Goal: Task Accomplishment & Management: Manage account settings

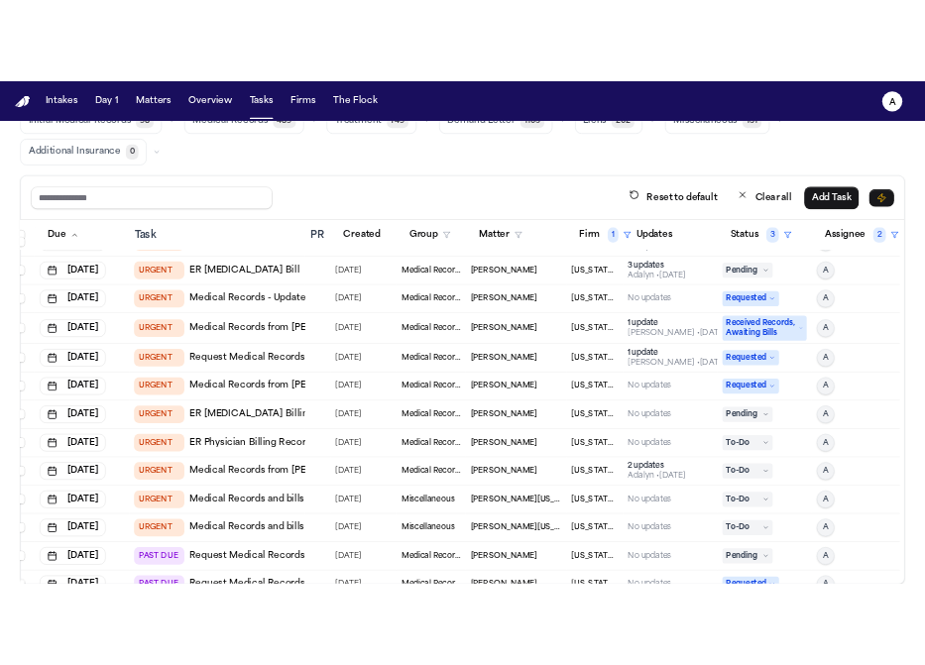
scroll to position [0, 18]
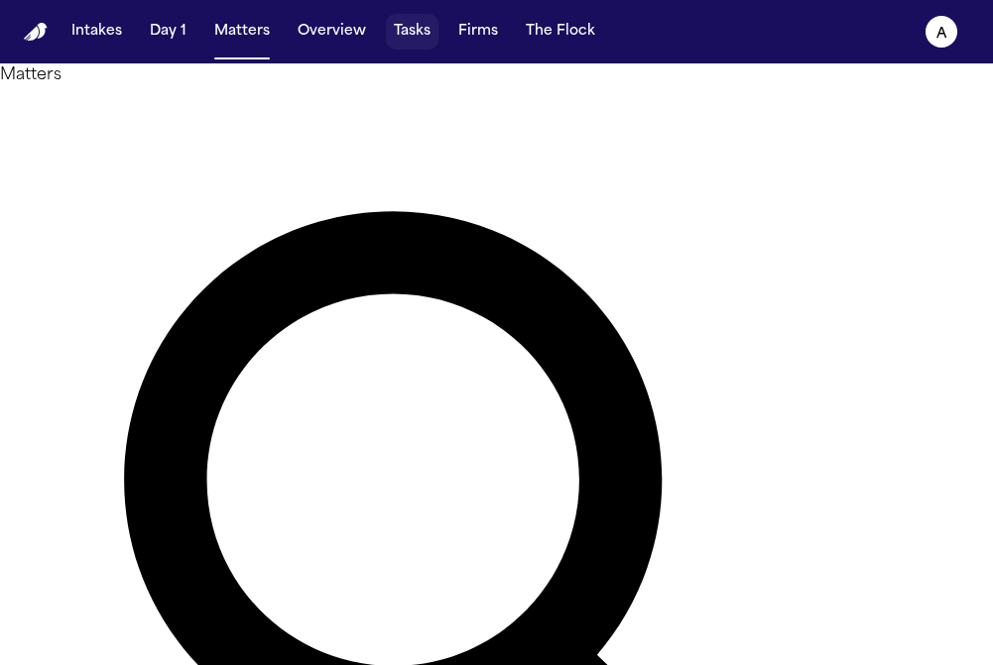
click at [418, 28] on button "Tasks" at bounding box center [412, 32] width 53 height 36
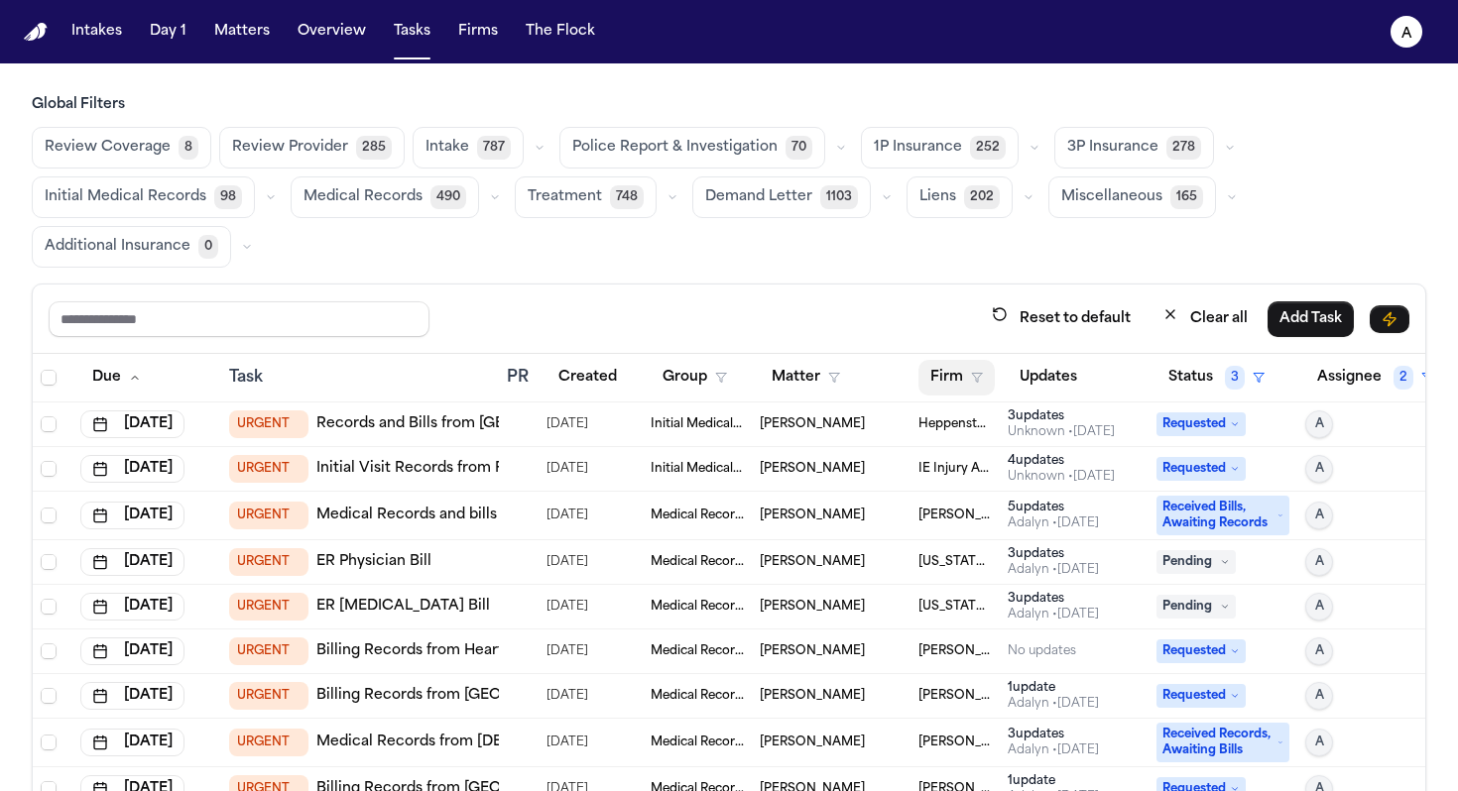
click at [924, 364] on button "Firm" at bounding box center [956, 378] width 76 height 36
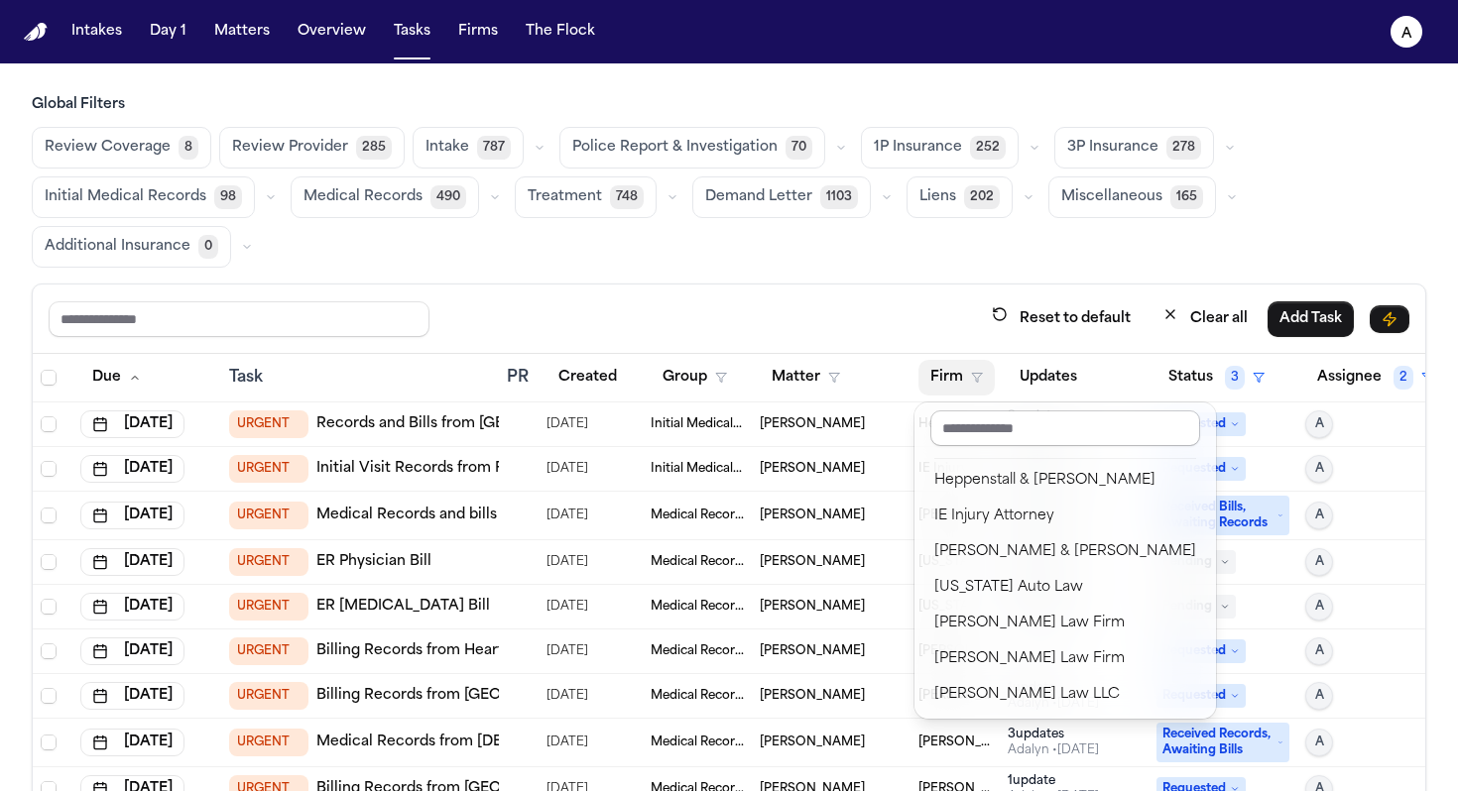
click at [924, 422] on input "text" at bounding box center [1065, 429] width 270 height 36
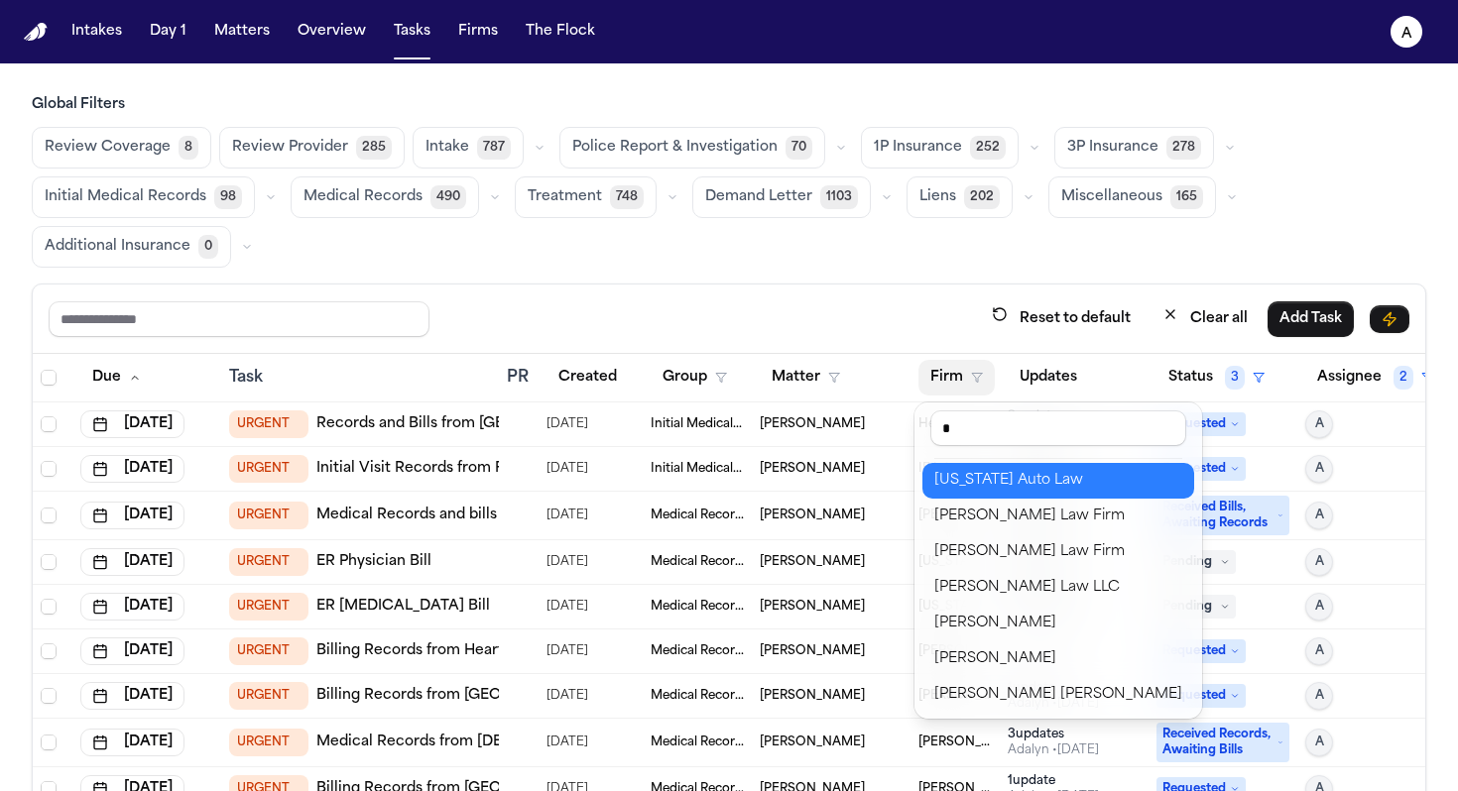
type input "*"
click at [924, 480] on div "[US_STATE] Auto Law" at bounding box center [1058, 481] width 248 height 24
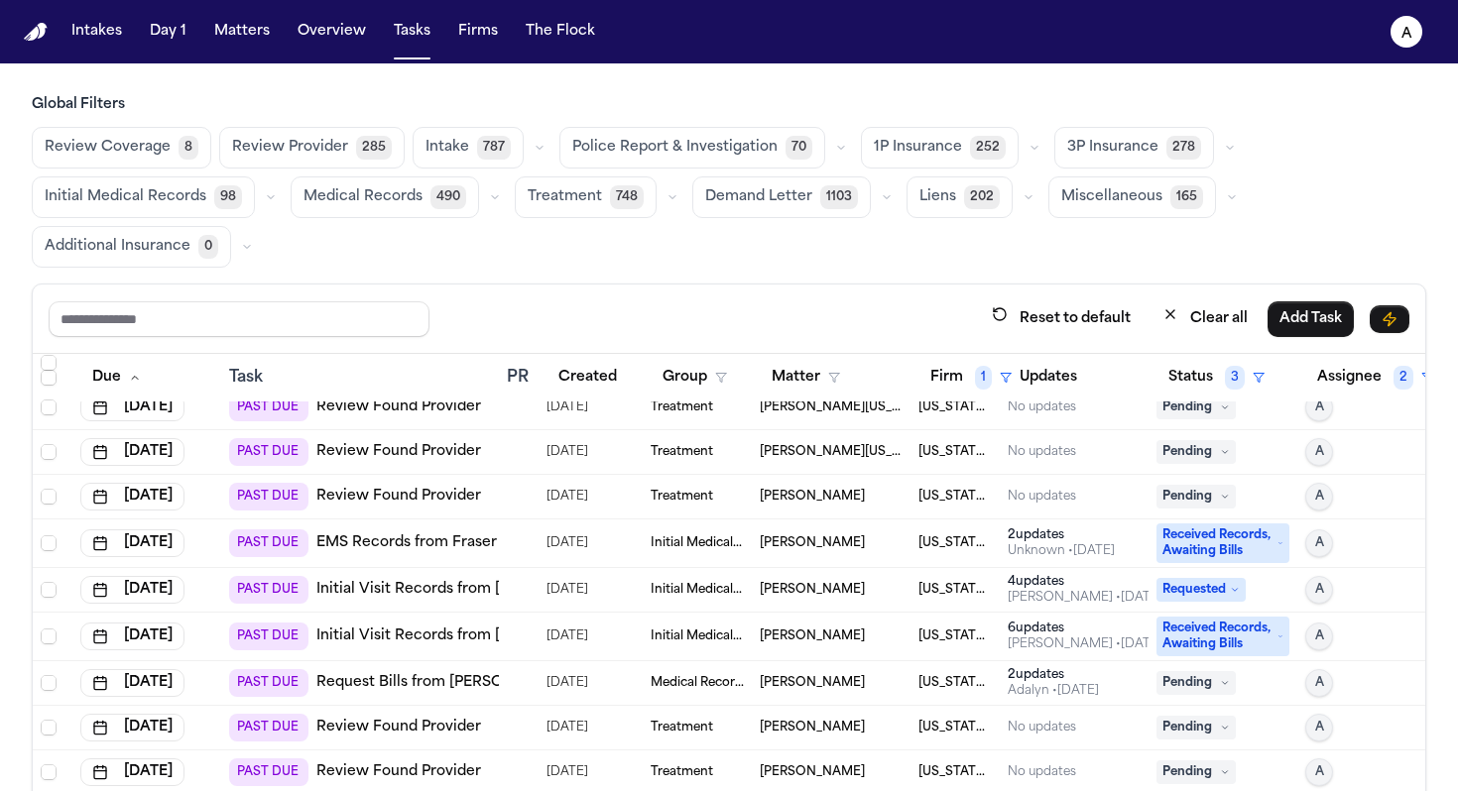
scroll to position [954, 0]
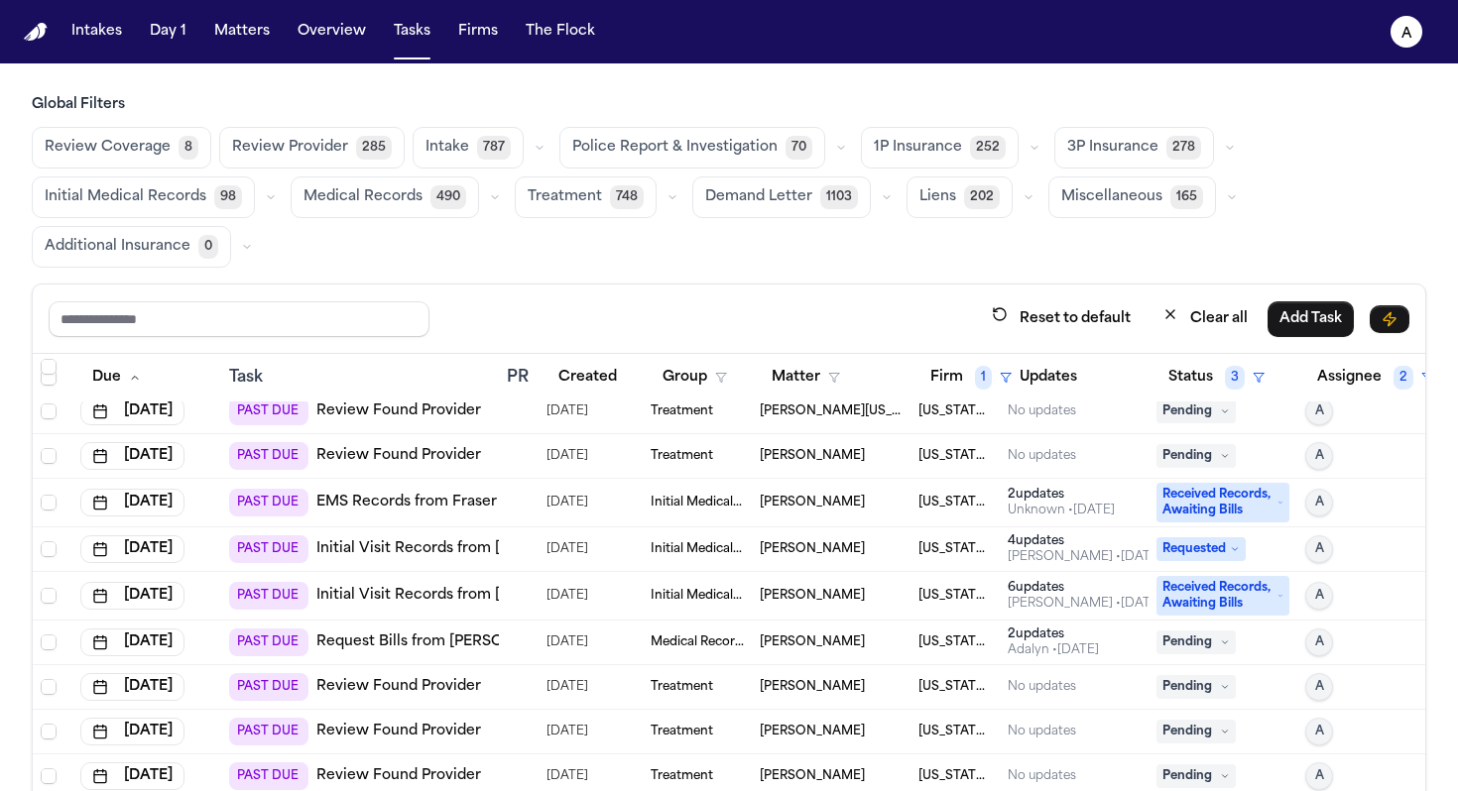
click at [533, 502] on td at bounding box center [519, 503] width 40 height 49
click at [532, 330] on div "Reset to default Clear all Add Task" at bounding box center [729, 318] width 1361 height 37
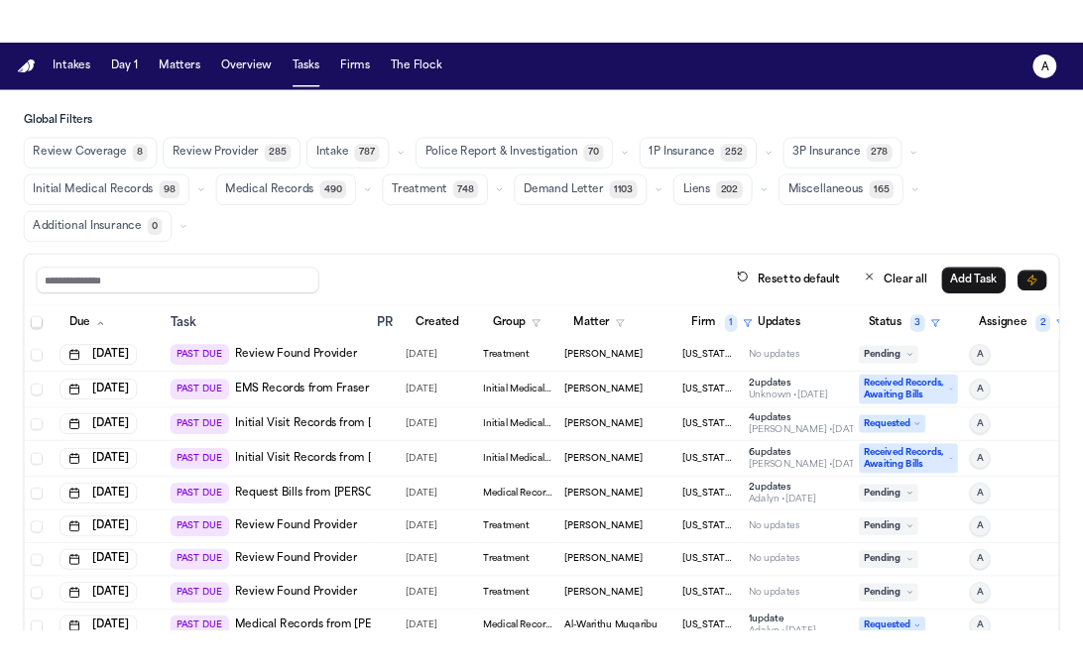
scroll to position [993, 0]
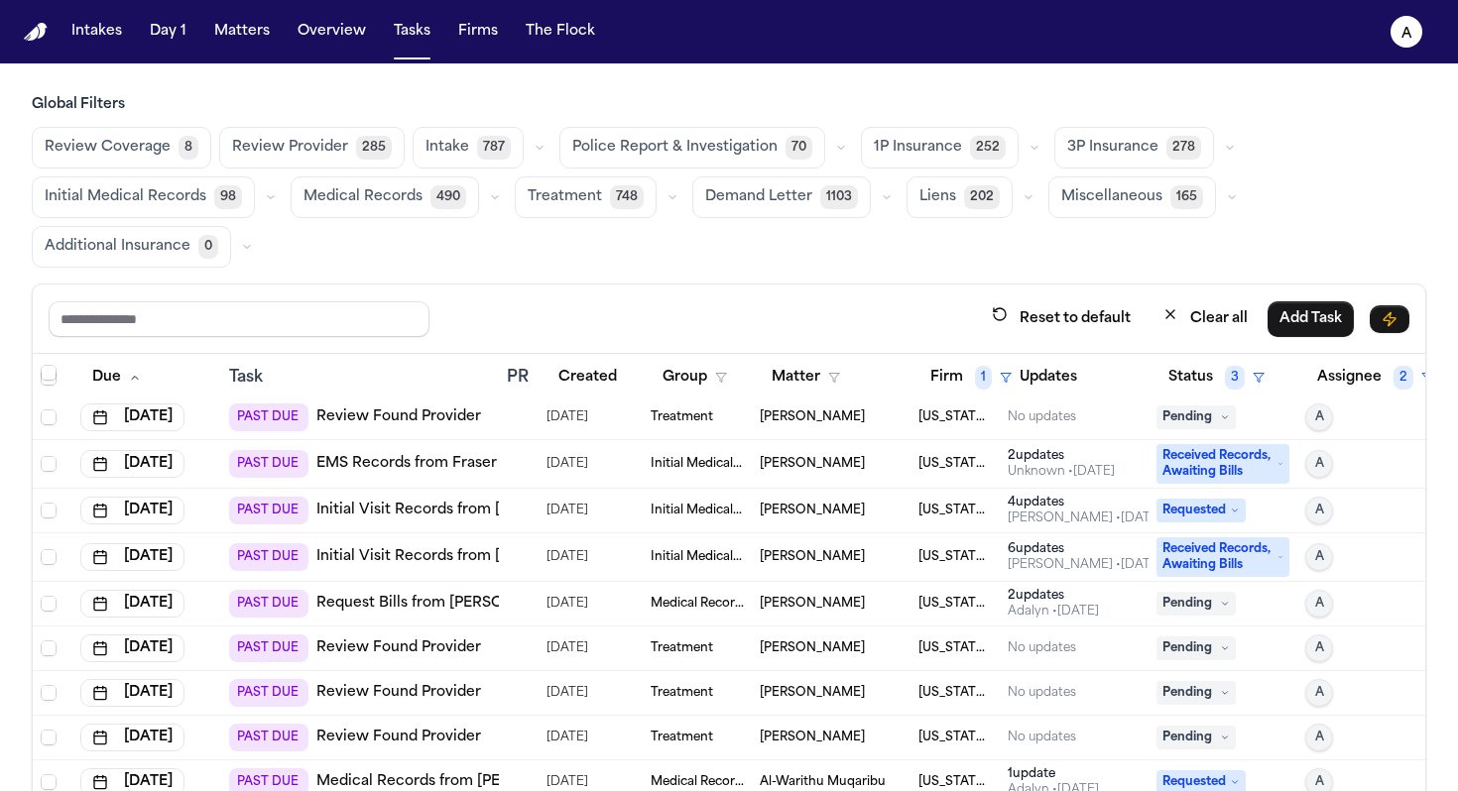
click at [506, 600] on td at bounding box center [519, 604] width 40 height 45
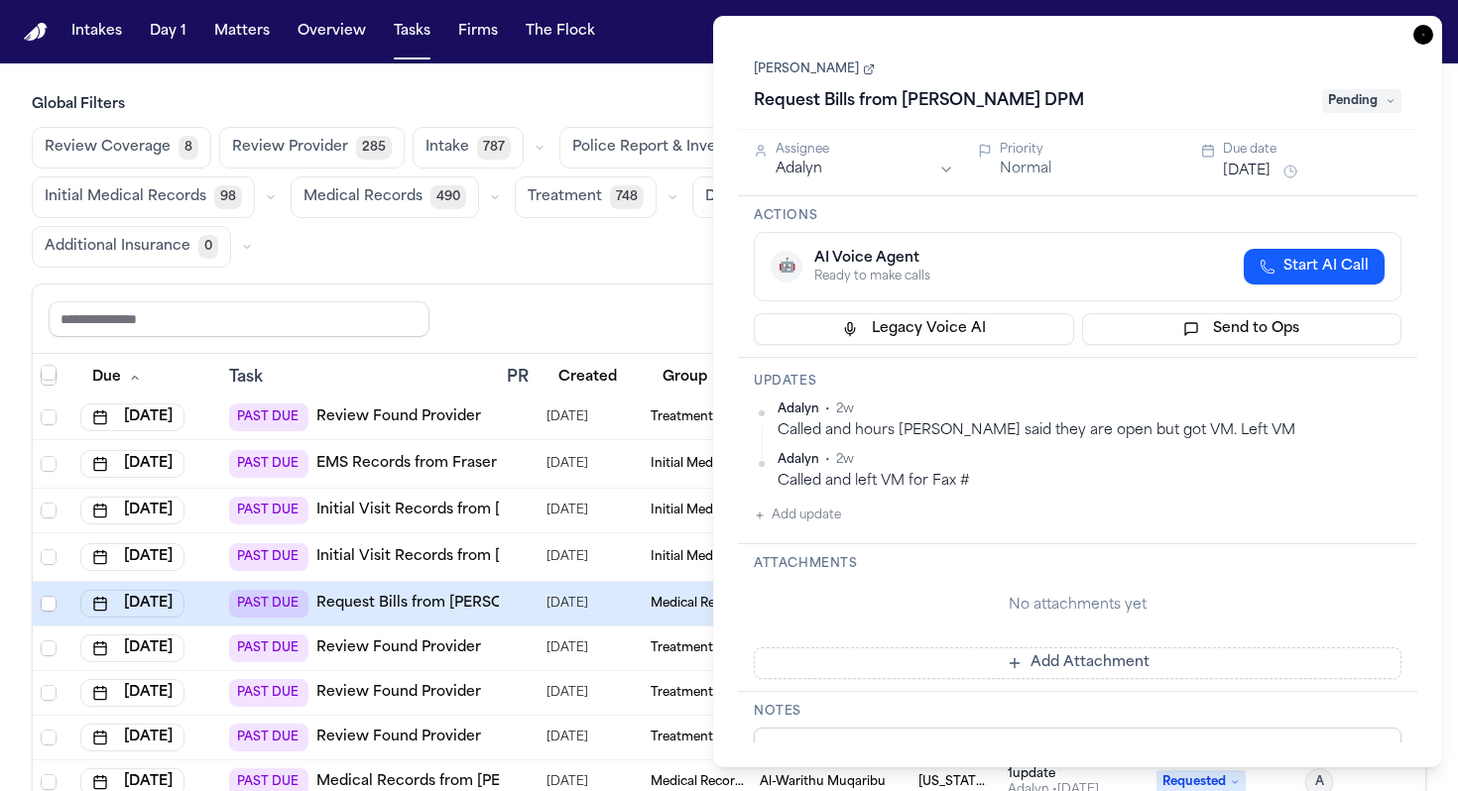
click at [798, 77] on link "Delores Wright" at bounding box center [814, 69] width 121 height 16
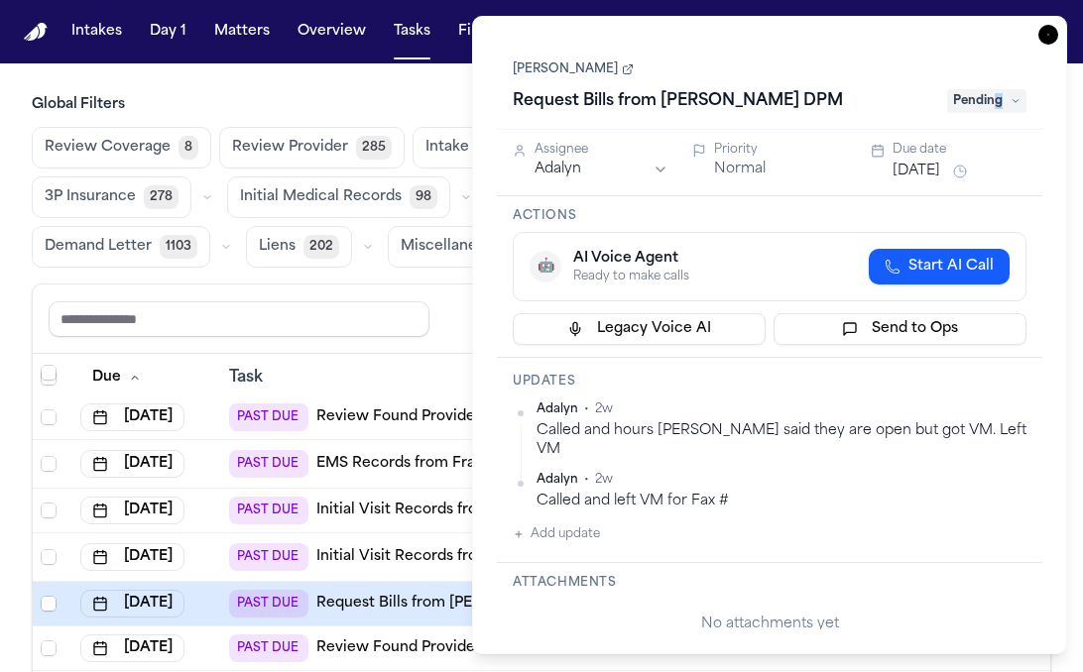
click at [924, 105] on span "Pending" at bounding box center [986, 101] width 79 height 24
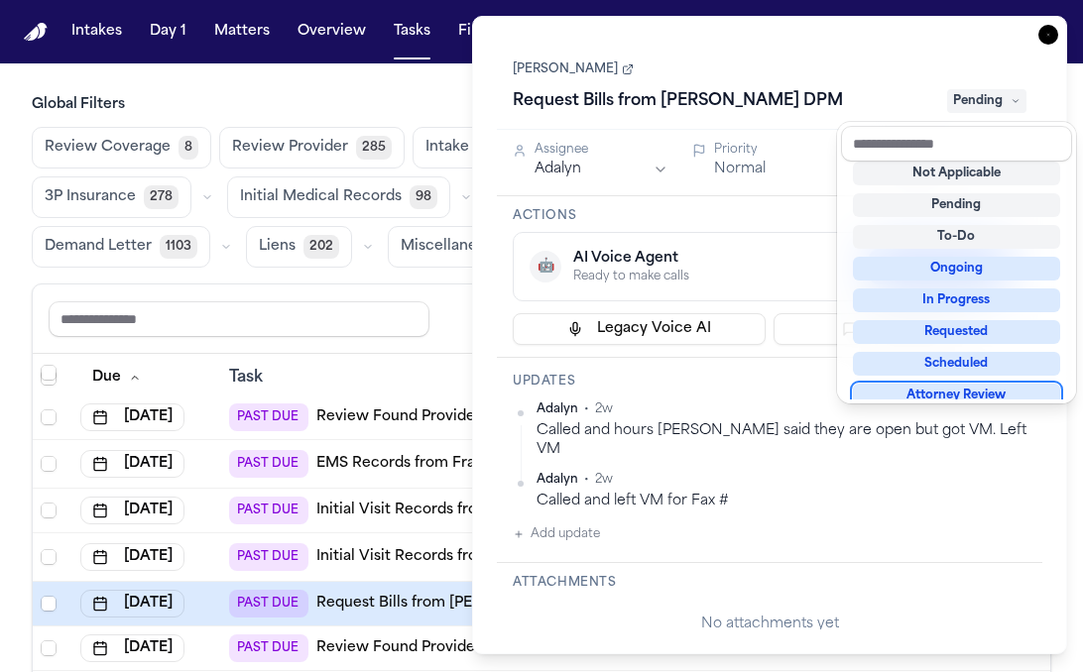
scroll to position [16, 0]
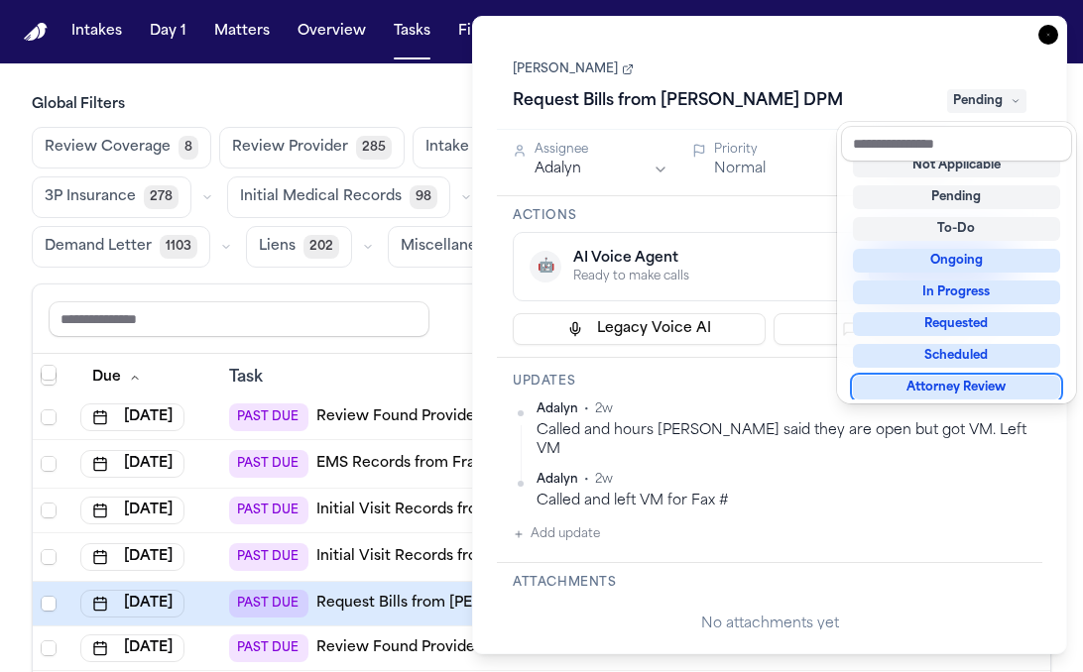
click at [808, 411] on div "Delores Wright Request Bills from Kezelian Harry DPM Pending Assignee Adalyn Pr…" at bounding box center [769, 335] width 545 height 589
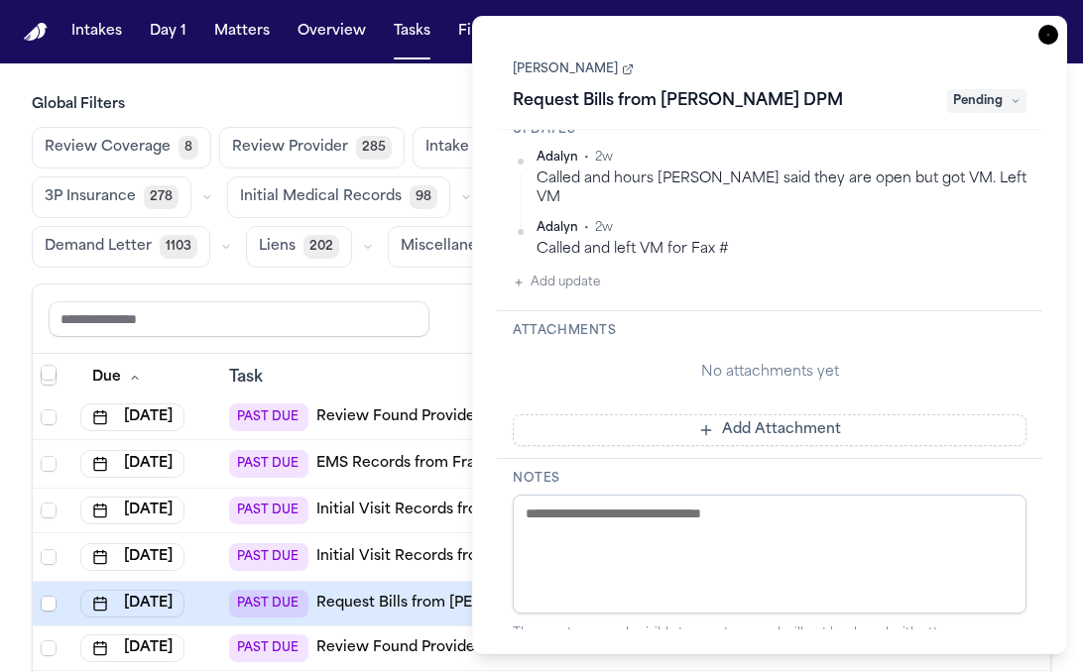
scroll to position [266, 0]
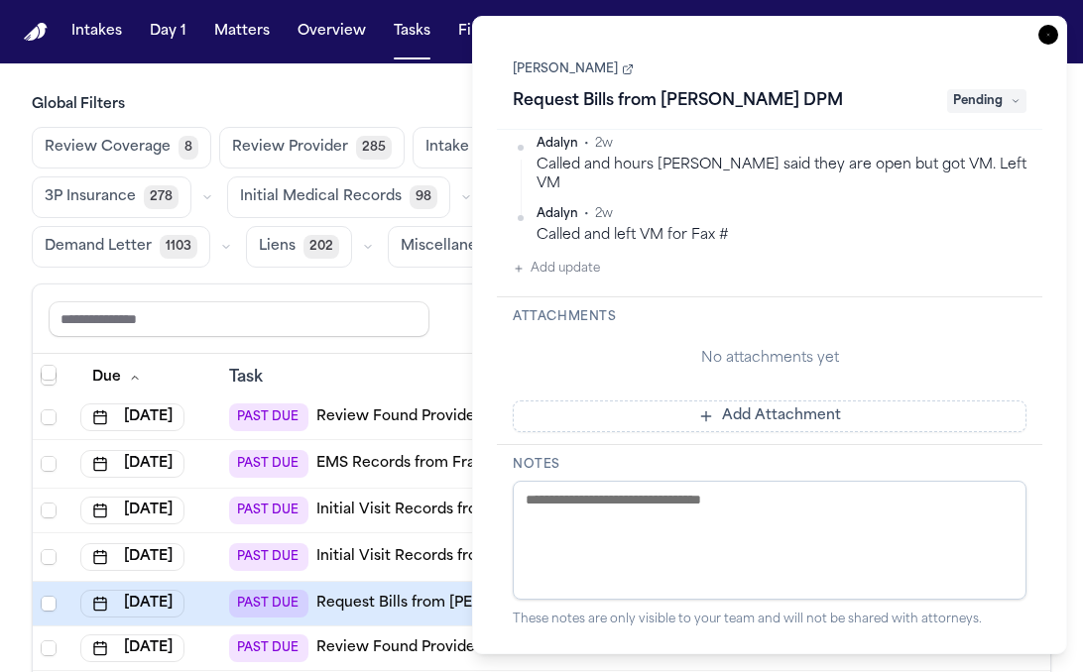
click at [758, 410] on button "Add Attachment" at bounding box center [770, 417] width 514 height 32
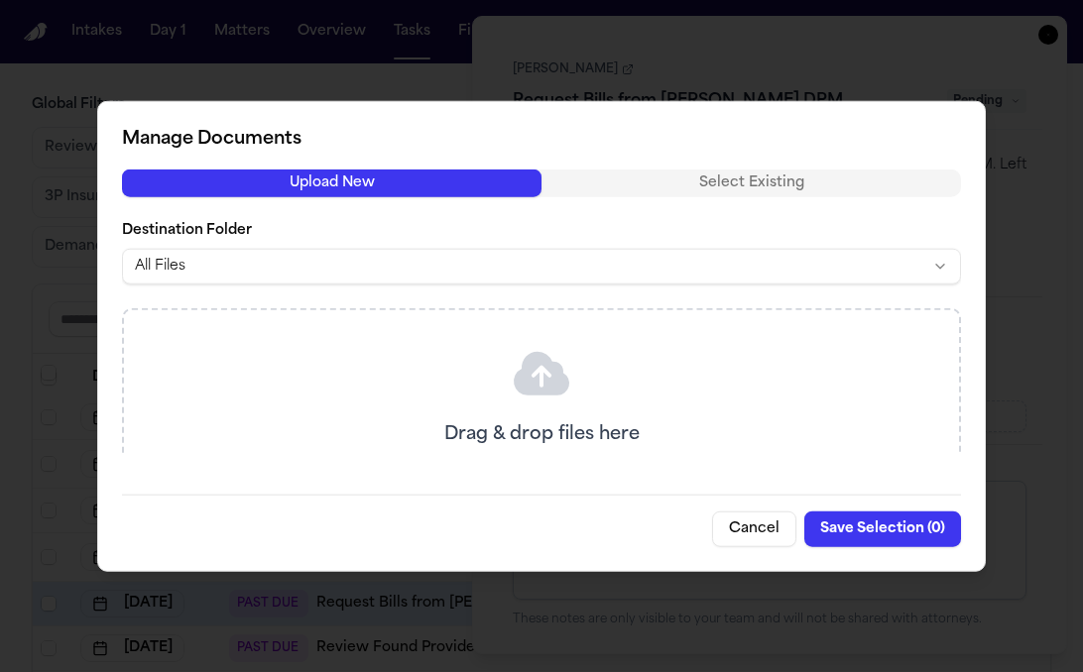
click at [756, 537] on button "Cancel" at bounding box center [754, 529] width 84 height 36
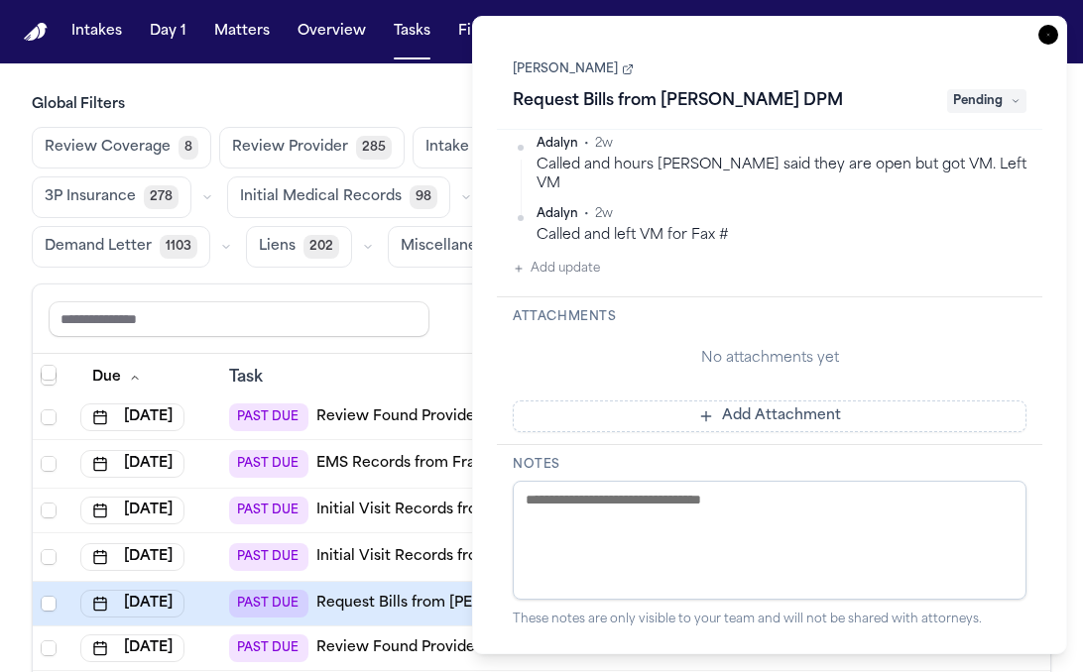
click at [433, 344] on div "Reset to default Clear all Add Task" at bounding box center [541, 319] width 1017 height 69
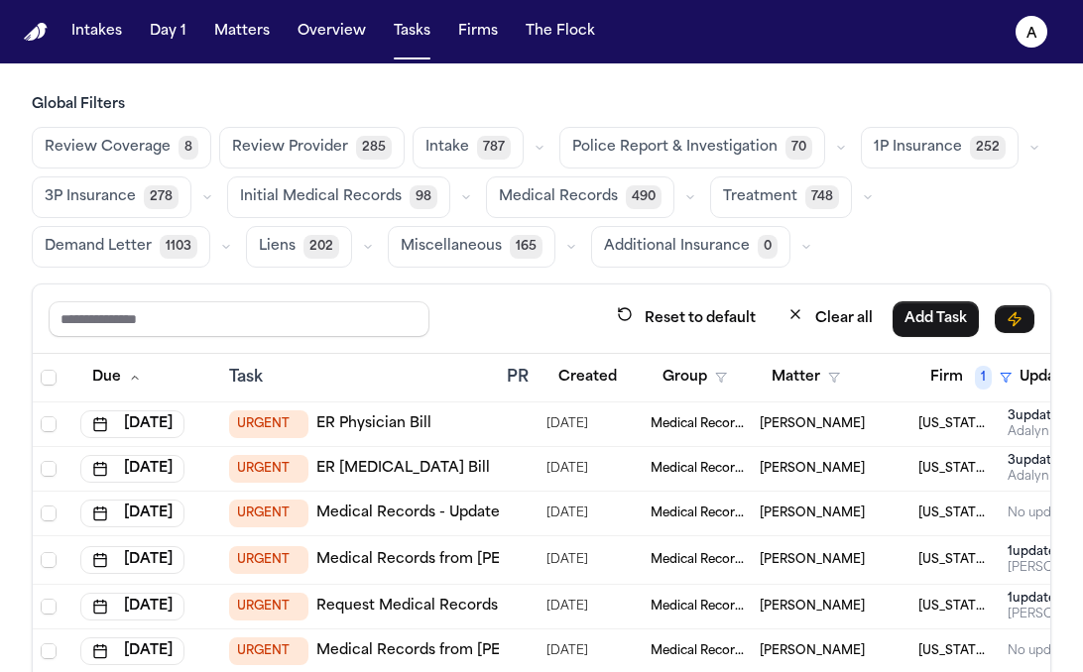
click at [484, 464] on div "URGENT ER Radiology Bill" at bounding box center [360, 469] width 262 height 28
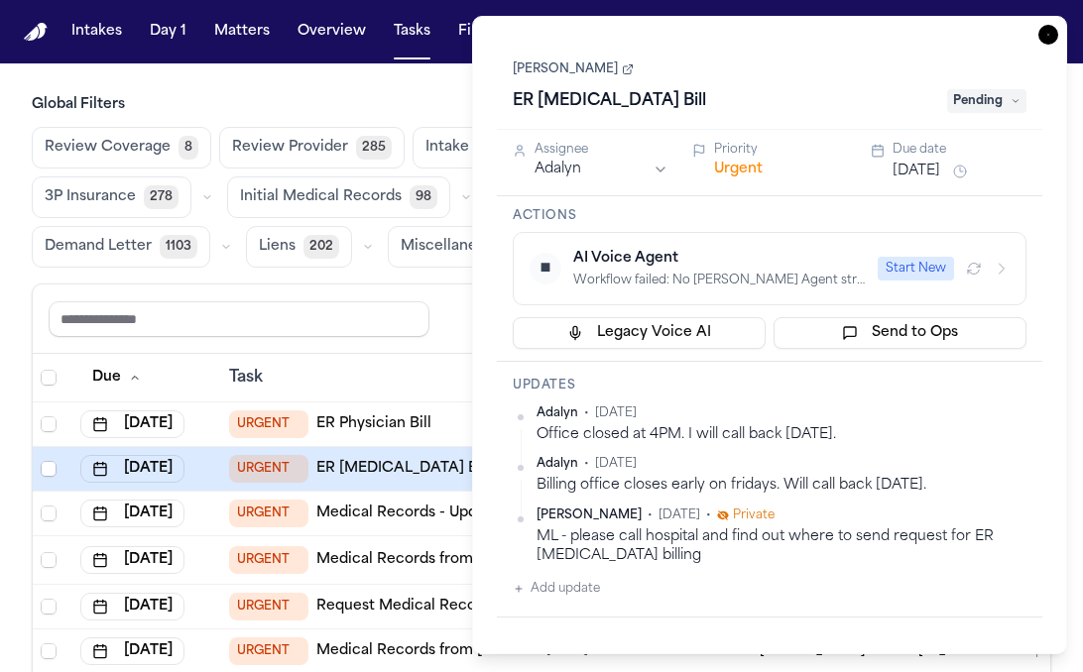
click at [567, 70] on link "Lea Gatson" at bounding box center [573, 69] width 121 height 16
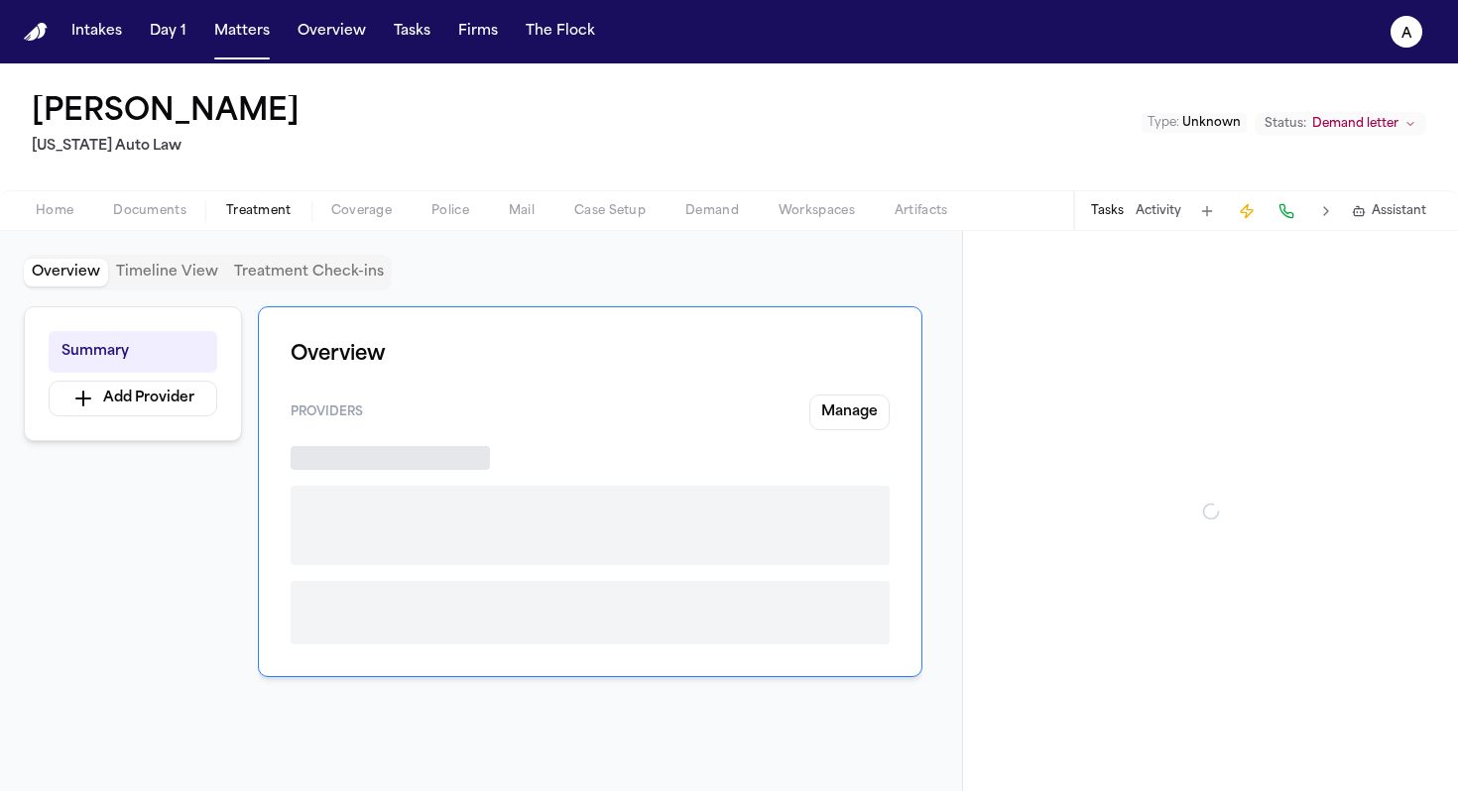
click at [263, 214] on span "Treatment" at bounding box center [258, 211] width 65 height 16
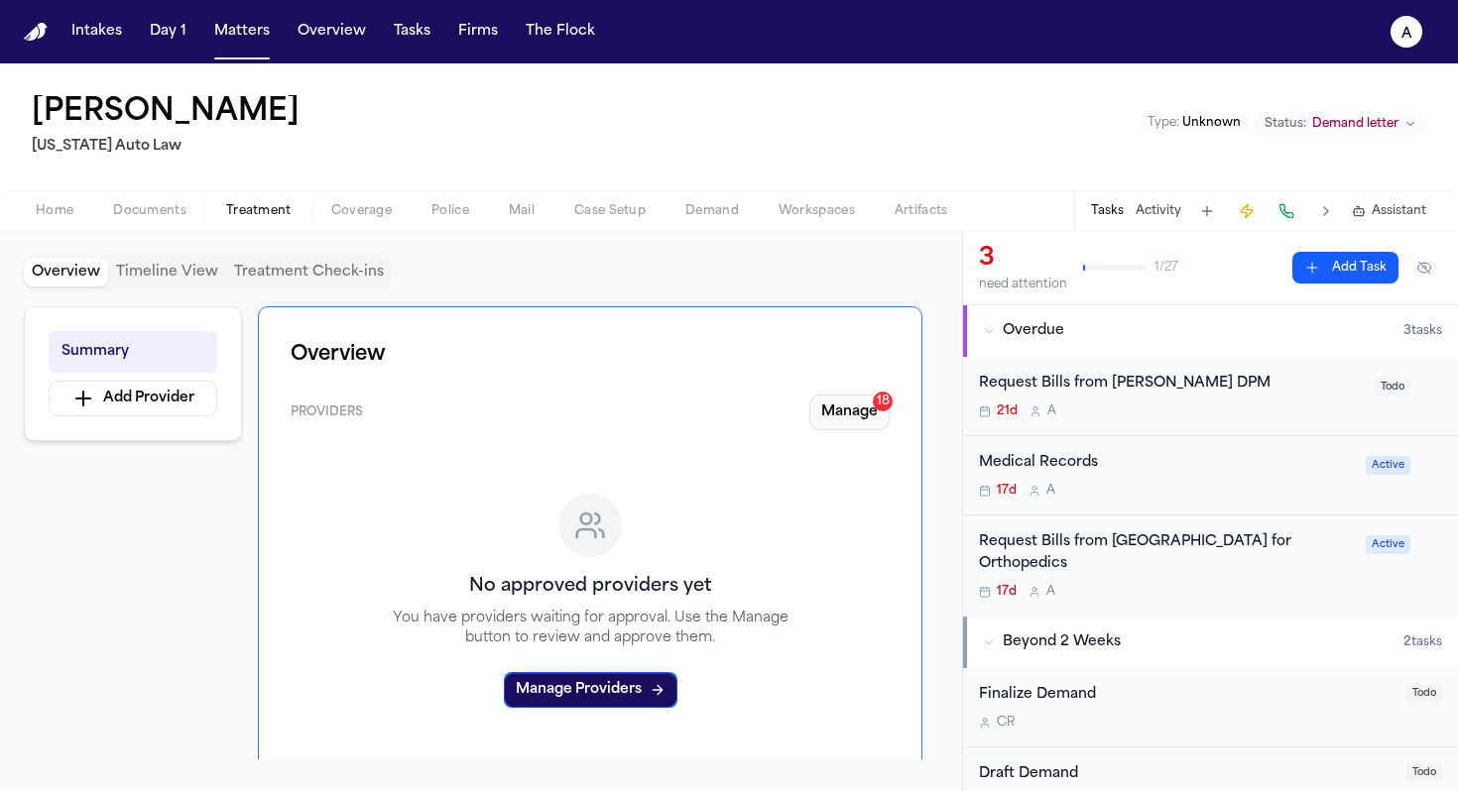
click at [865, 413] on button "Manage 18" at bounding box center [849, 413] width 80 height 36
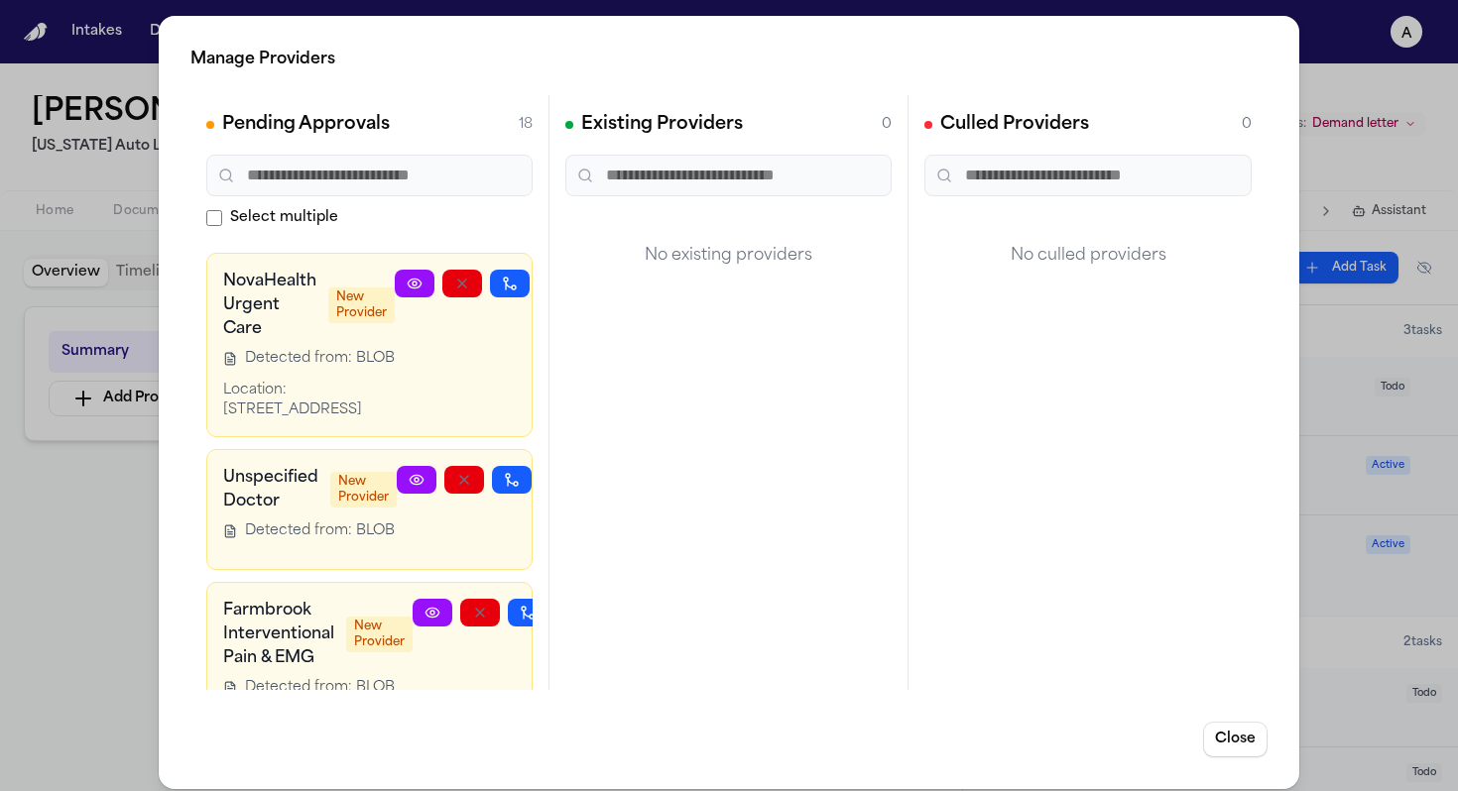
scroll to position [1149, 0]
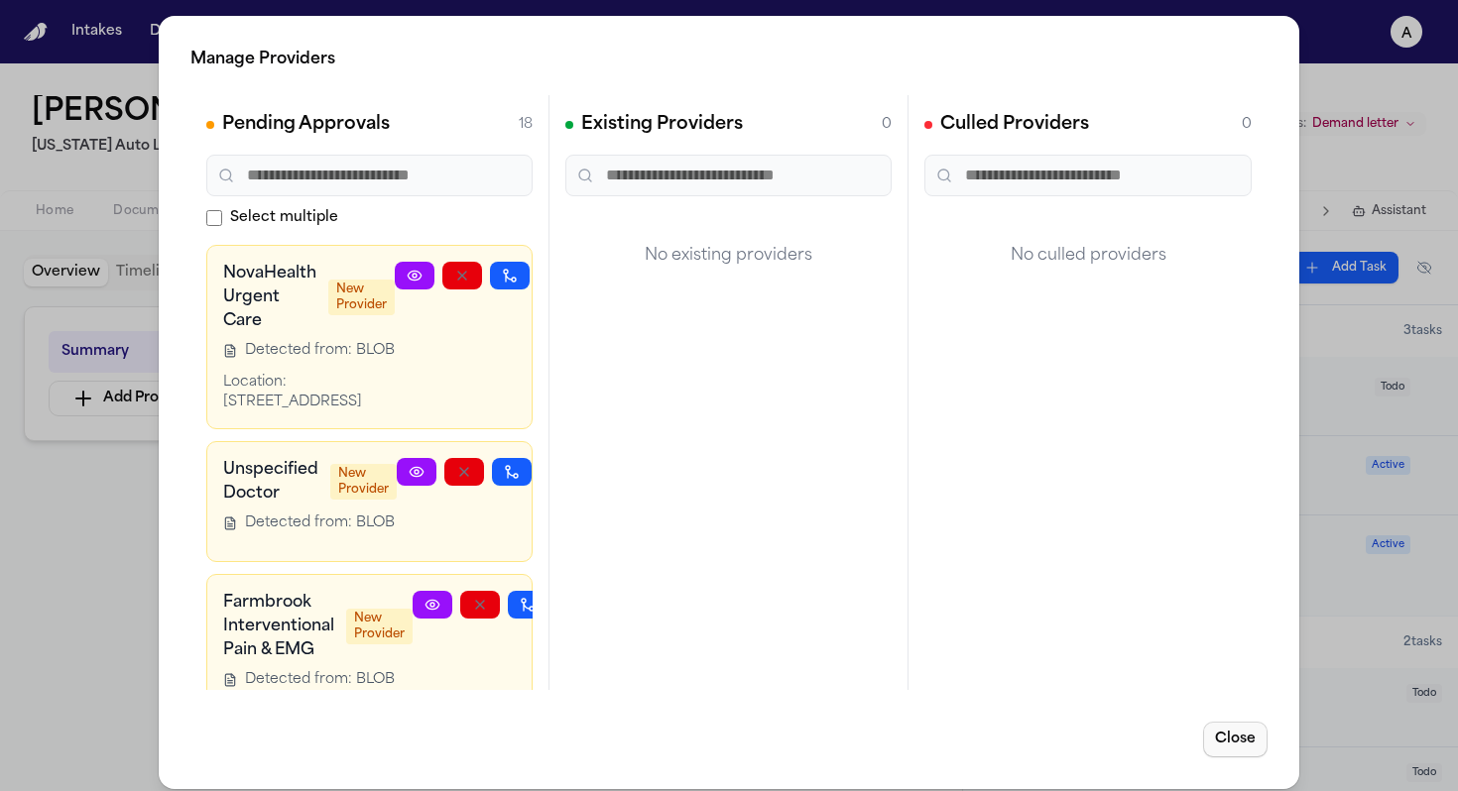
click at [1240, 745] on button "Close" at bounding box center [1235, 740] width 64 height 36
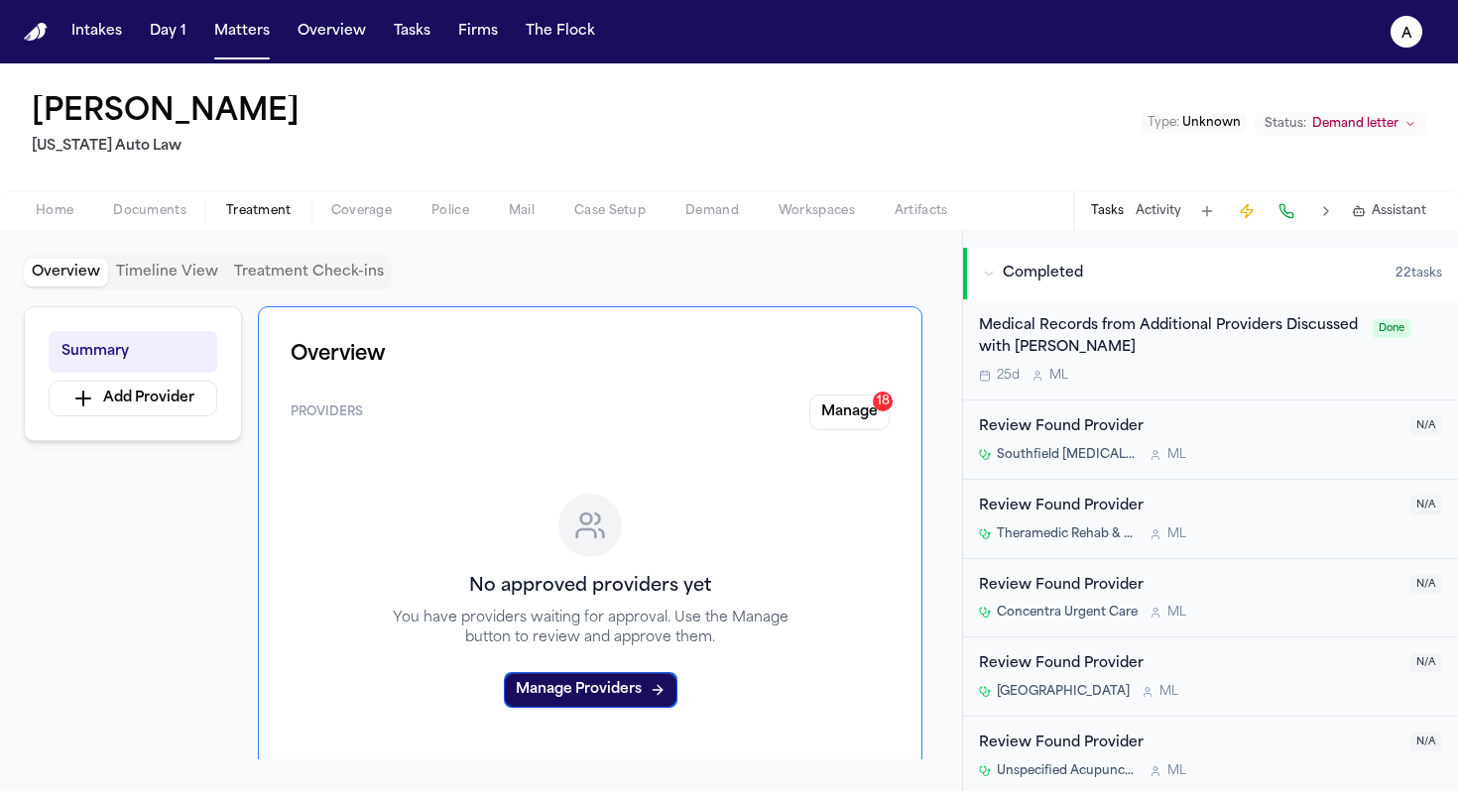
scroll to position [581, 0]
click at [1219, 199] on button at bounding box center [1207, 211] width 28 height 28
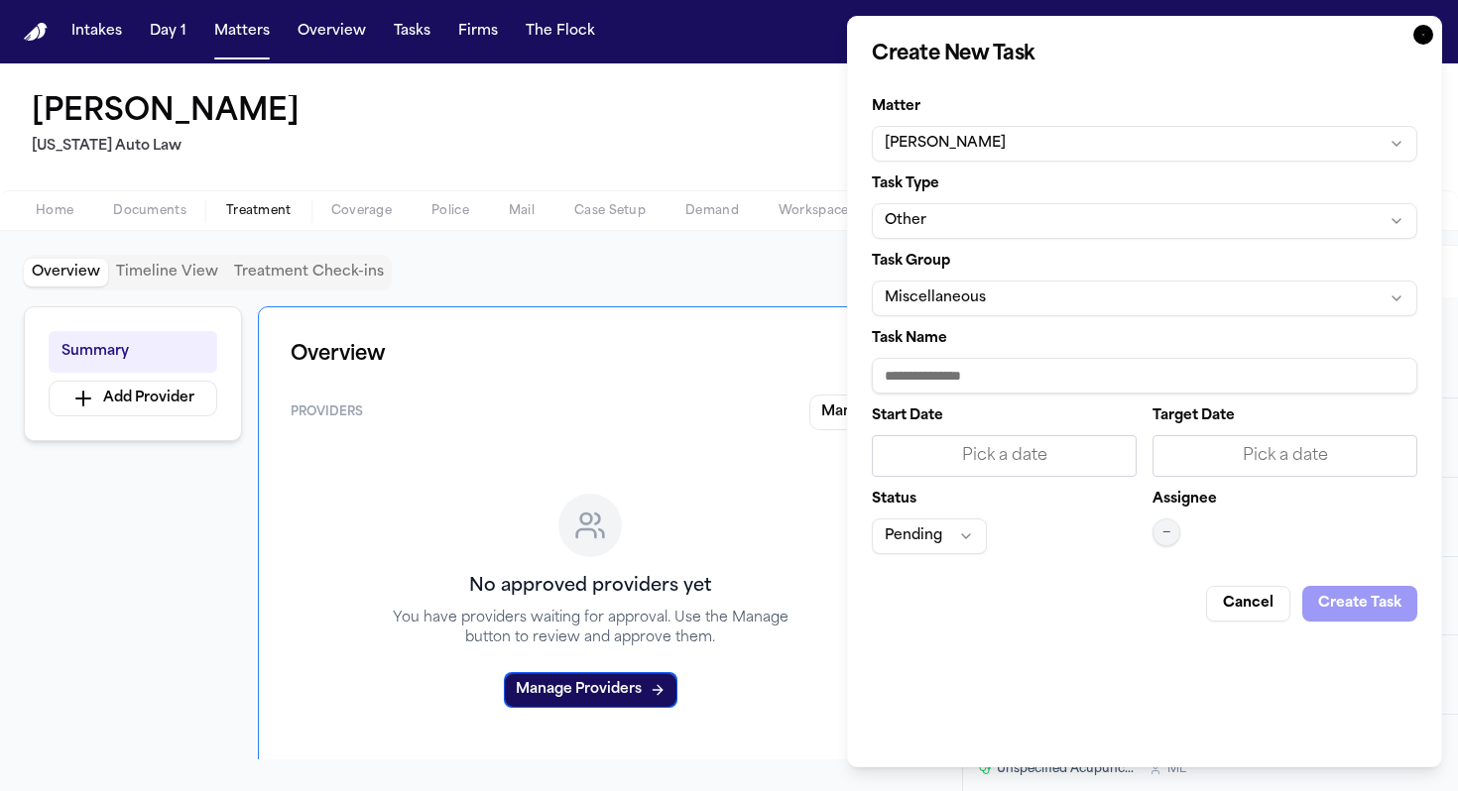
click at [987, 384] on input "Task Name" at bounding box center [1144, 376] width 545 height 36
click at [805, 269] on div "Overview Timeline View Treatment Check-ins" at bounding box center [481, 273] width 914 height 36
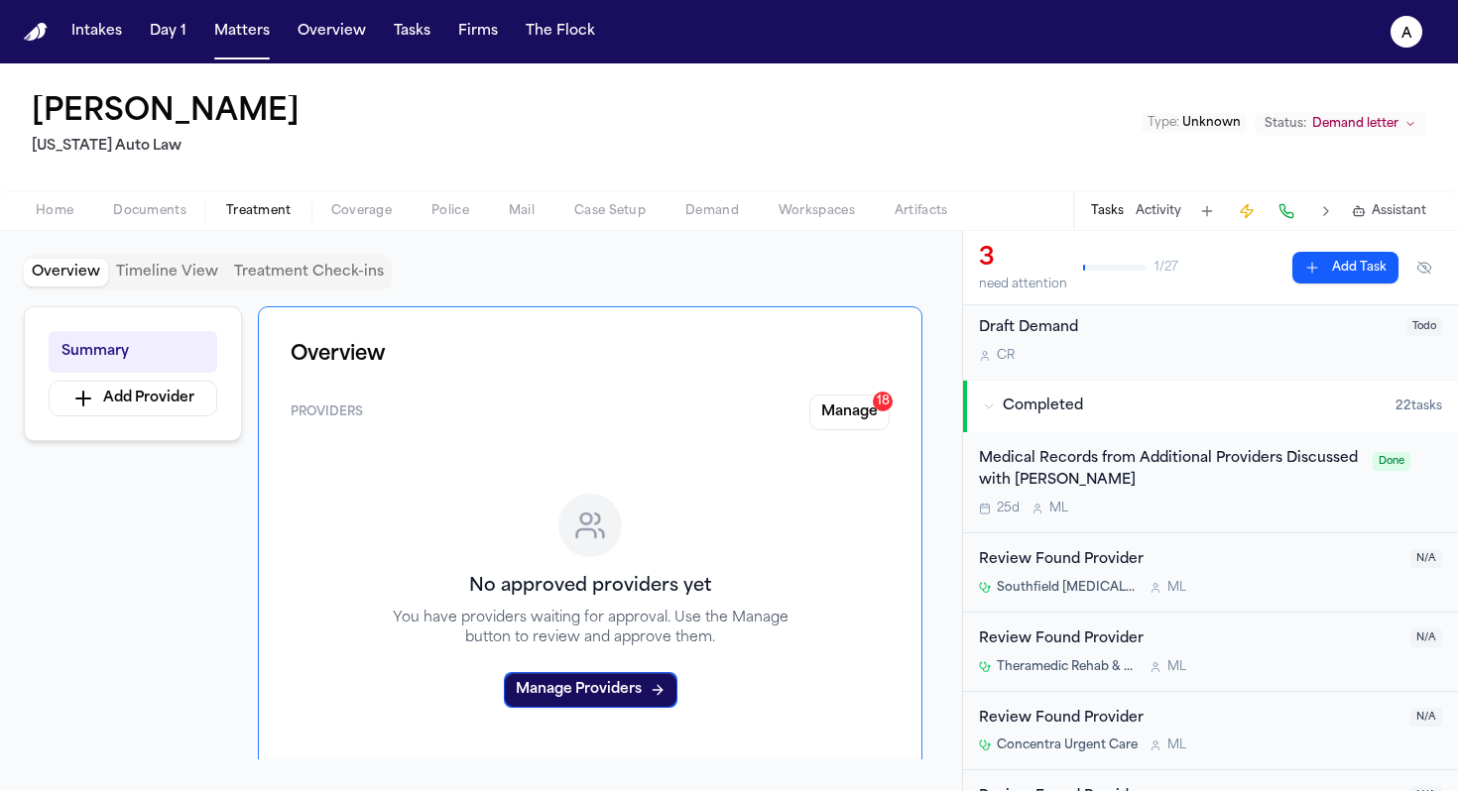
scroll to position [462, 0]
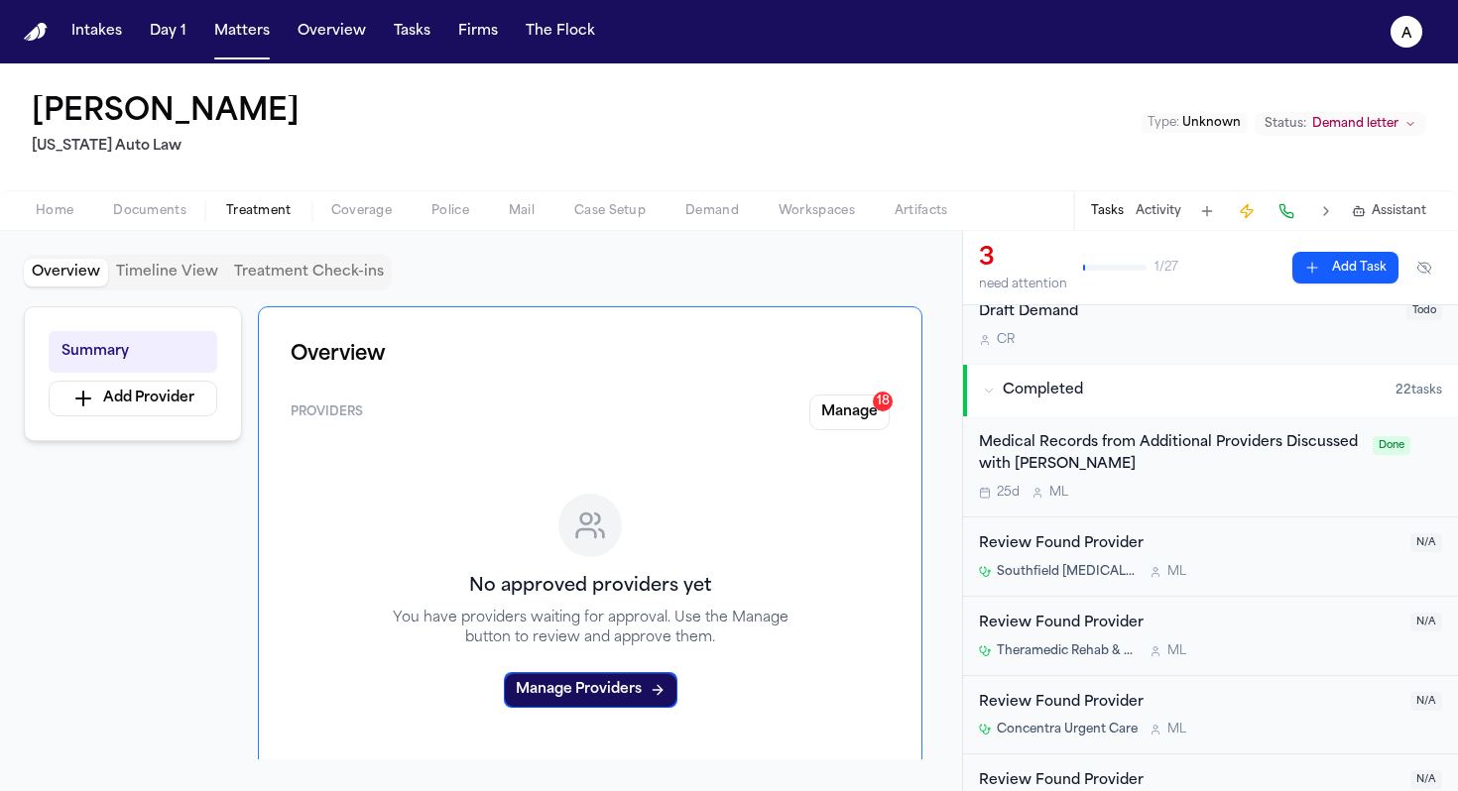
click at [1182, 459] on div "Medical Records from Additional Providers Discussed with Heather 25d M L" at bounding box center [1170, 466] width 382 height 69
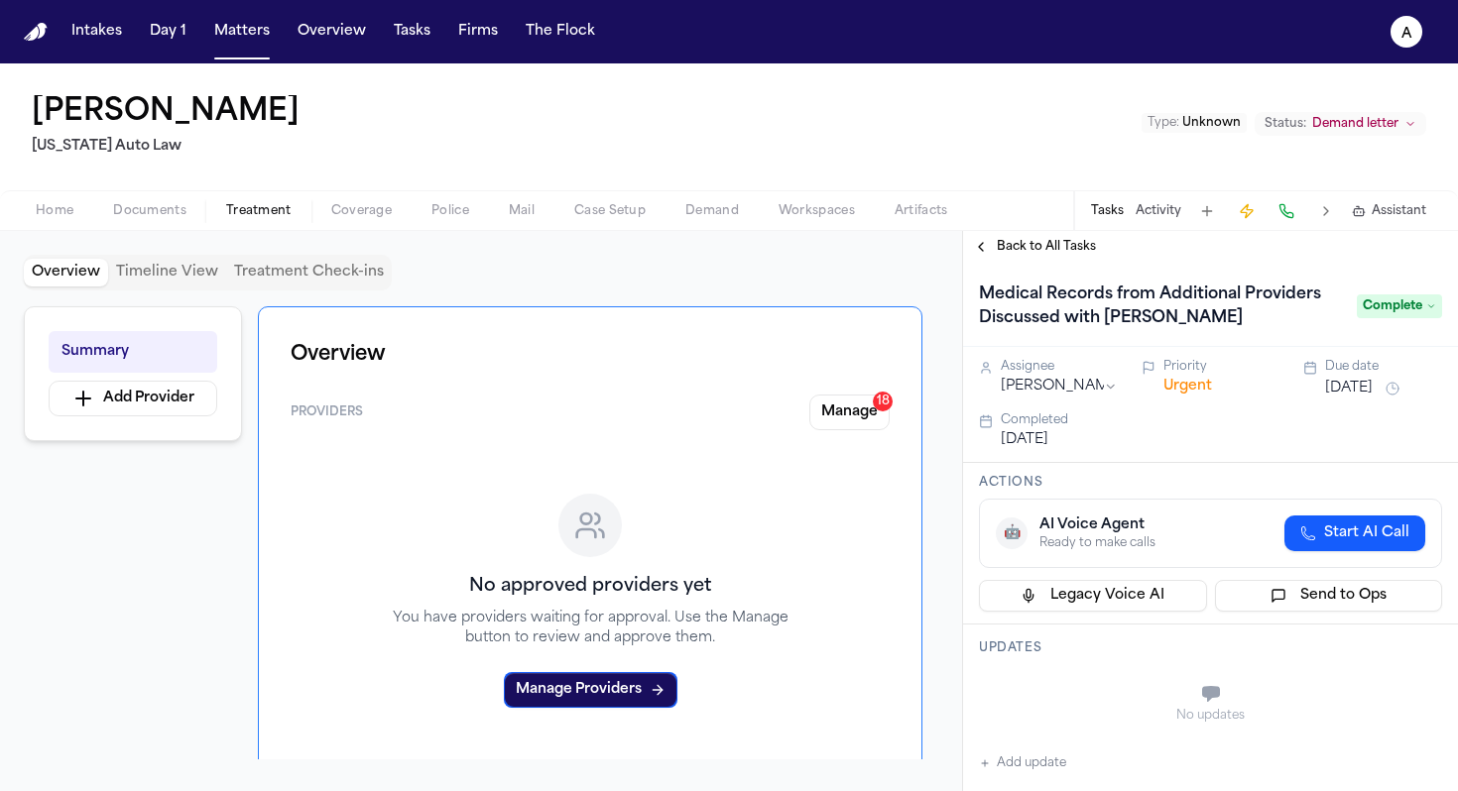
click at [1079, 245] on span "Back to All Tasks" at bounding box center [1046, 247] width 99 height 16
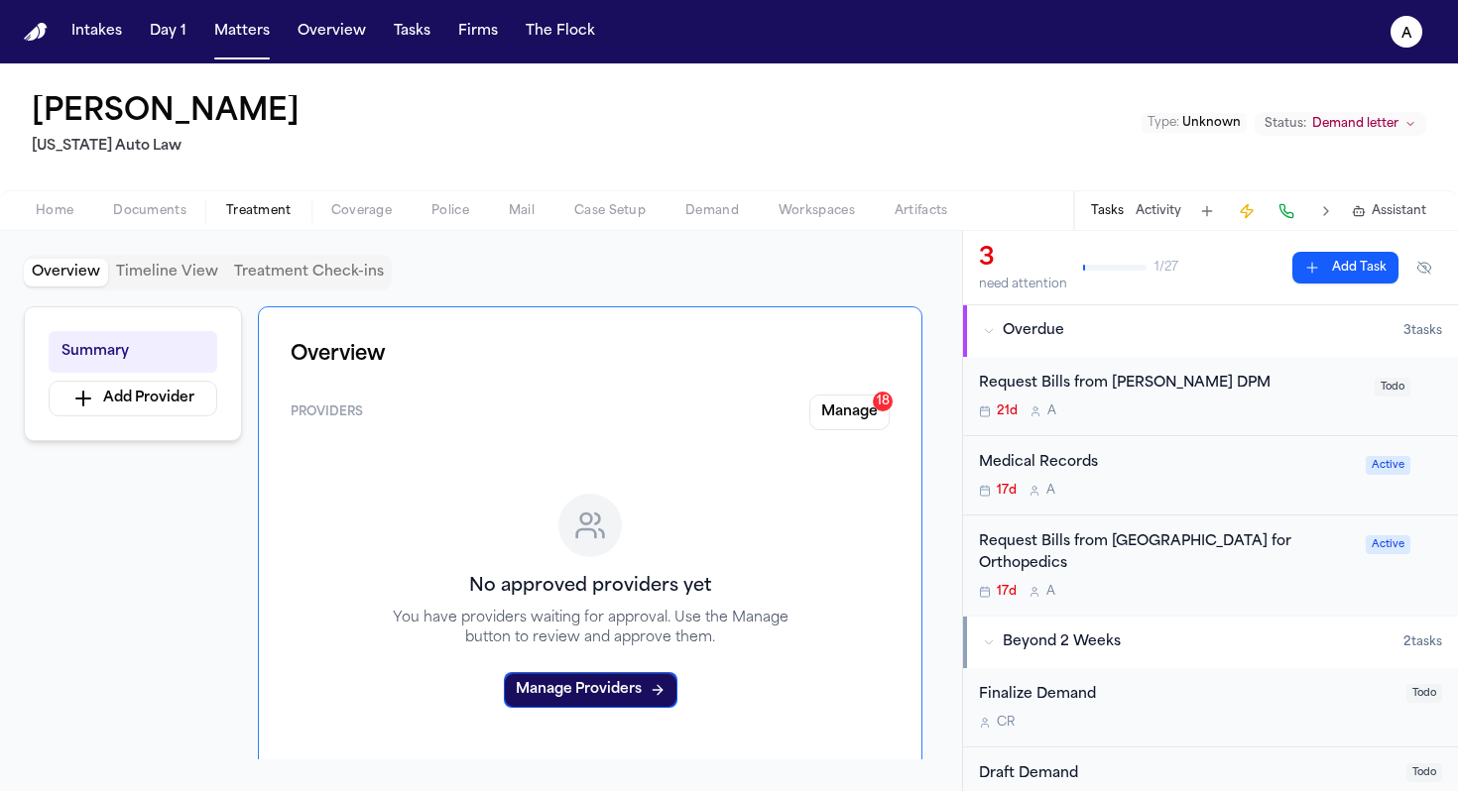
click at [1267, 552] on div "Request Bills from LKO Center for Orthopedics" at bounding box center [1166, 555] width 375 height 46
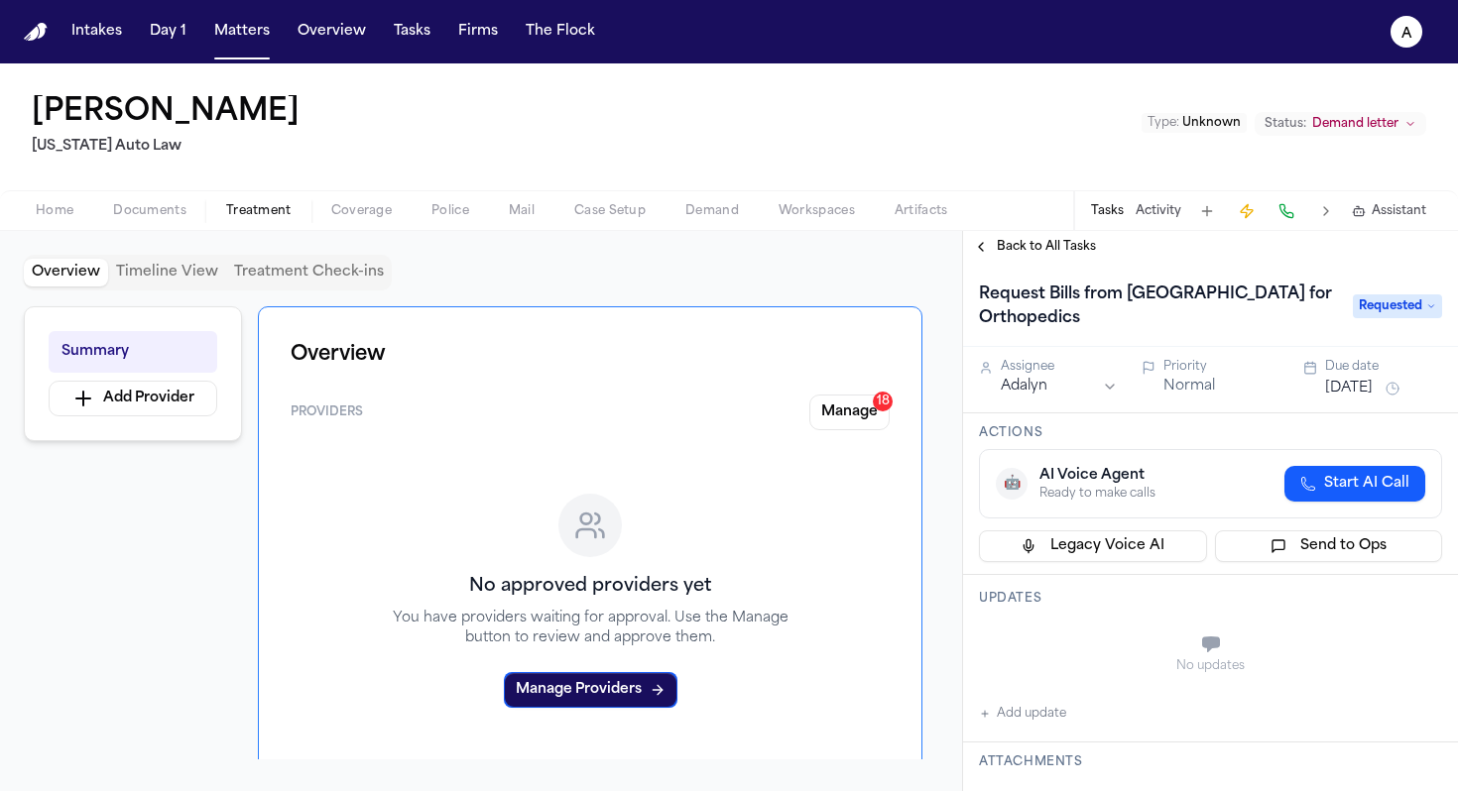
click at [1207, 205] on button at bounding box center [1207, 211] width 28 height 28
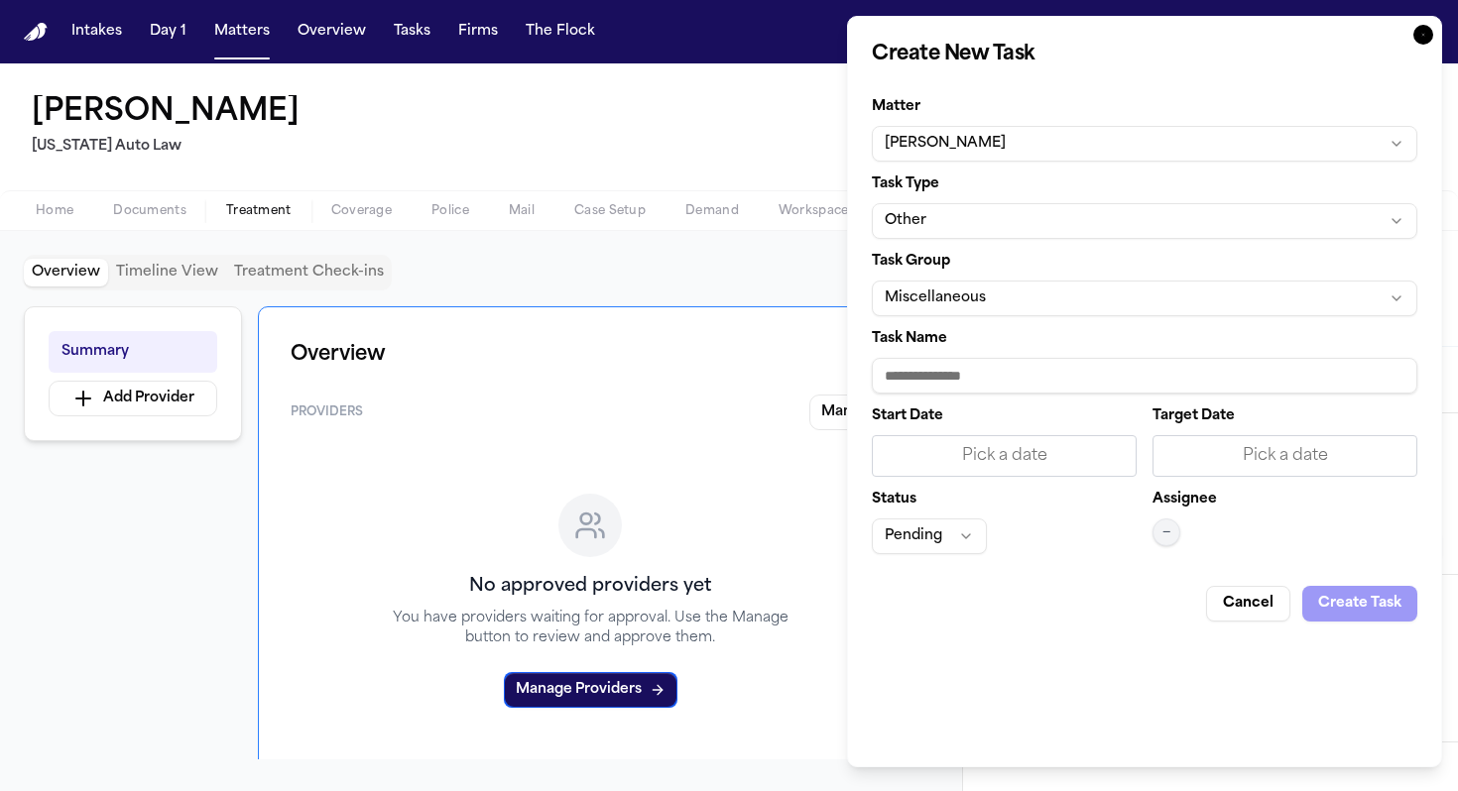
click at [1028, 301] on button "Miscellaneous" at bounding box center [1144, 299] width 545 height 36
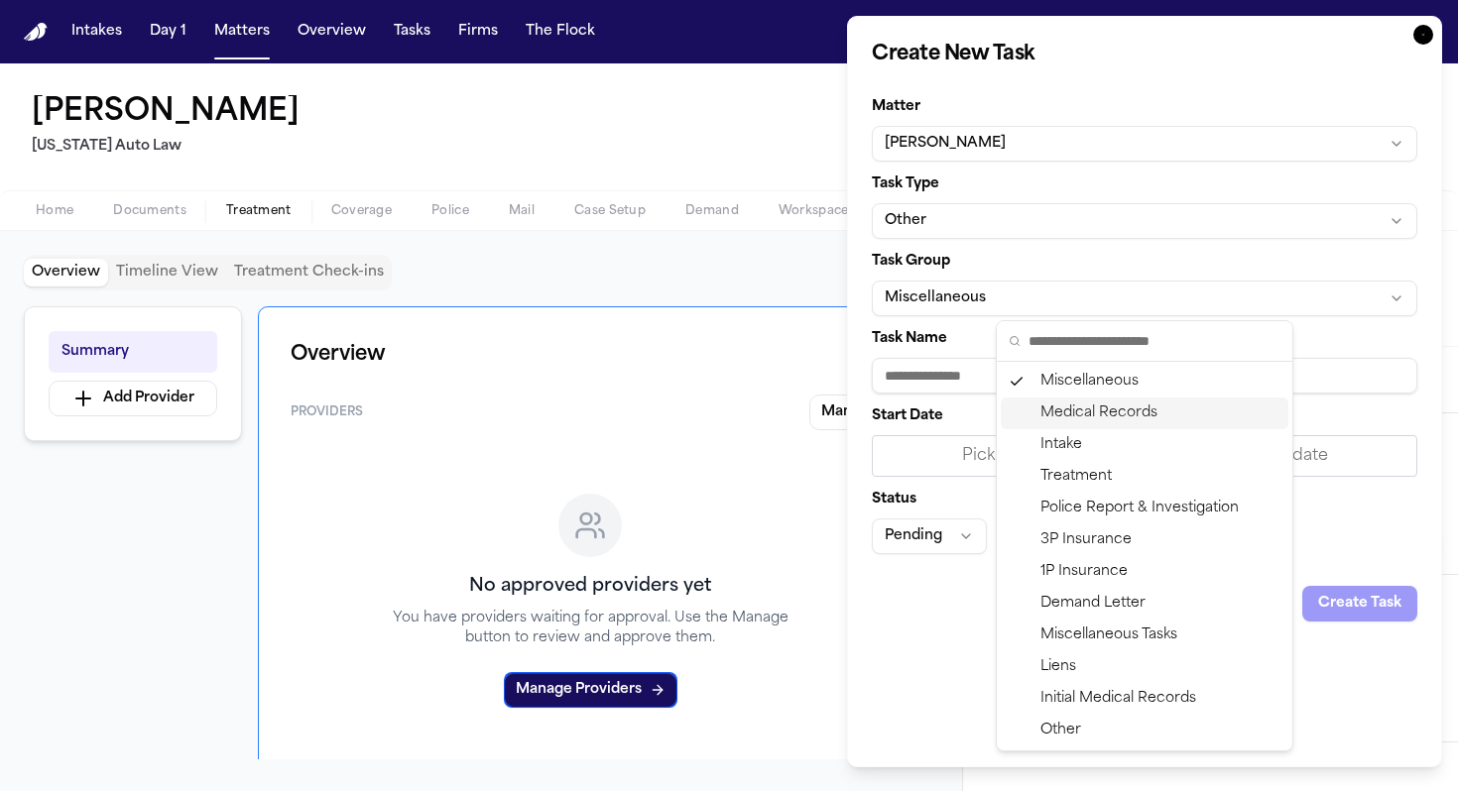
click at [1087, 422] on div "Medical Records" at bounding box center [1145, 414] width 288 height 32
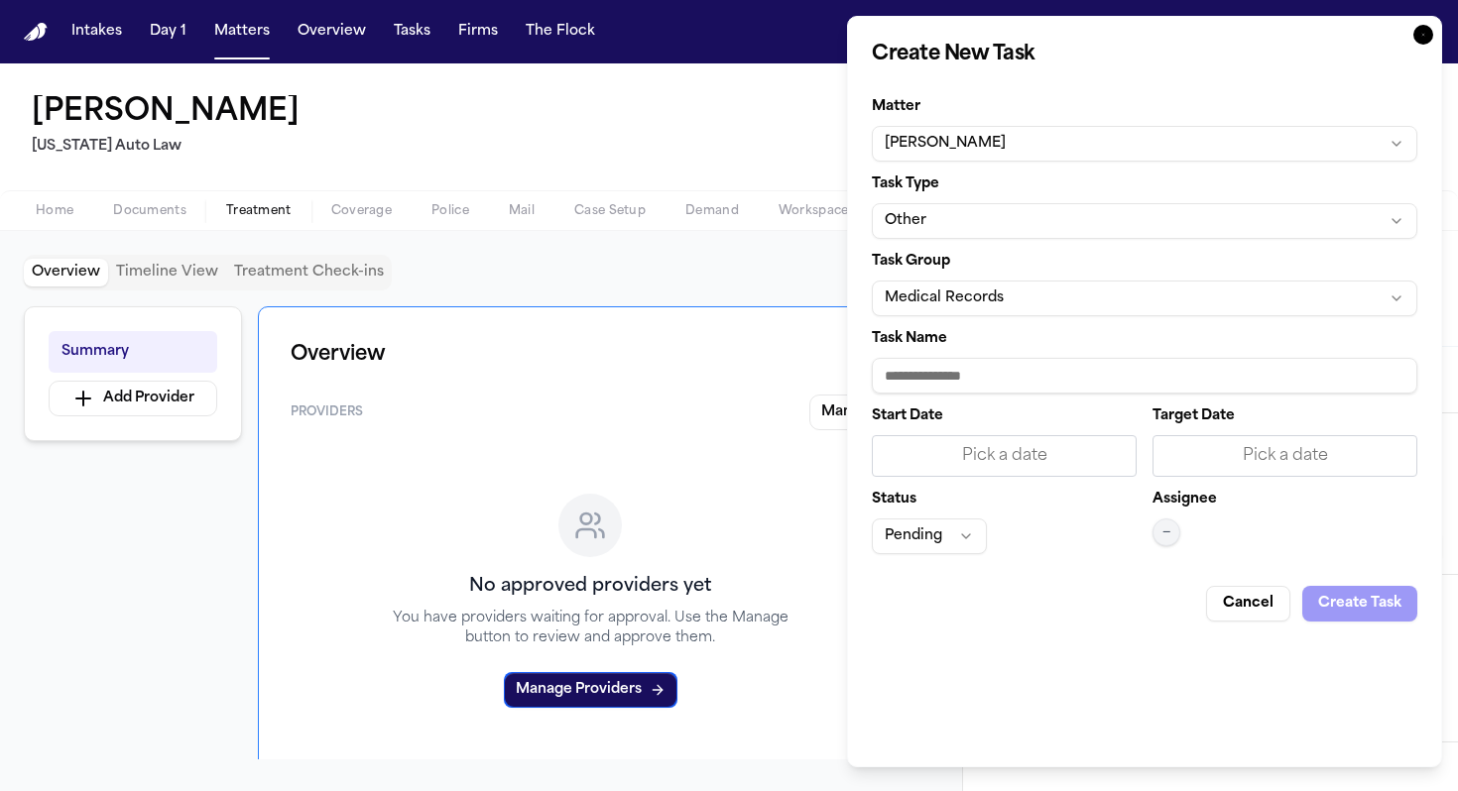
click at [980, 365] on input "Task Name" at bounding box center [1144, 376] width 545 height 36
type input "**********"
click at [957, 541] on button "Pending" at bounding box center [929, 537] width 115 height 36
click at [1213, 523] on html "Intakes Day 1 Matters Overview Tasks Firms The Flock A Delores Wright Michigan …" at bounding box center [729, 395] width 1458 height 791
click at [1424, 33] on icon "button" at bounding box center [1423, 35] width 20 height 20
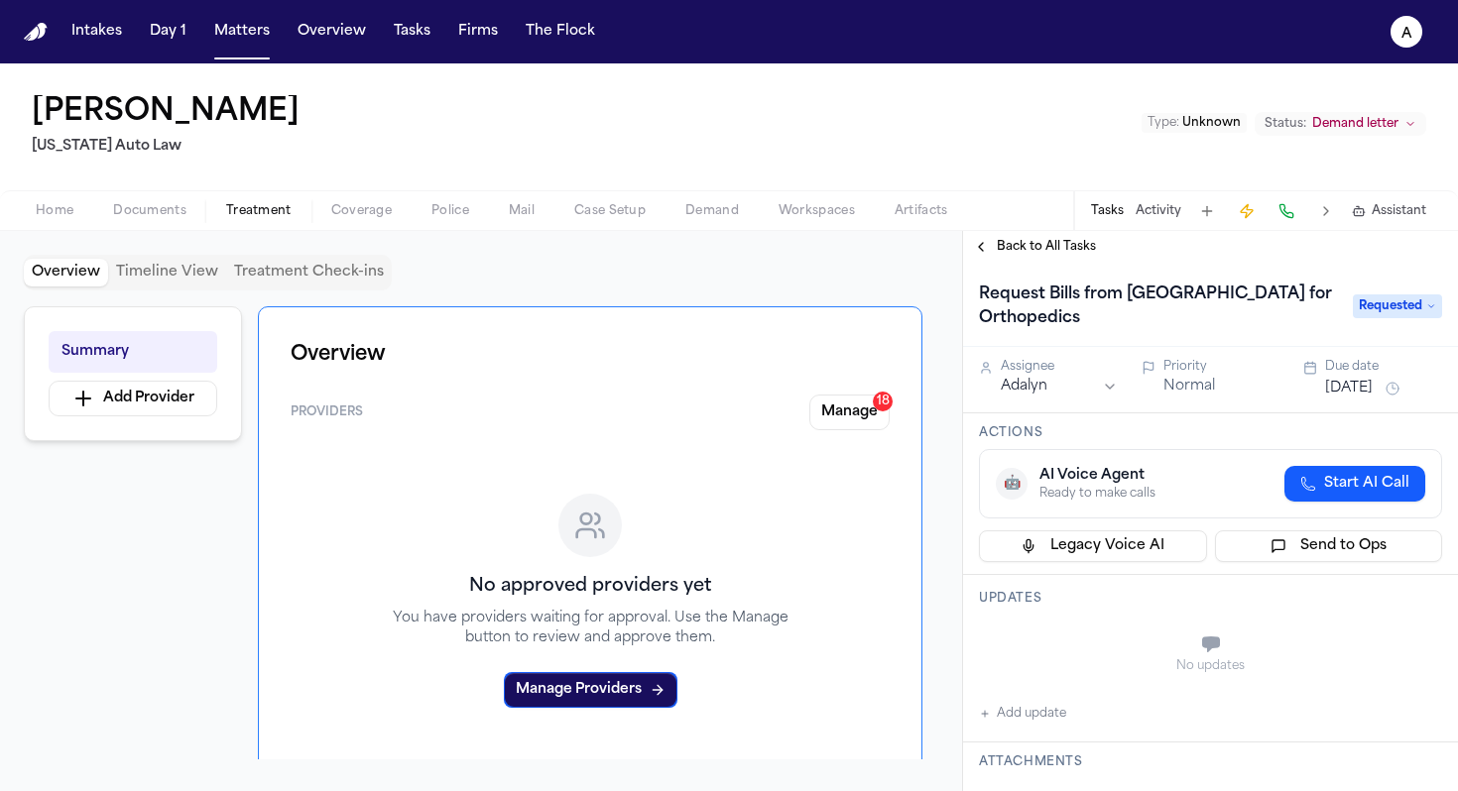
click at [1060, 243] on span "Back to All Tasks" at bounding box center [1046, 247] width 99 height 16
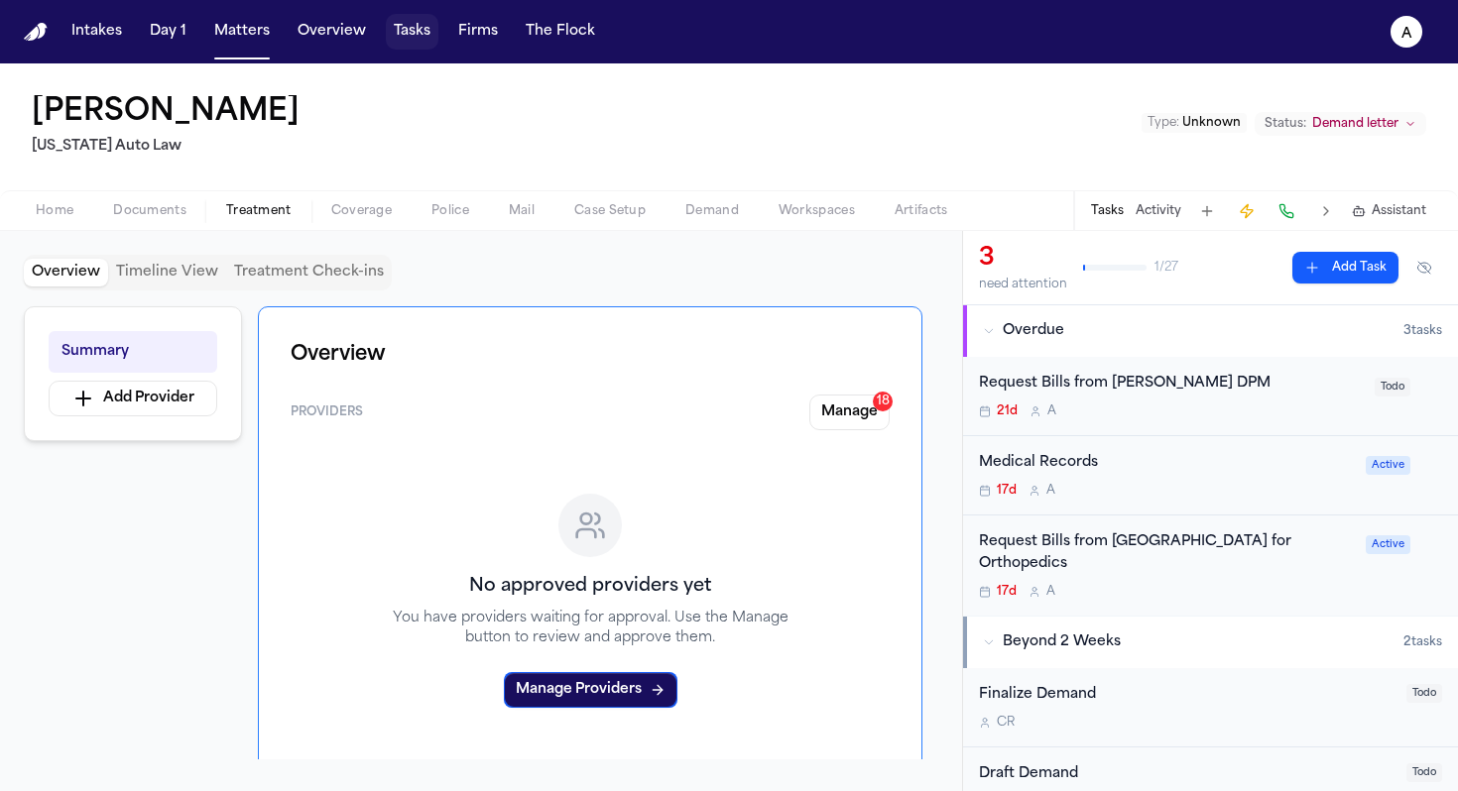
click at [407, 35] on button "Tasks" at bounding box center [412, 32] width 53 height 36
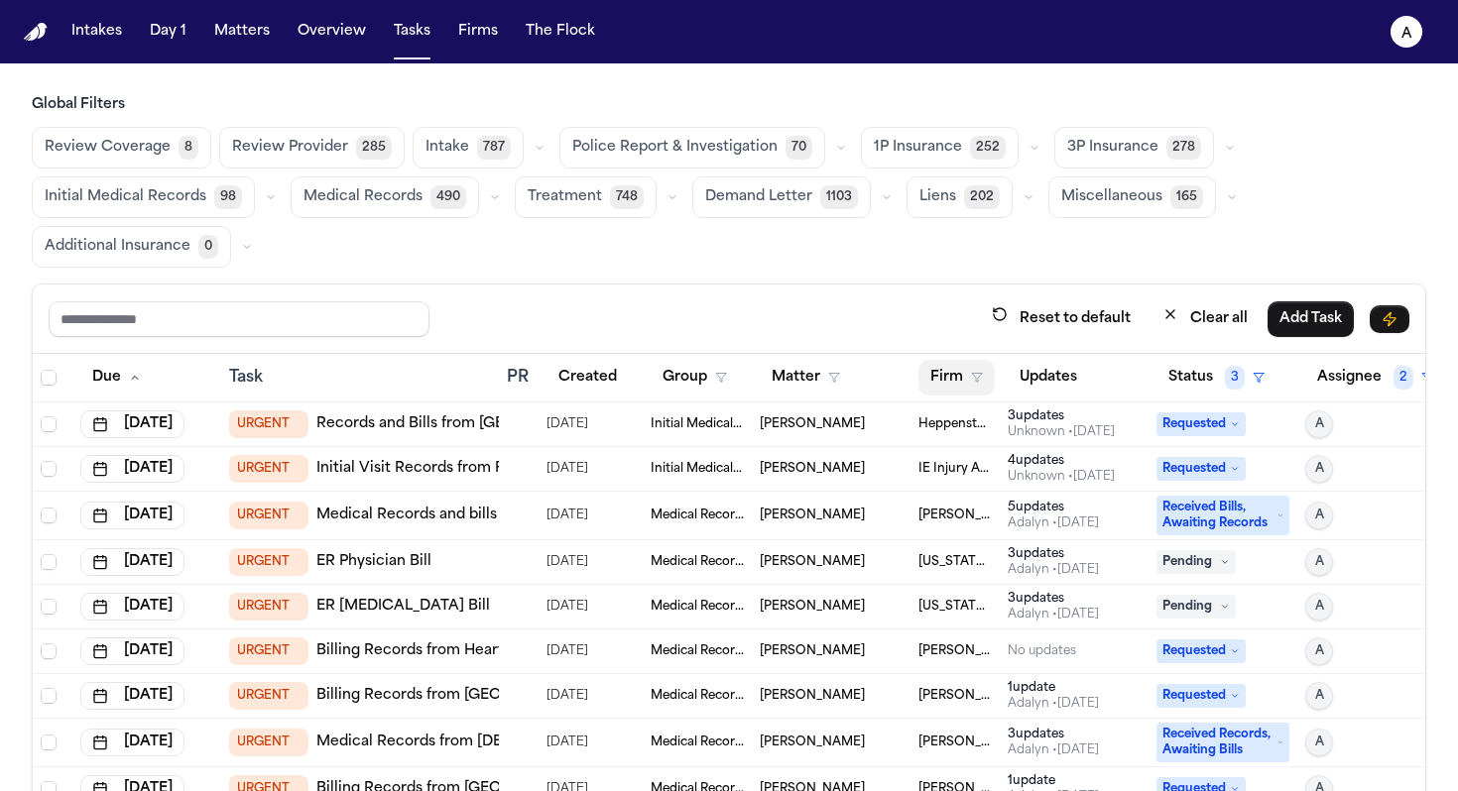
click at [978, 380] on icon "button" at bounding box center [977, 378] width 12 height 12
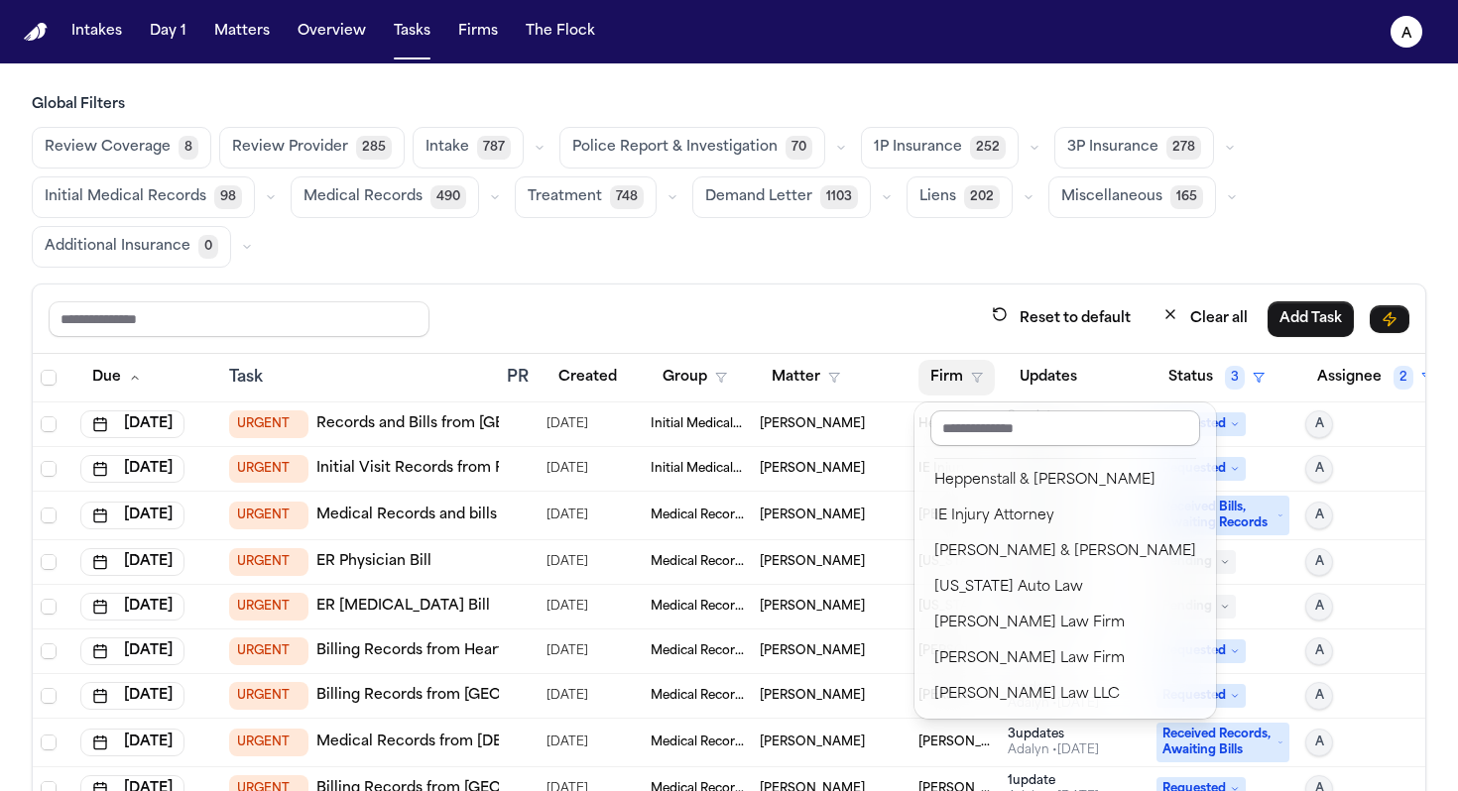
click at [1013, 426] on input "text" at bounding box center [1065, 429] width 270 height 36
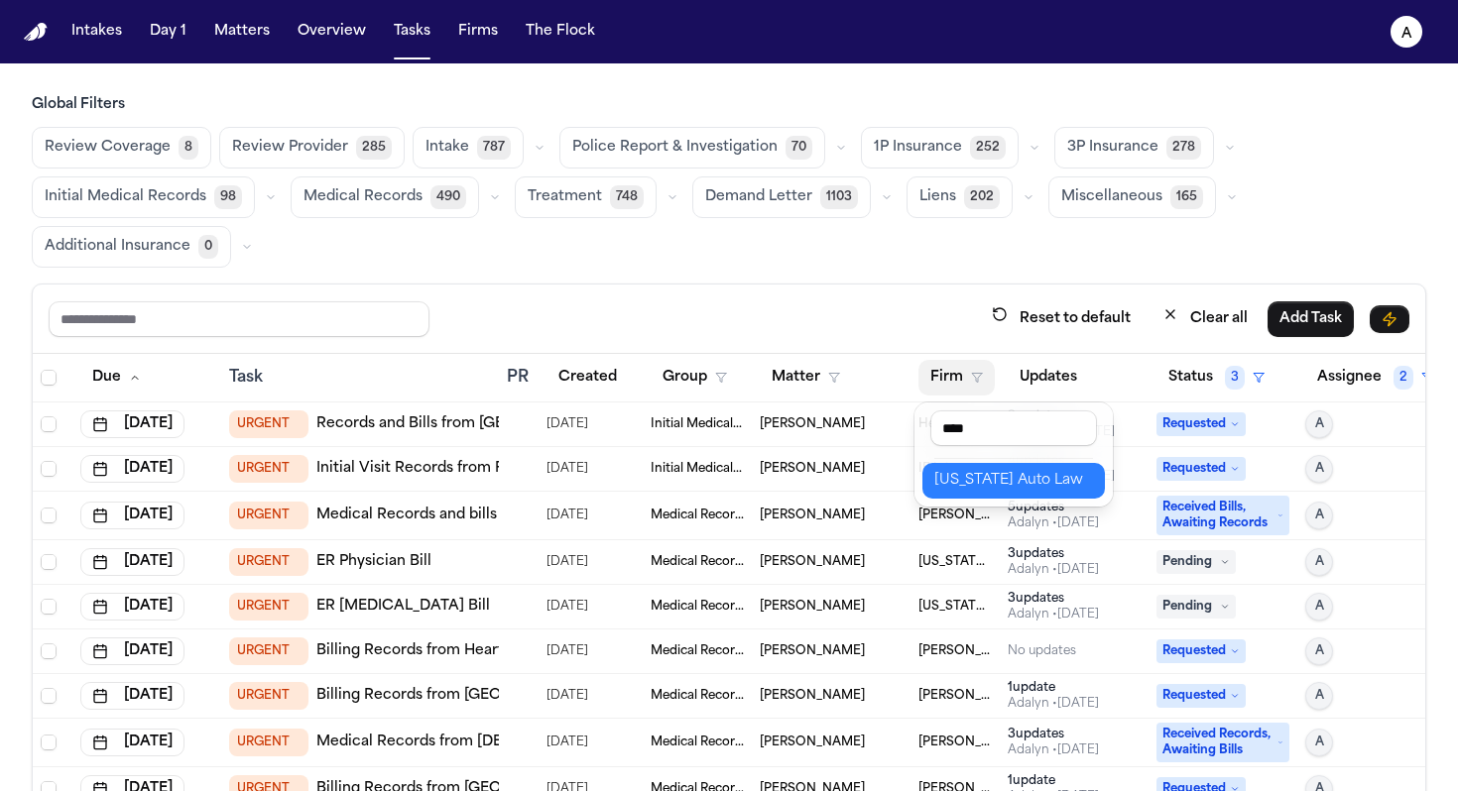
type input "****"
click at [1021, 480] on div "[US_STATE] Auto Law" at bounding box center [1013, 481] width 159 height 24
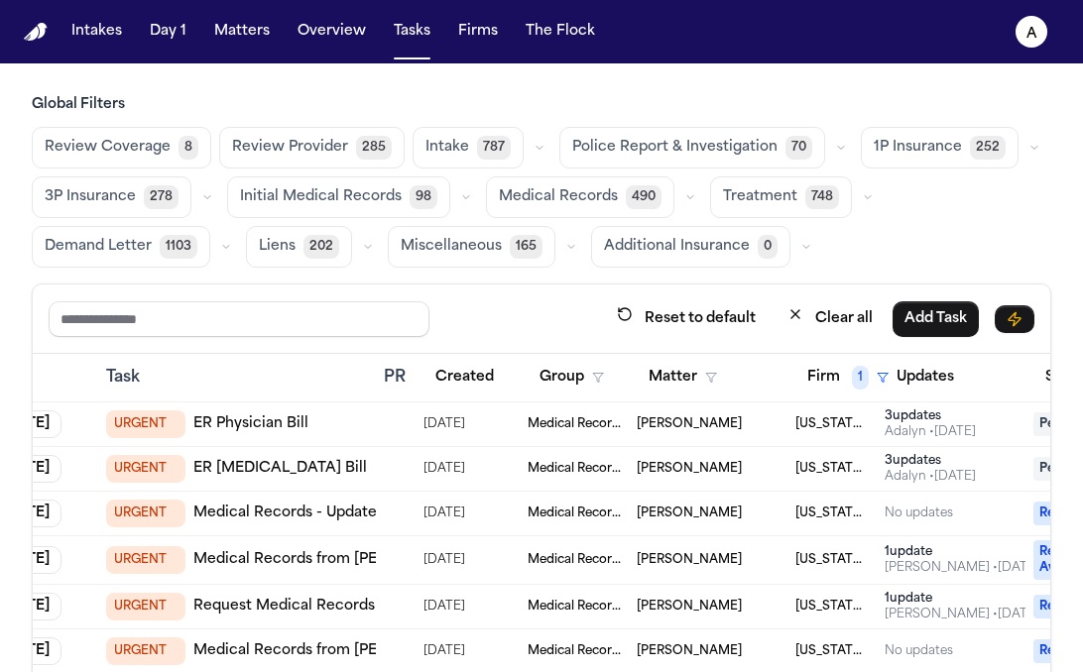
scroll to position [0, 118]
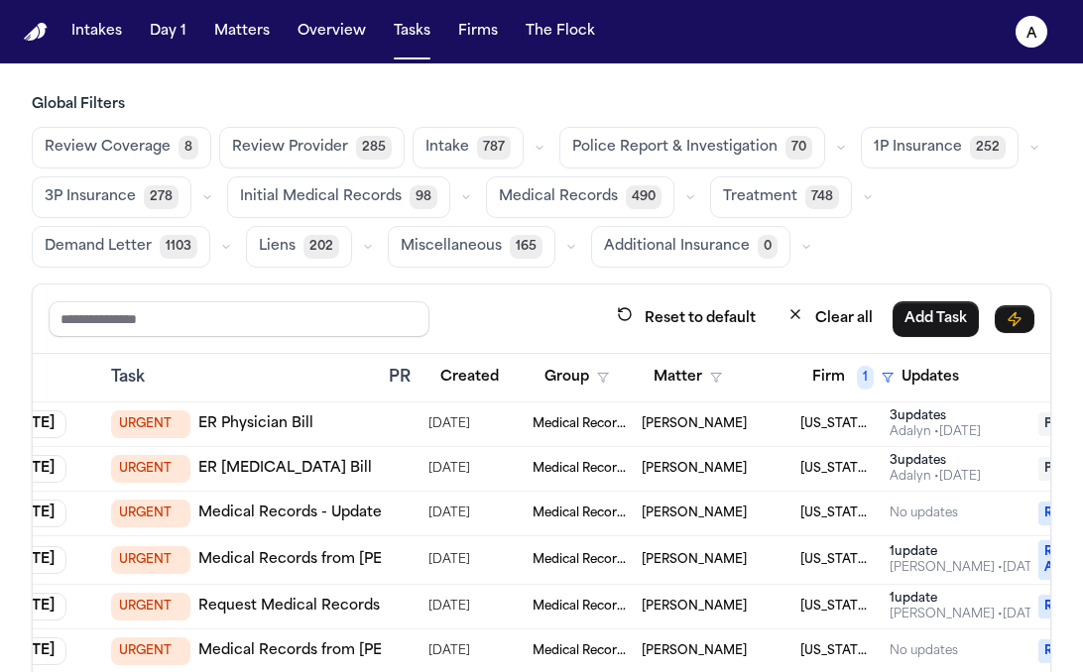
click at [345, 421] on div "URGENT ER Physician Bill" at bounding box center [242, 425] width 262 height 28
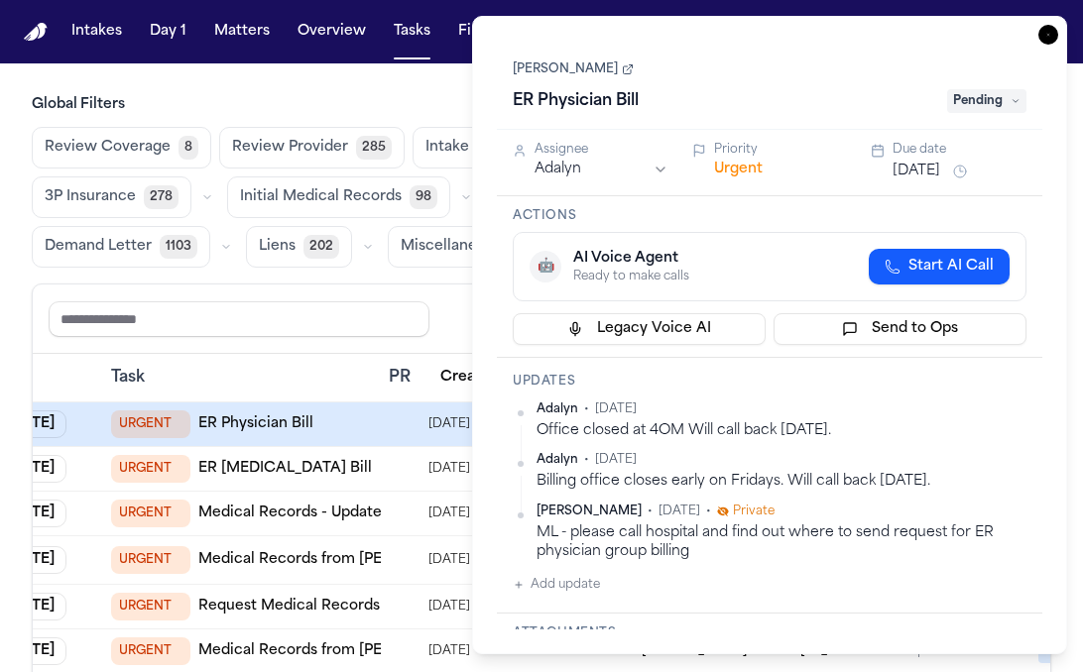
click at [555, 74] on link "Lea Gatson" at bounding box center [573, 69] width 121 height 16
click at [1052, 36] on icon "button" at bounding box center [1048, 35] width 20 height 20
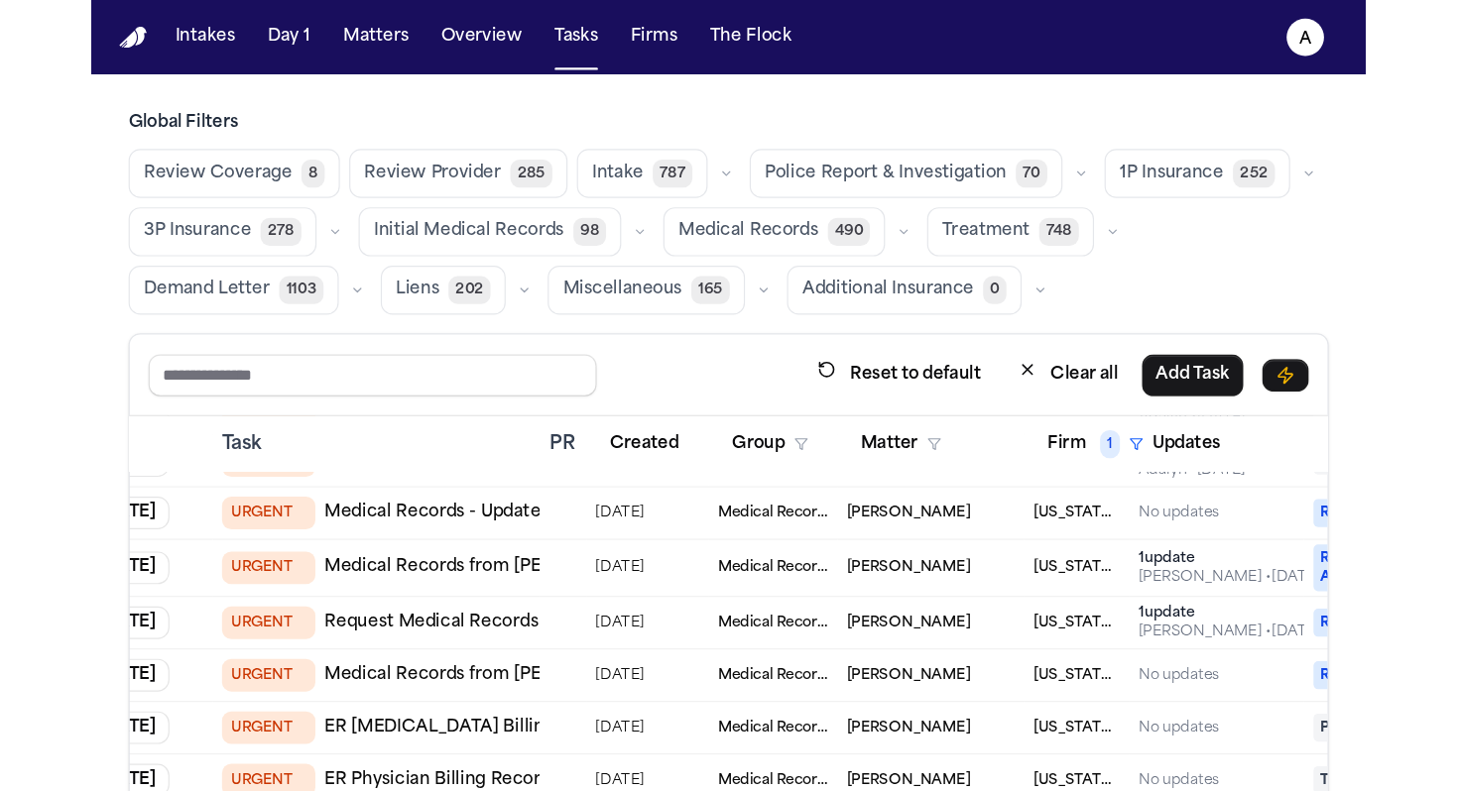
scroll to position [77, 115]
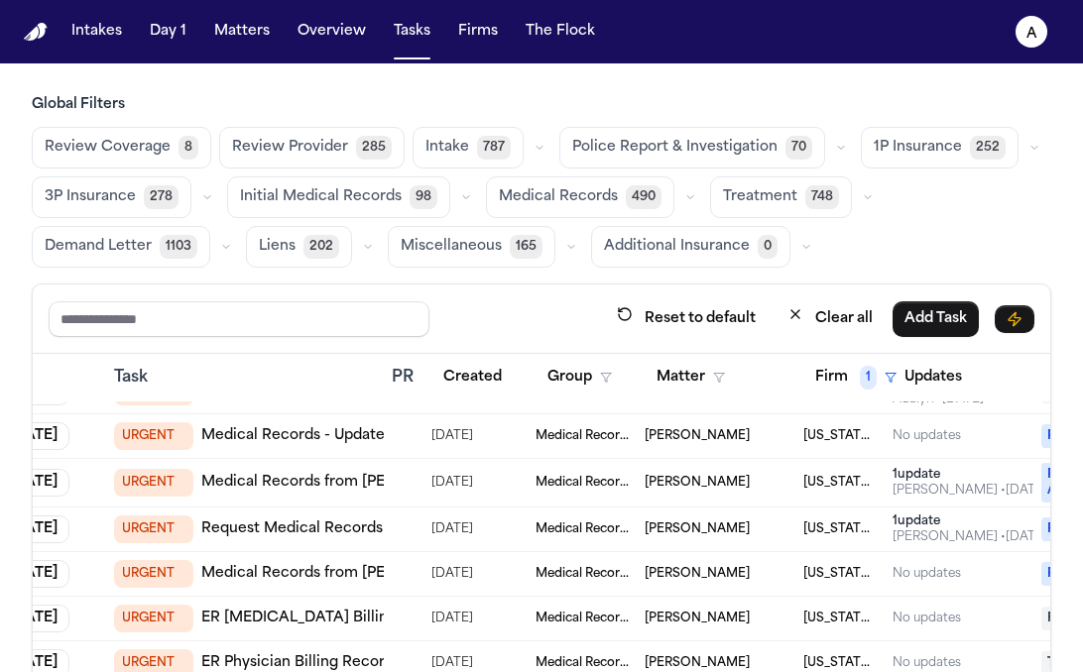
click at [313, 438] on link "Medical Records - Updated from Corewell Health Dearborn" at bounding box center [411, 436] width 420 height 20
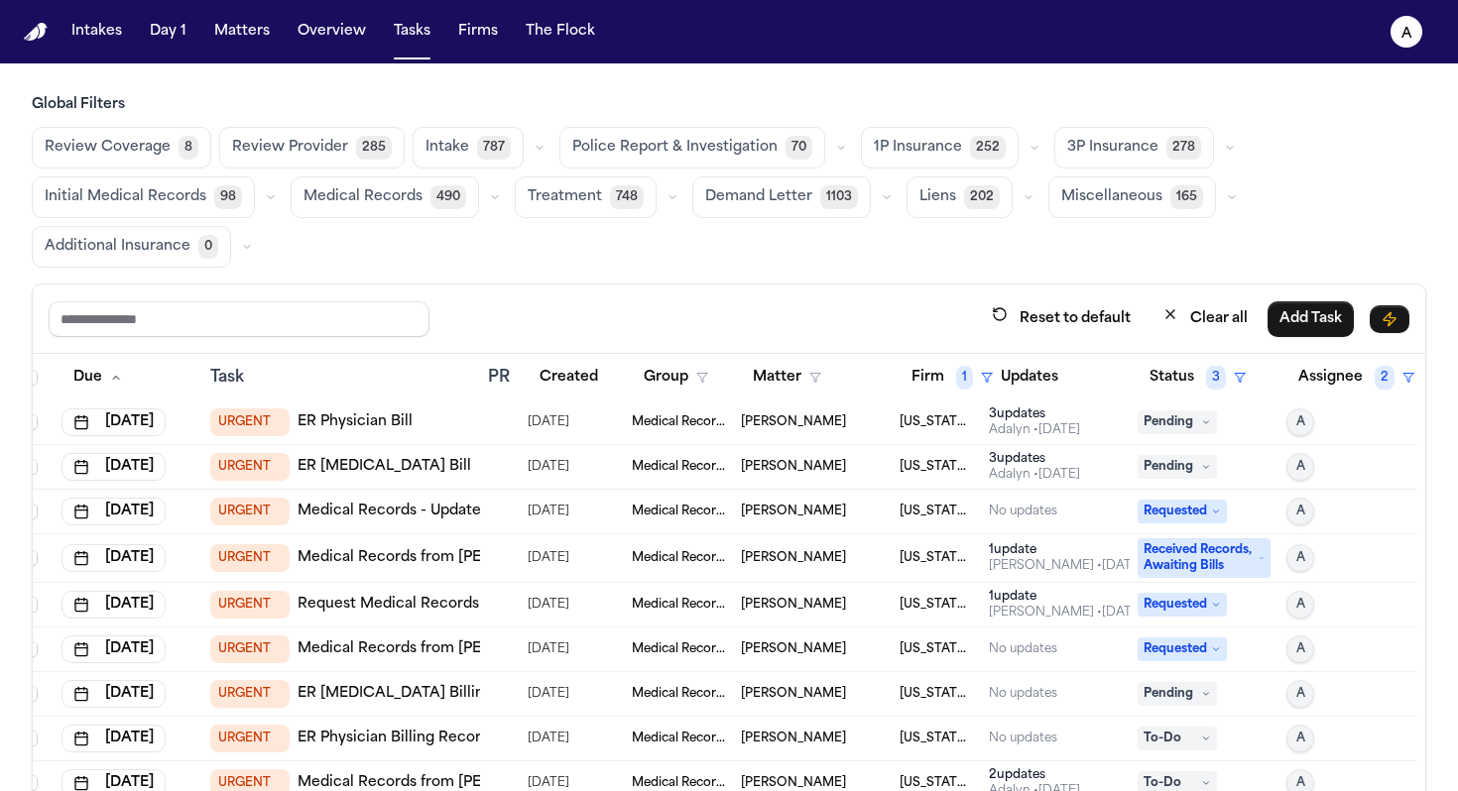
scroll to position [0, 19]
click at [1186, 381] on button "Status 3" at bounding box center [1197, 378] width 120 height 36
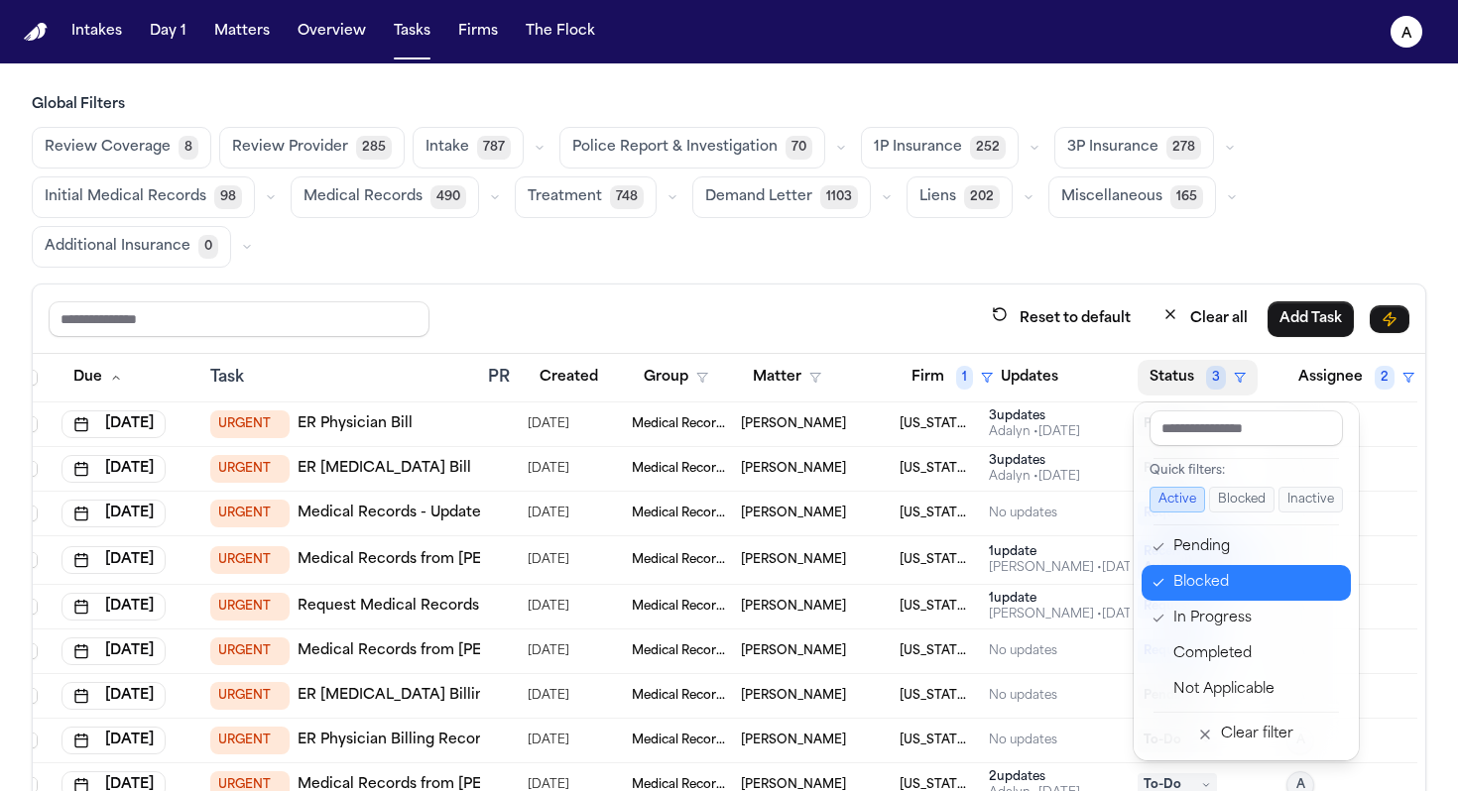
click at [1160, 597] on button "Blocked" at bounding box center [1245, 583] width 209 height 36
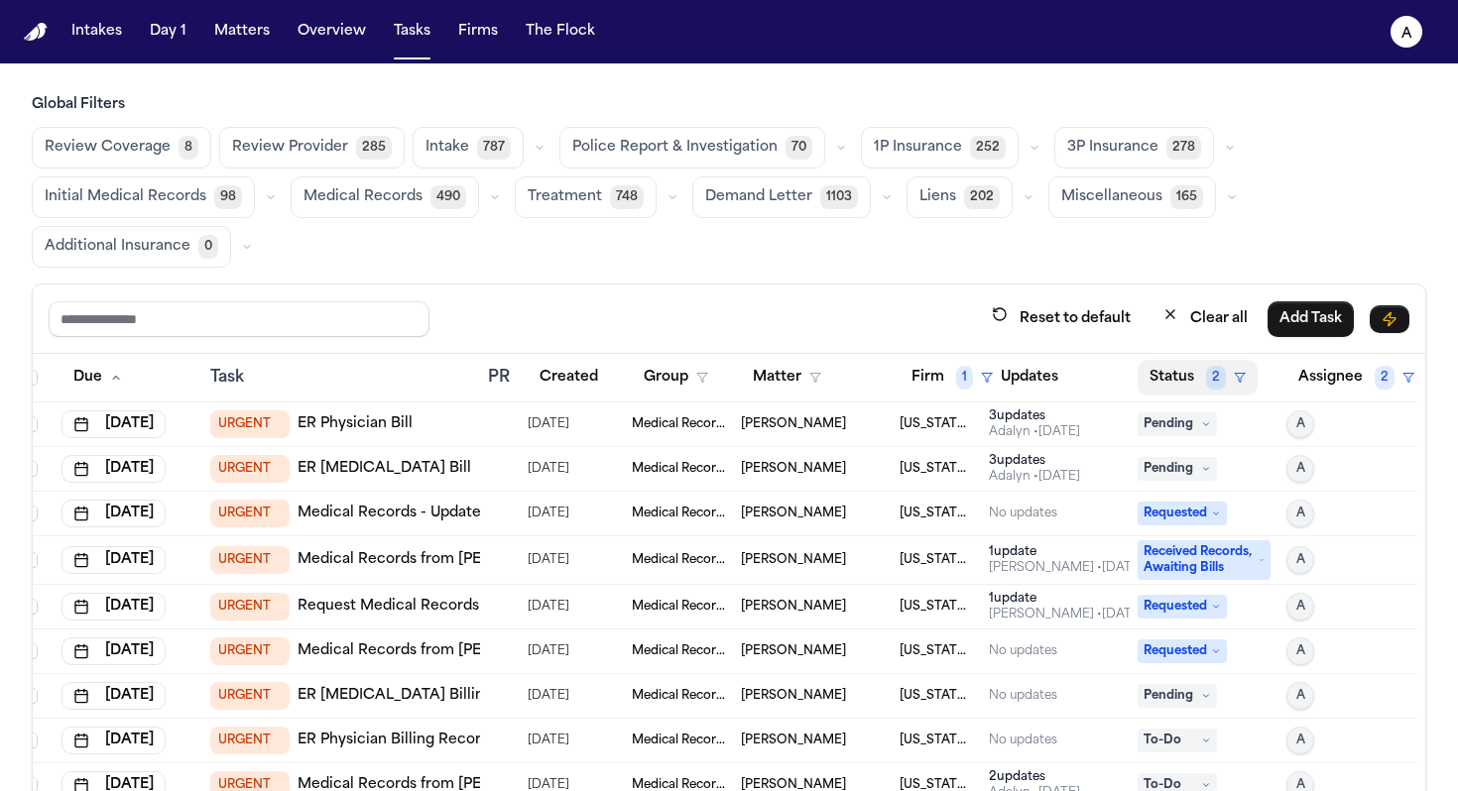
click at [1191, 386] on button "Status 2" at bounding box center [1197, 378] width 120 height 36
click at [1186, 383] on button "Status 2" at bounding box center [1197, 378] width 120 height 36
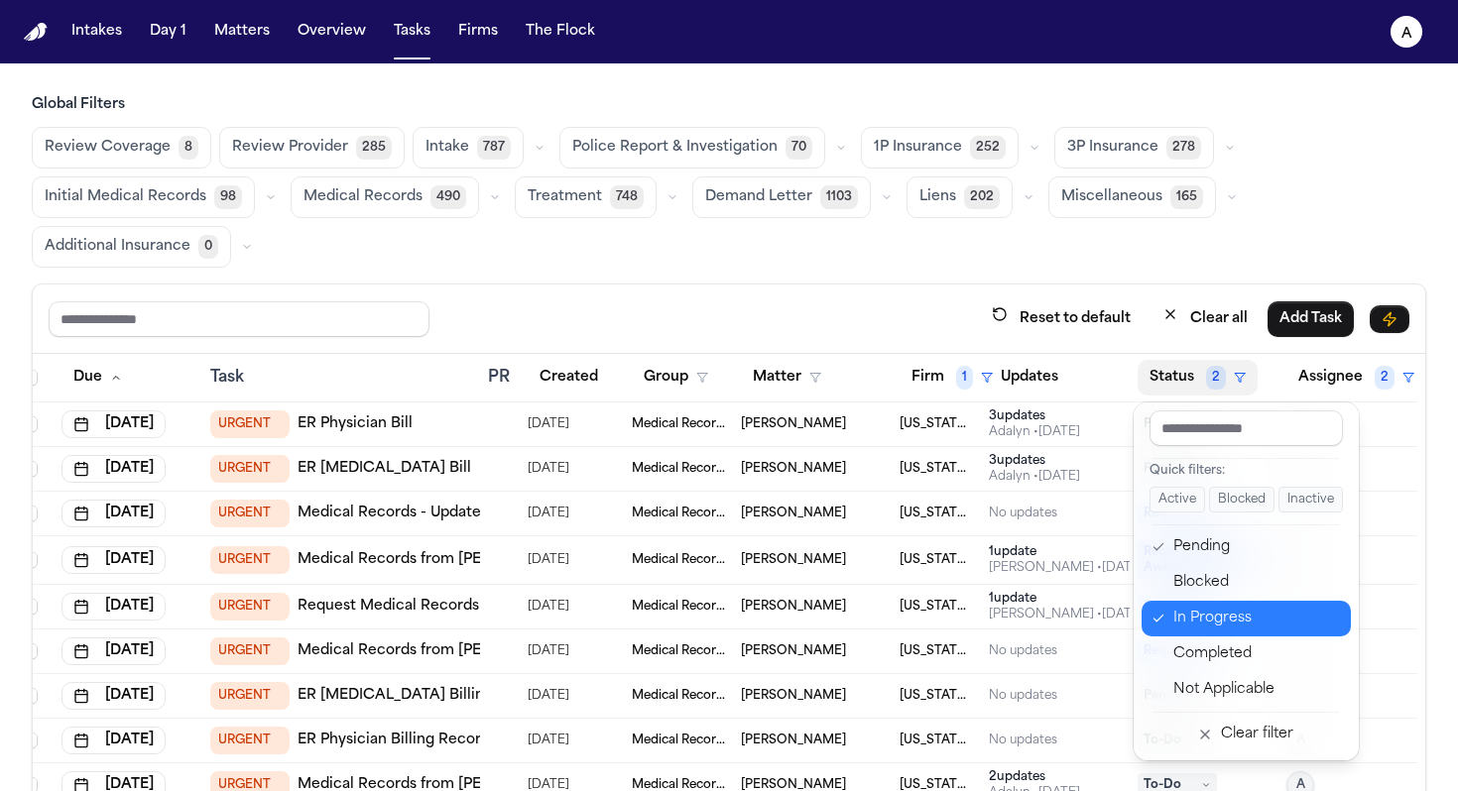
click at [1167, 611] on button "In Progress" at bounding box center [1245, 619] width 209 height 36
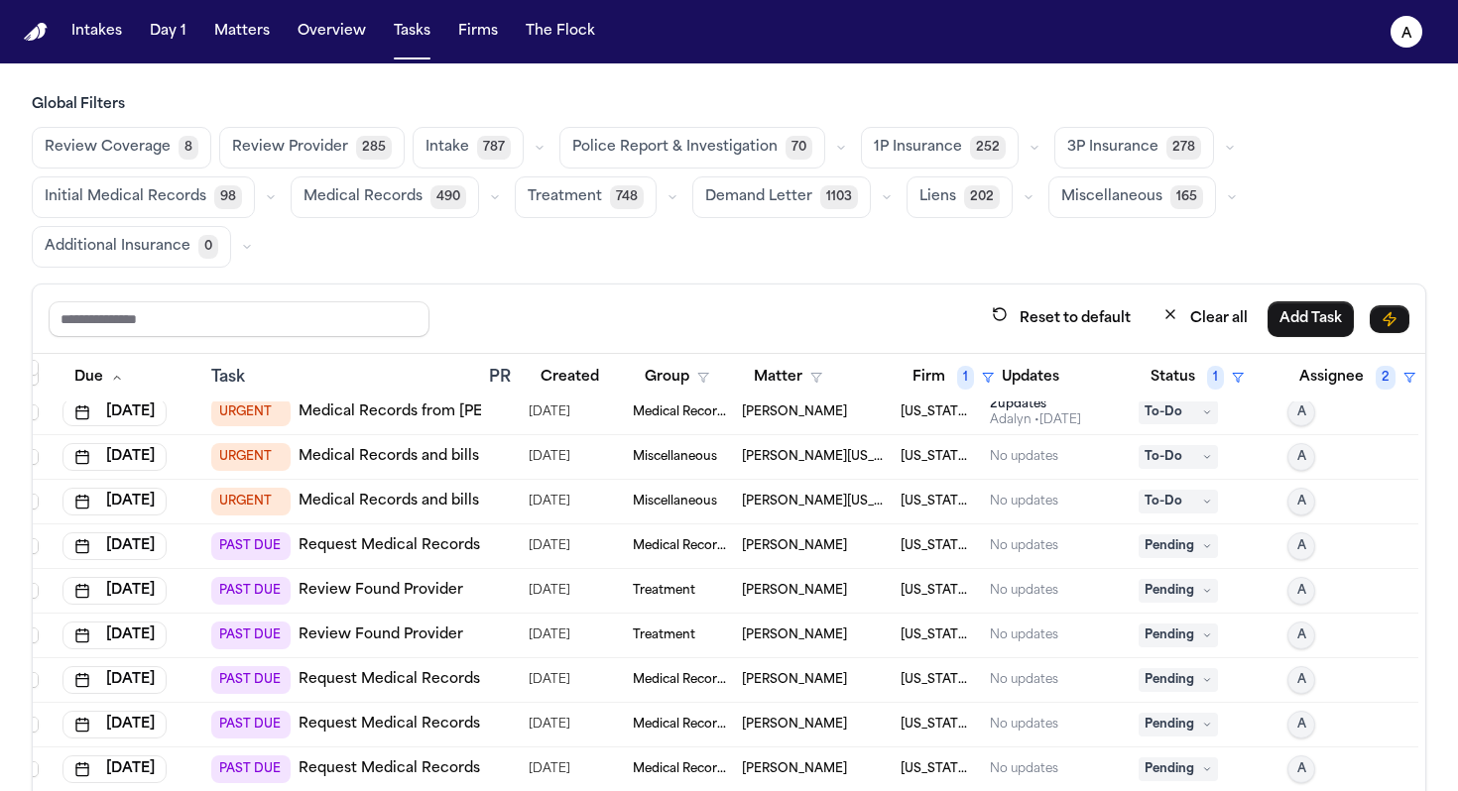
scroll to position [191, 18]
click at [457, 410] on link "Medical Records from Henry Ford Genesys Hospital" at bounding box center [502, 412] width 408 height 20
click at [497, 419] on td at bounding box center [501, 412] width 40 height 45
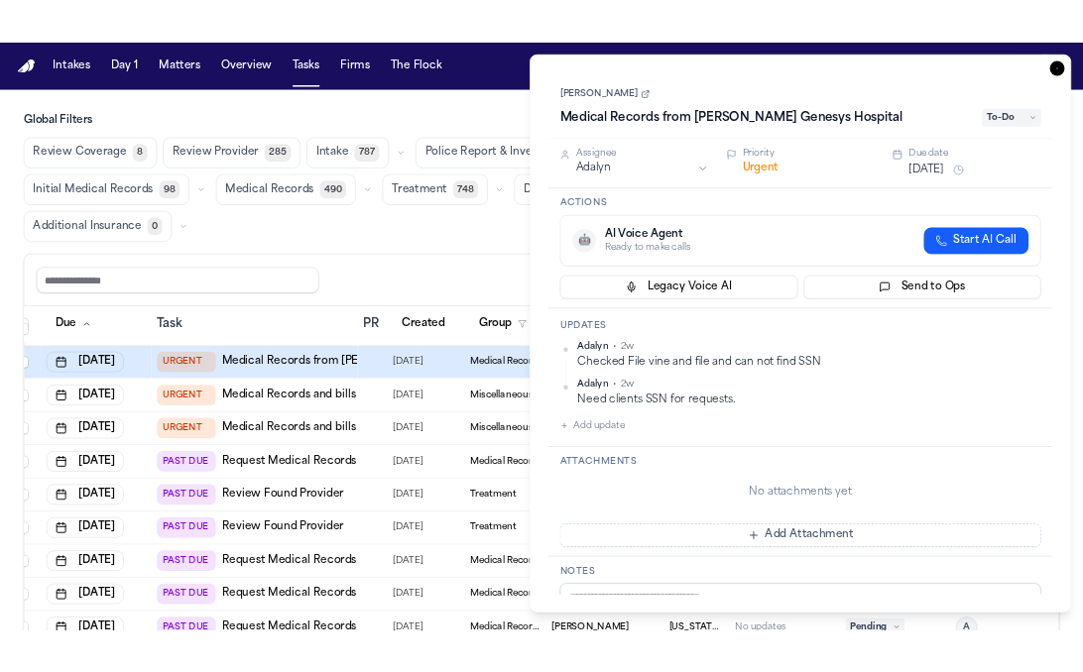
scroll to position [177, 18]
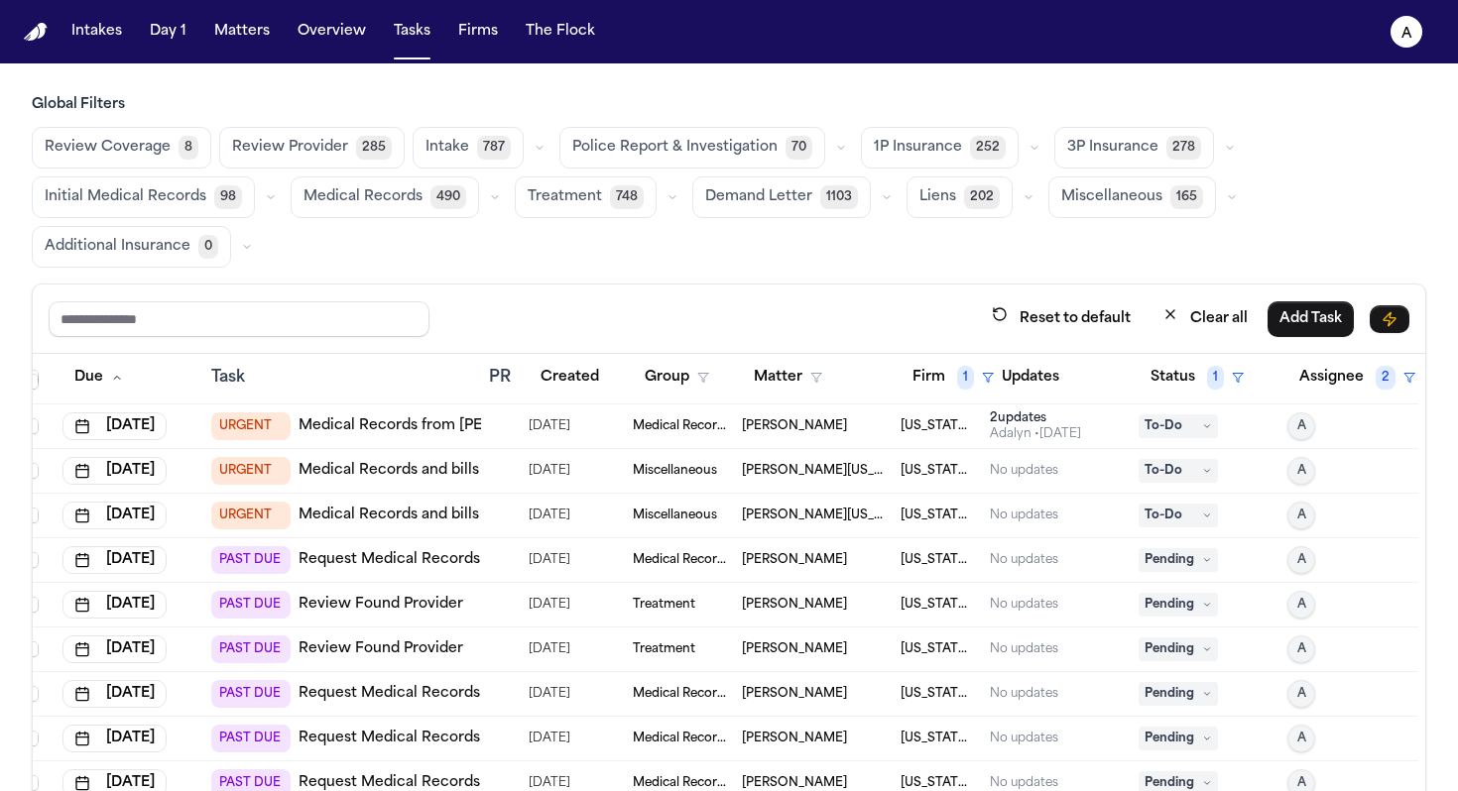
click at [510, 567] on td at bounding box center [501, 560] width 40 height 45
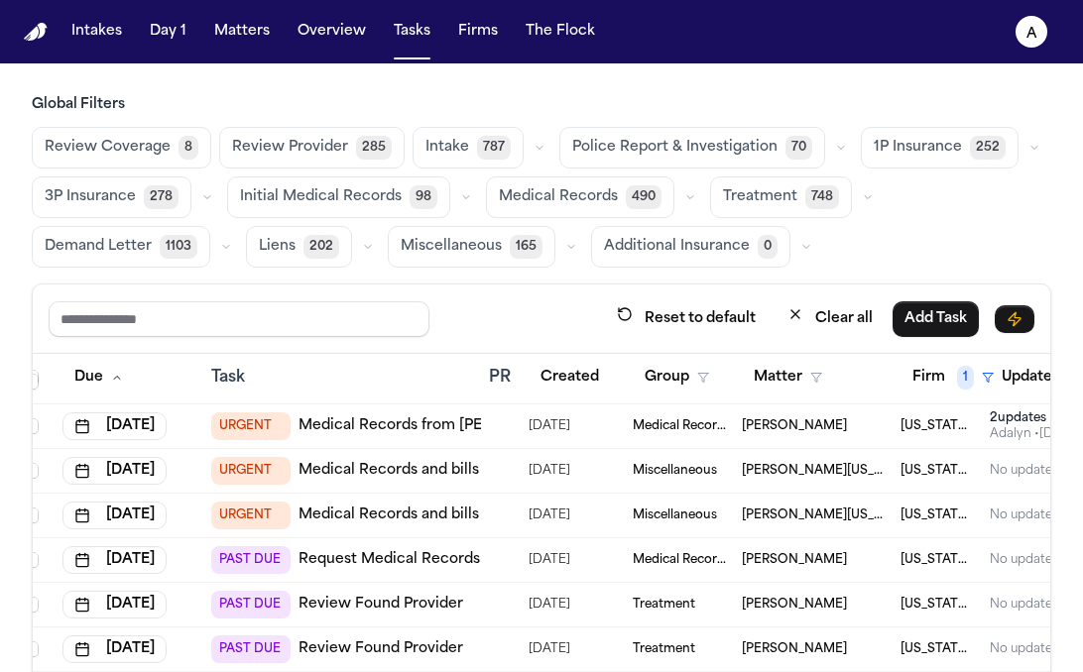
click at [392, 371] on div "Task" at bounding box center [342, 378] width 262 height 24
click at [501, 556] on div at bounding box center [497, 560] width 16 height 16
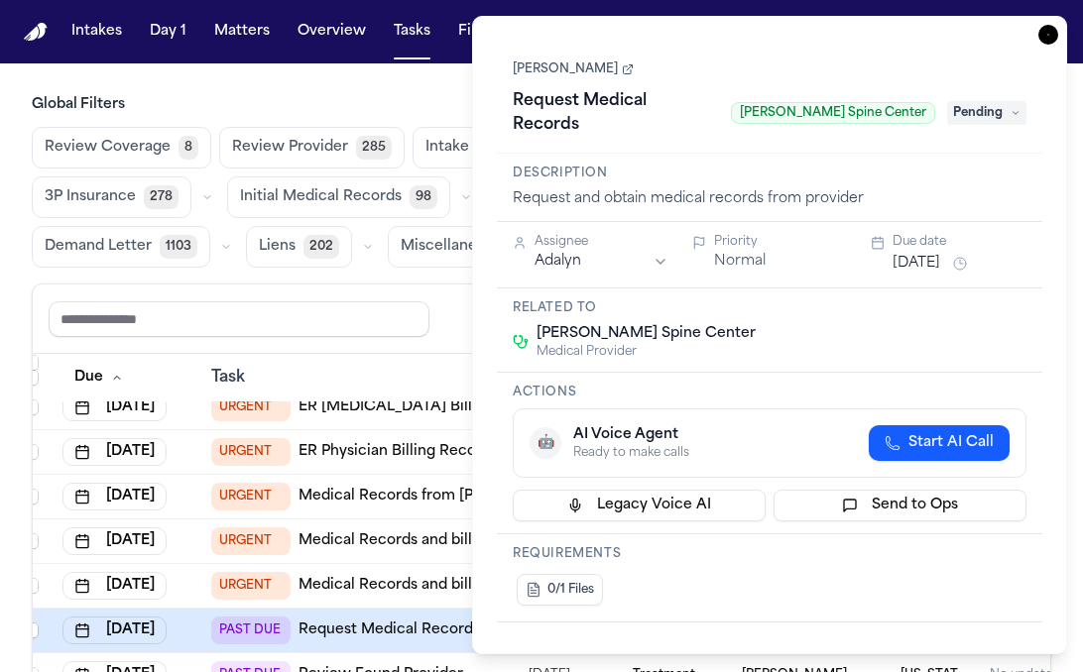
scroll to position [0, 18]
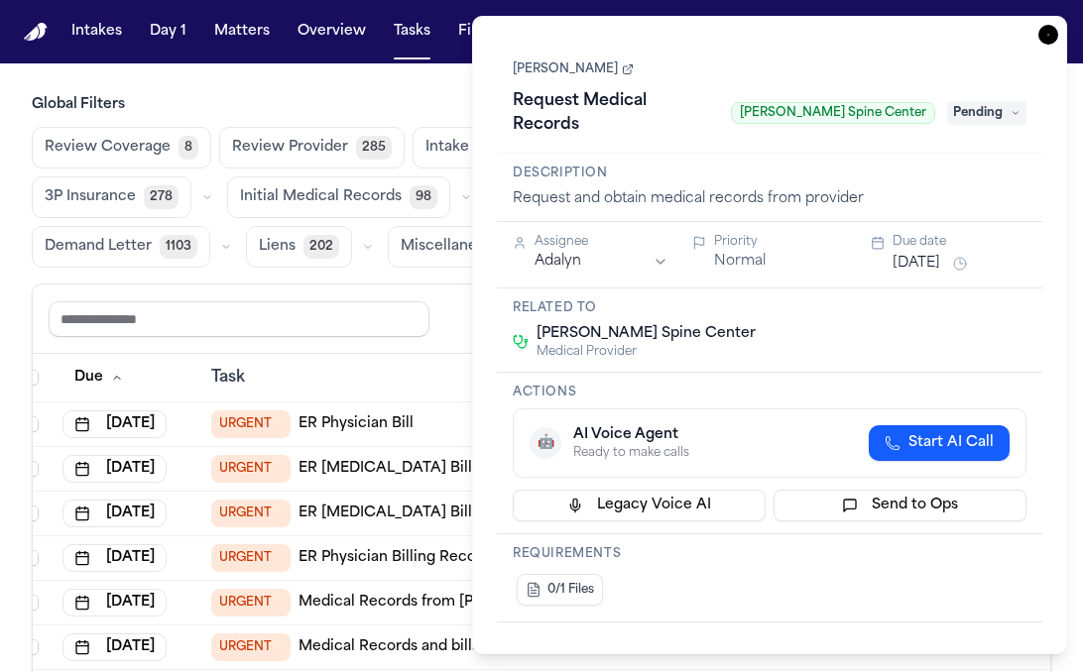
click at [431, 427] on div "URGENT ER Physician Bill" at bounding box center [342, 425] width 262 height 28
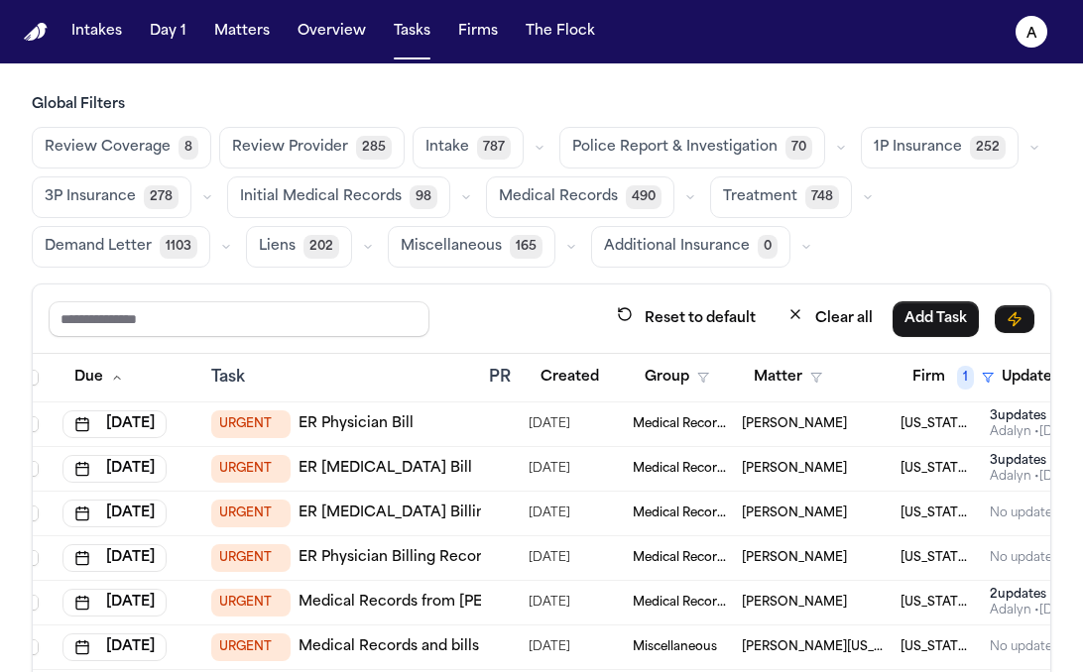
click at [451, 351] on div "Reset to default Clear all Add Task" at bounding box center [541, 319] width 1017 height 69
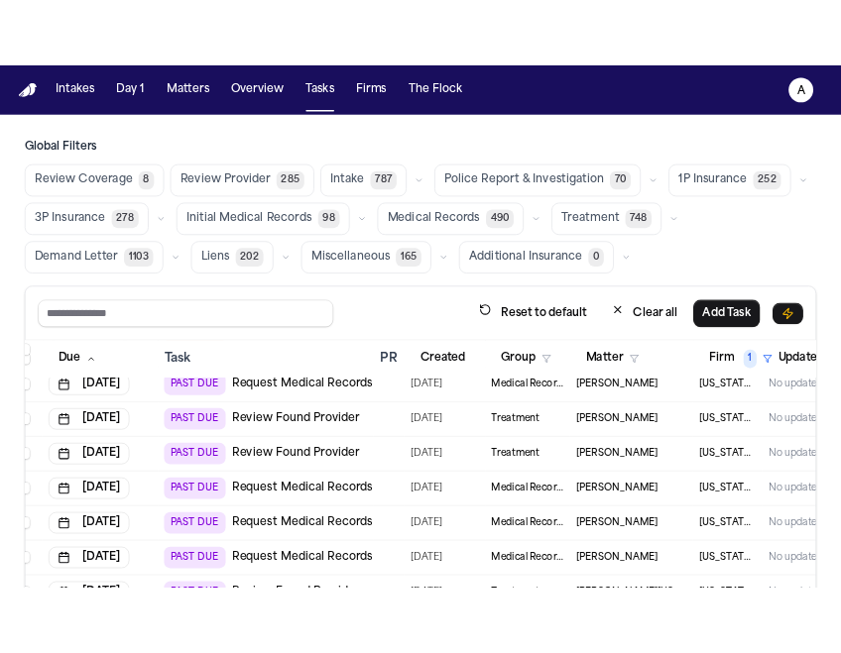
scroll to position [345, 18]
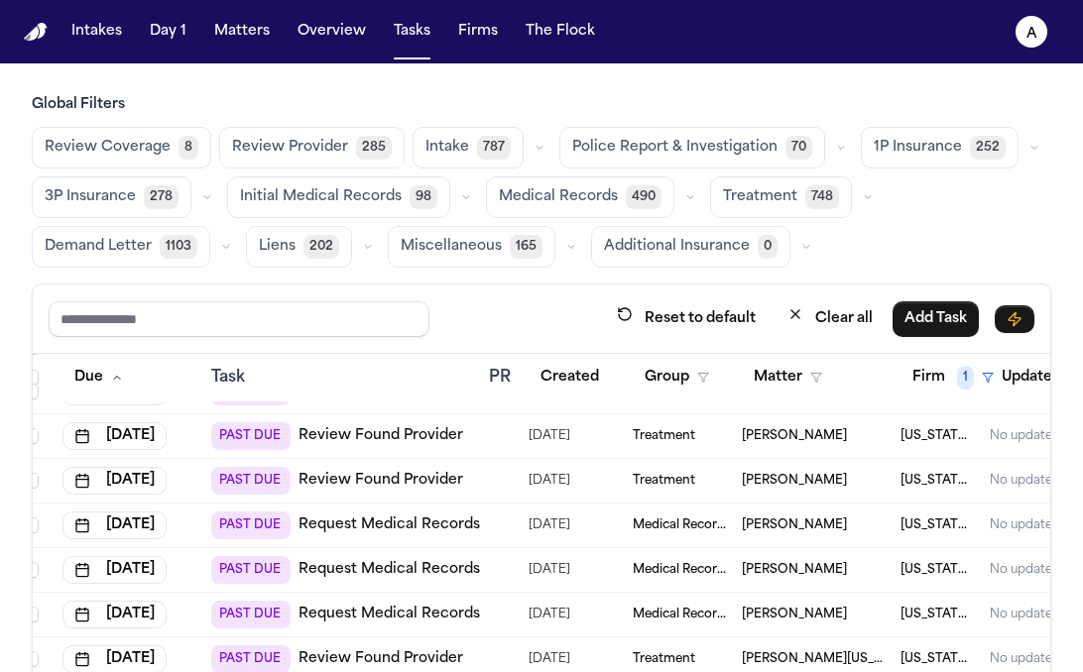
click at [499, 533] on td at bounding box center [501, 526] width 40 height 45
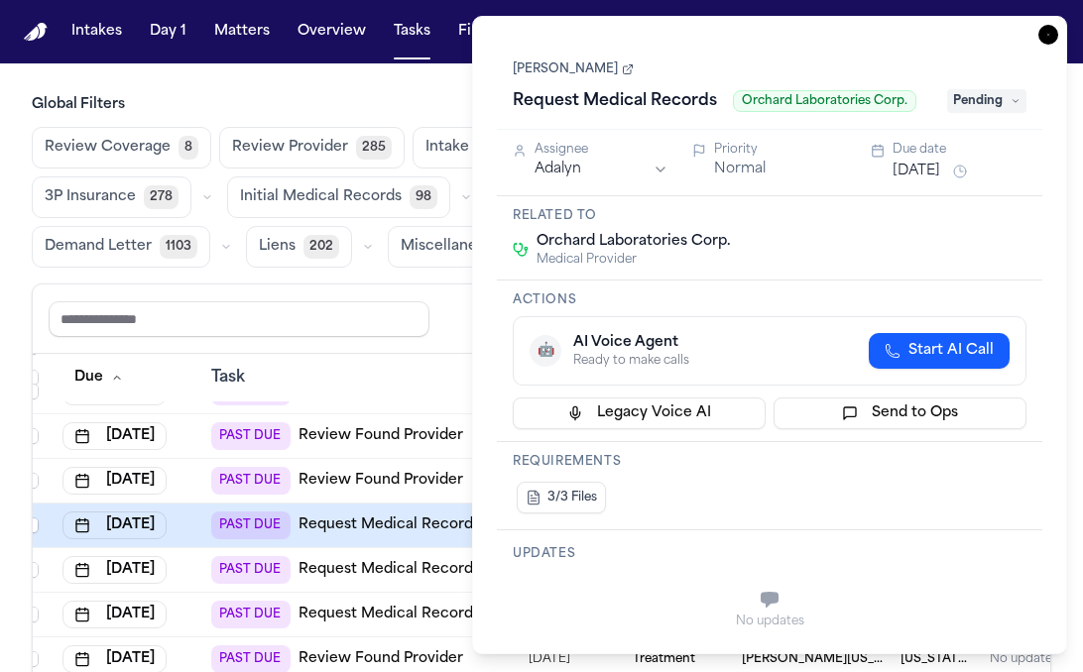
click at [557, 71] on link "Lea Gatson" at bounding box center [573, 69] width 121 height 16
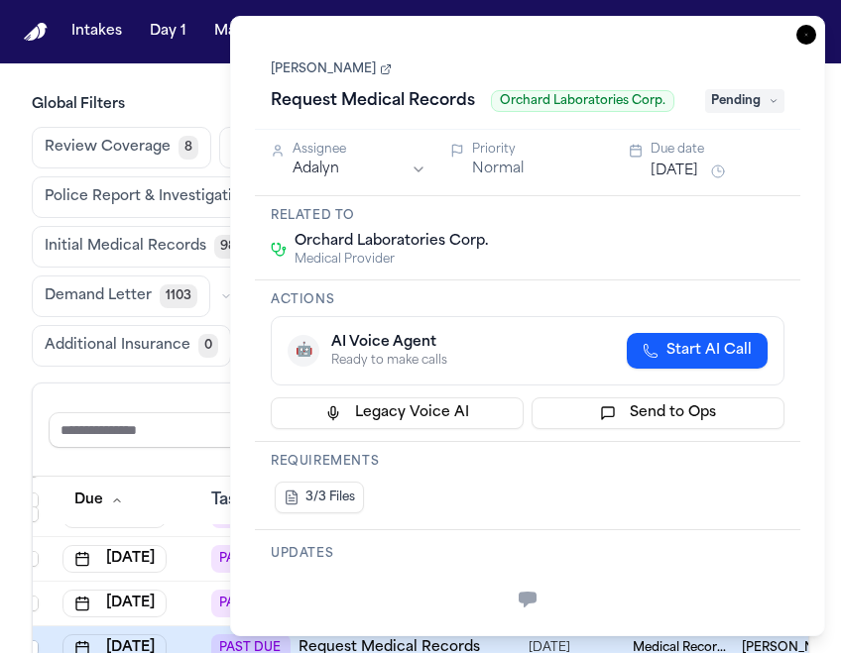
click at [151, 469] on div "Reset to default Clear all Add Task" at bounding box center [420, 430] width 775 height 93
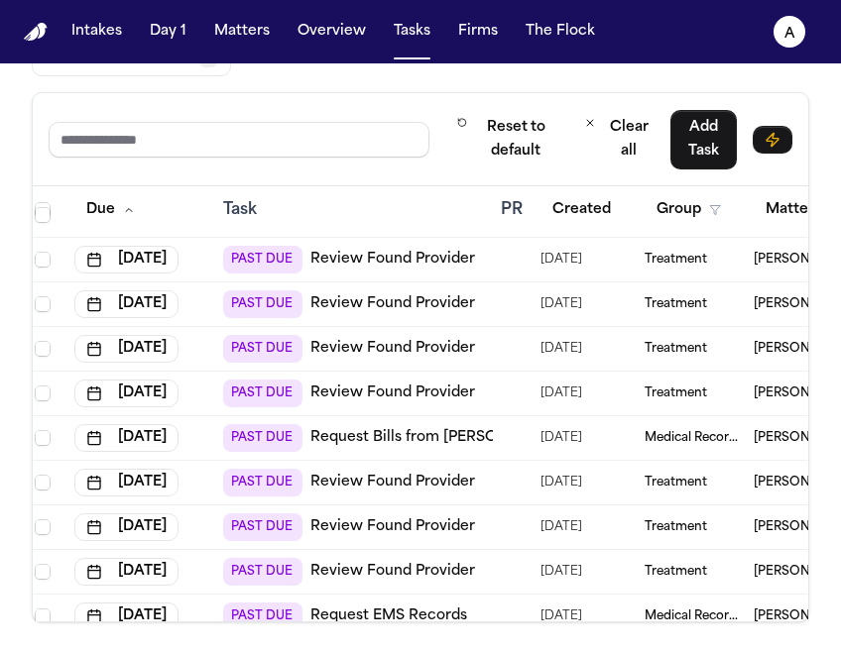
scroll to position [690, 6]
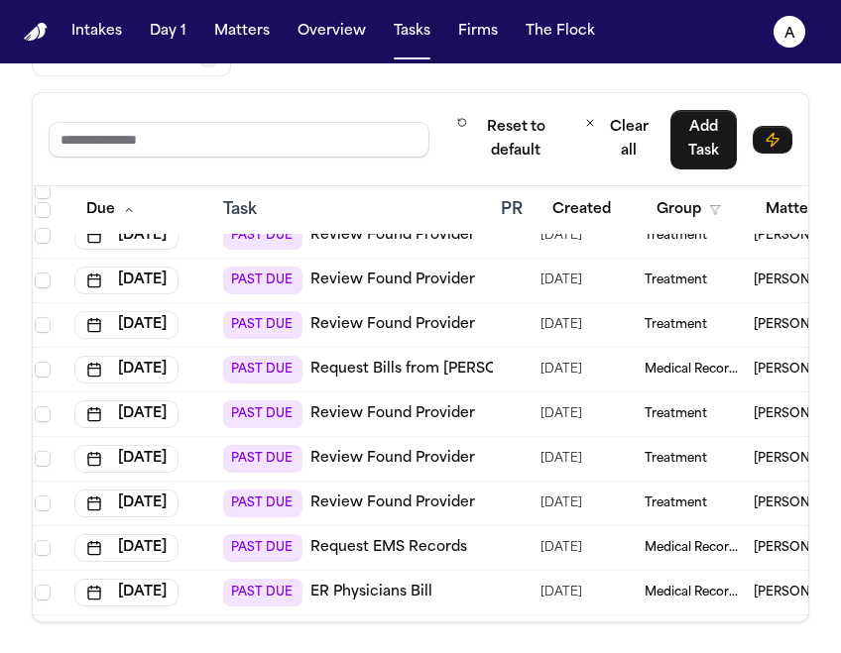
click at [637, 367] on td "Medical Records" at bounding box center [691, 370] width 109 height 45
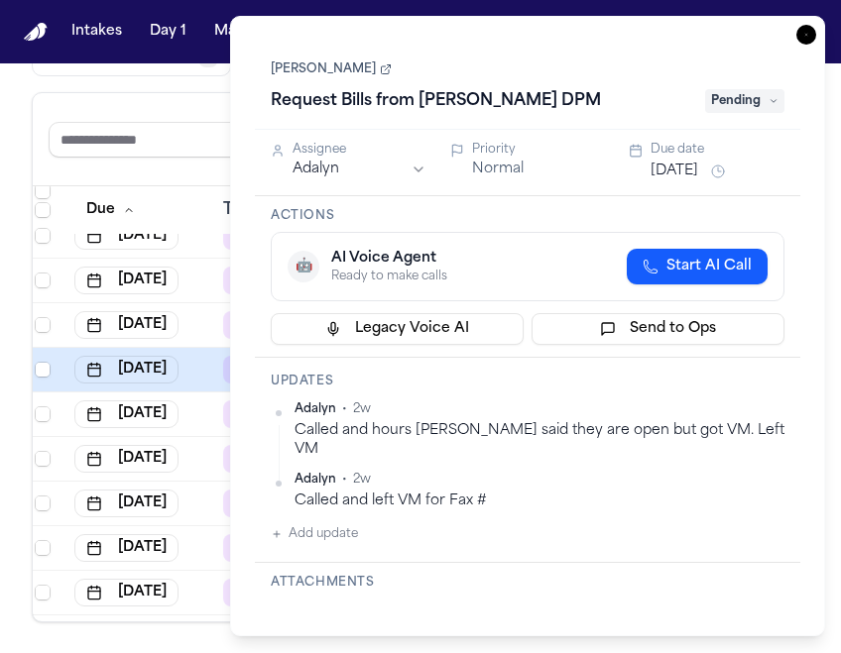
click at [178, 171] on div "Reset to default Clear all Add Task" at bounding box center [420, 139] width 775 height 93
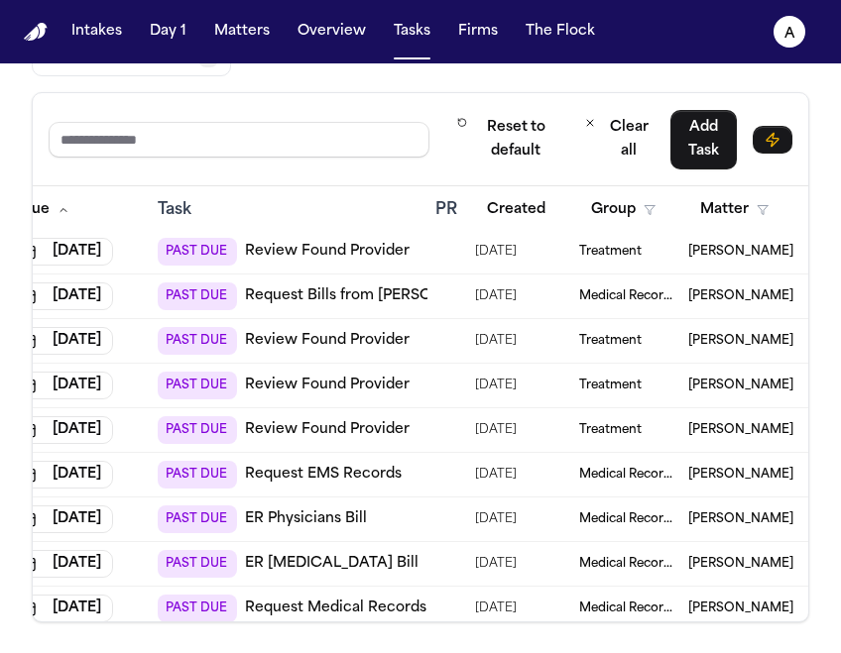
scroll to position [792, 71]
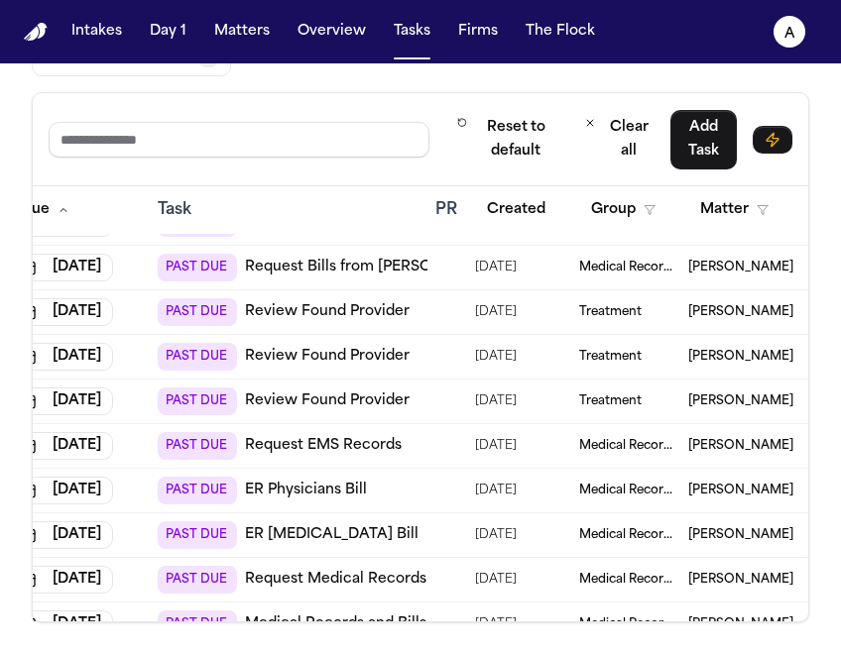
click at [442, 282] on td at bounding box center [447, 268] width 40 height 45
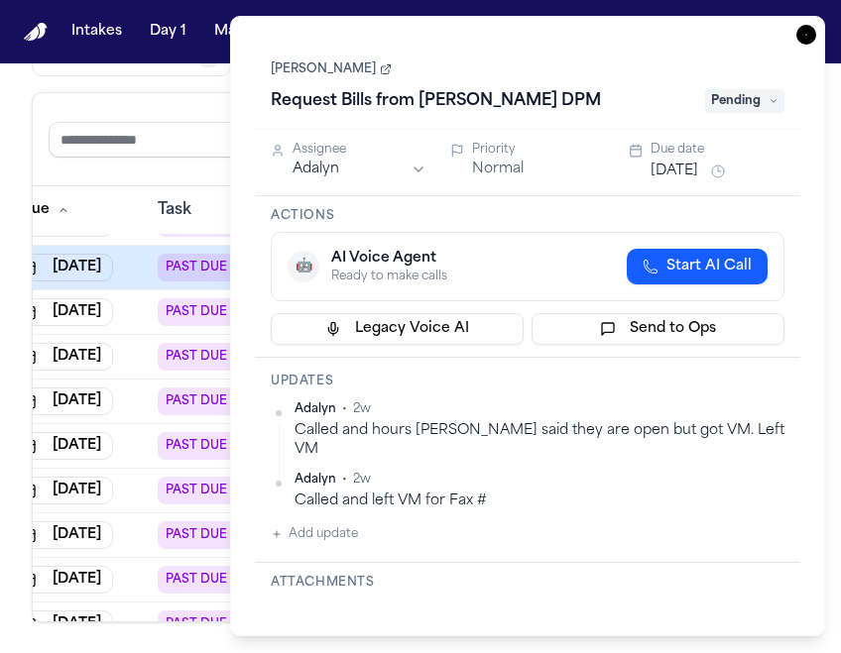
click at [209, 180] on div "Reset to default Clear all Add Task" at bounding box center [420, 139] width 775 height 93
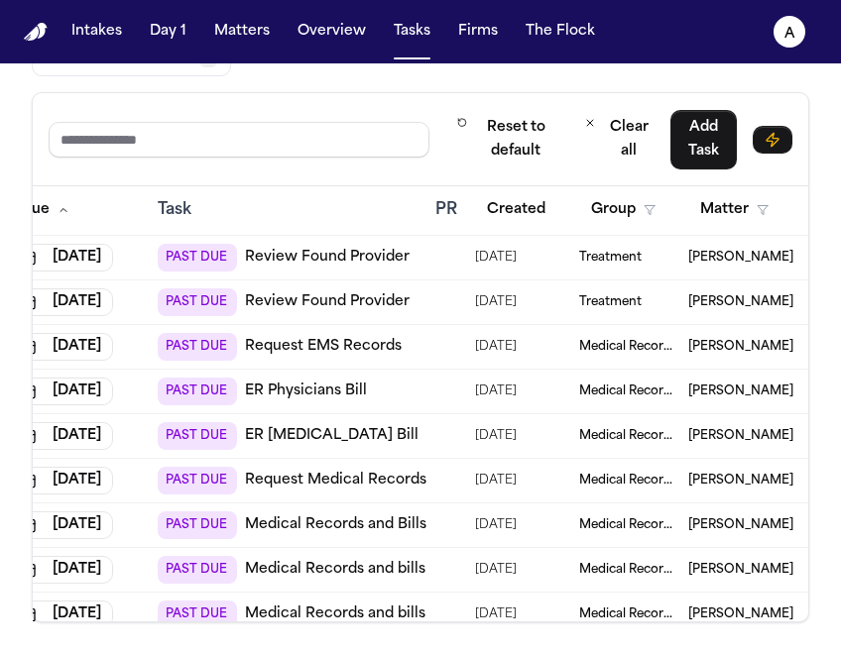
scroll to position [885, 71]
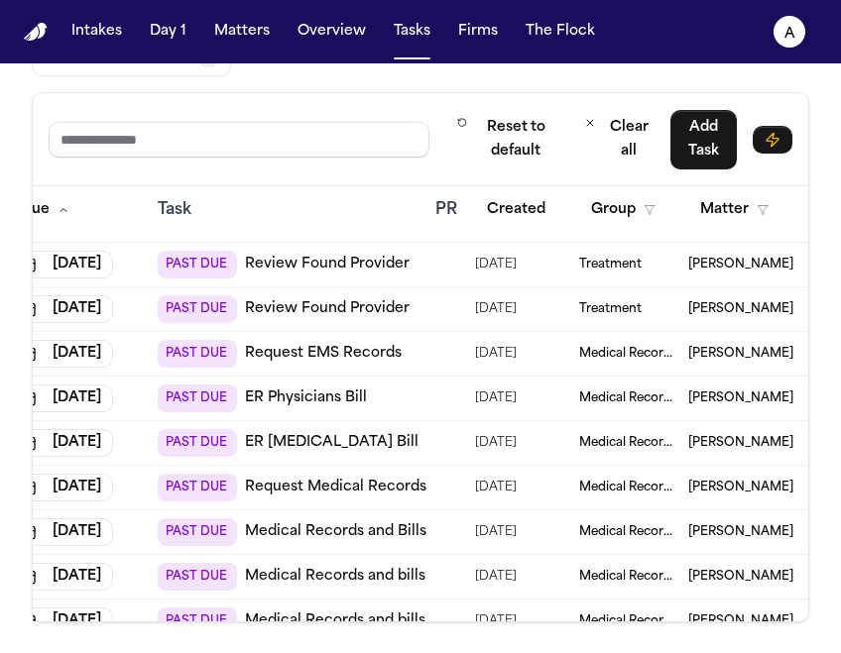
click at [403, 452] on div "PAST DUE ER Radiology Bill" at bounding box center [289, 443] width 262 height 28
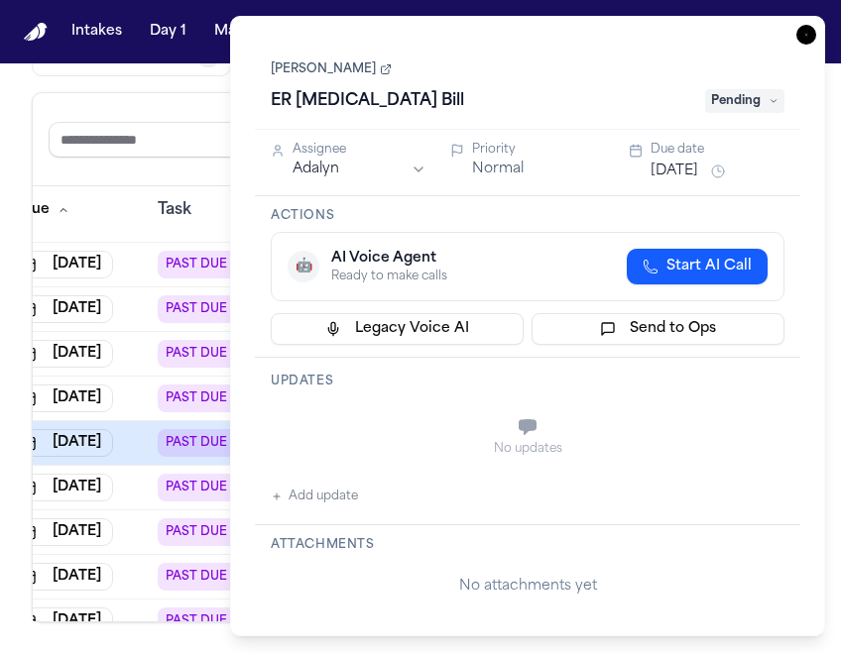
click at [330, 74] on link "[PERSON_NAME]" at bounding box center [331, 69] width 121 height 16
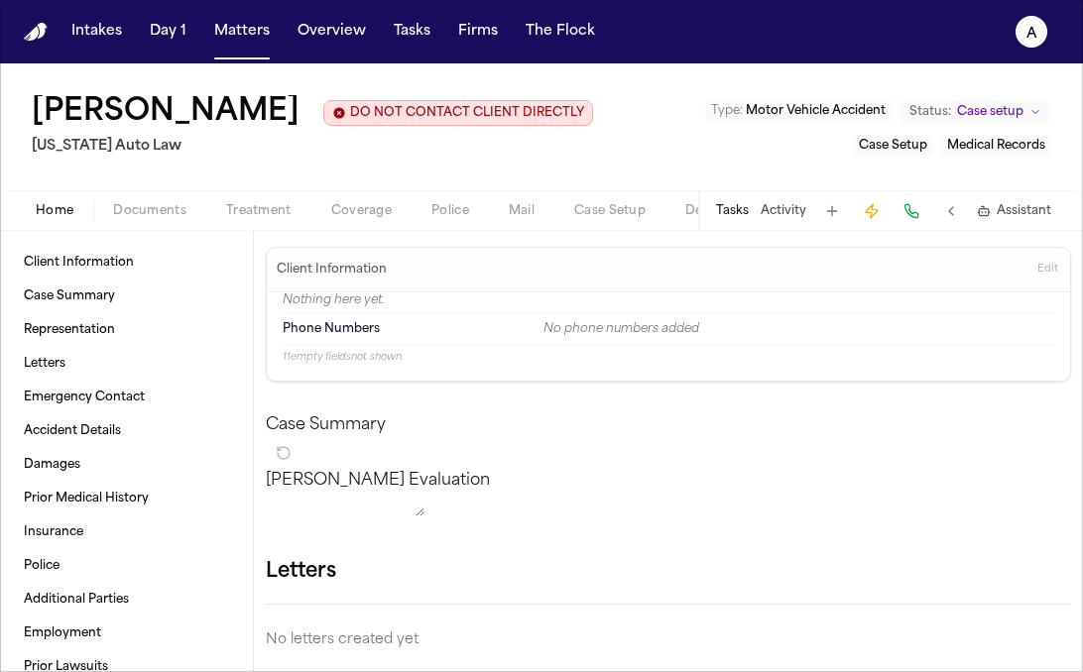
click at [230, 214] on span "Treatment" at bounding box center [258, 211] width 65 height 16
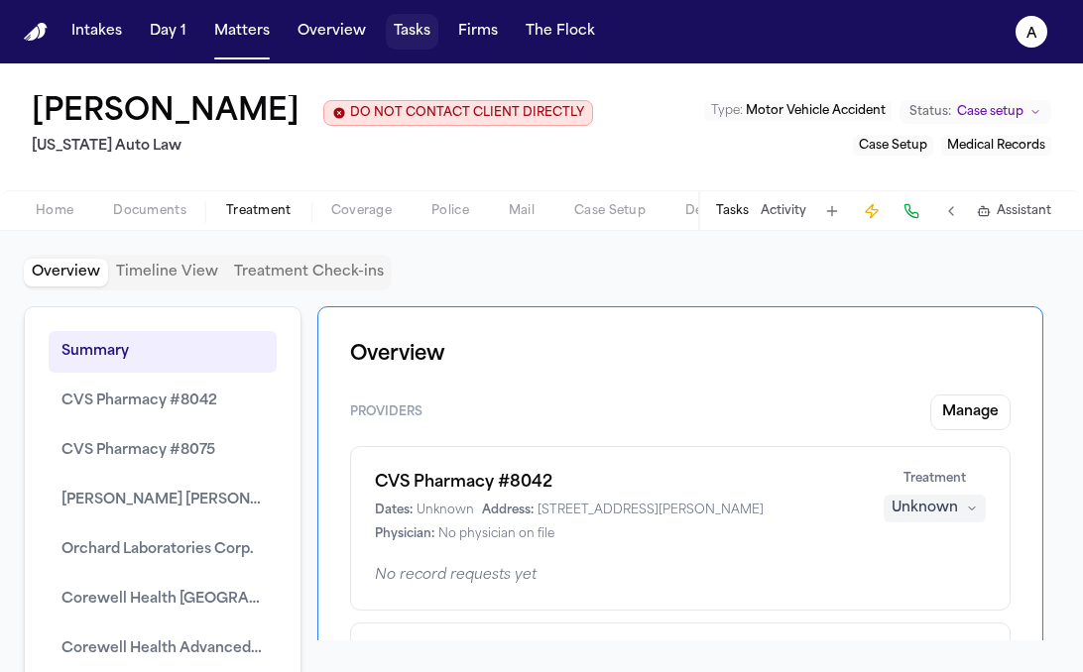
click at [415, 49] on button "Tasks" at bounding box center [412, 32] width 53 height 36
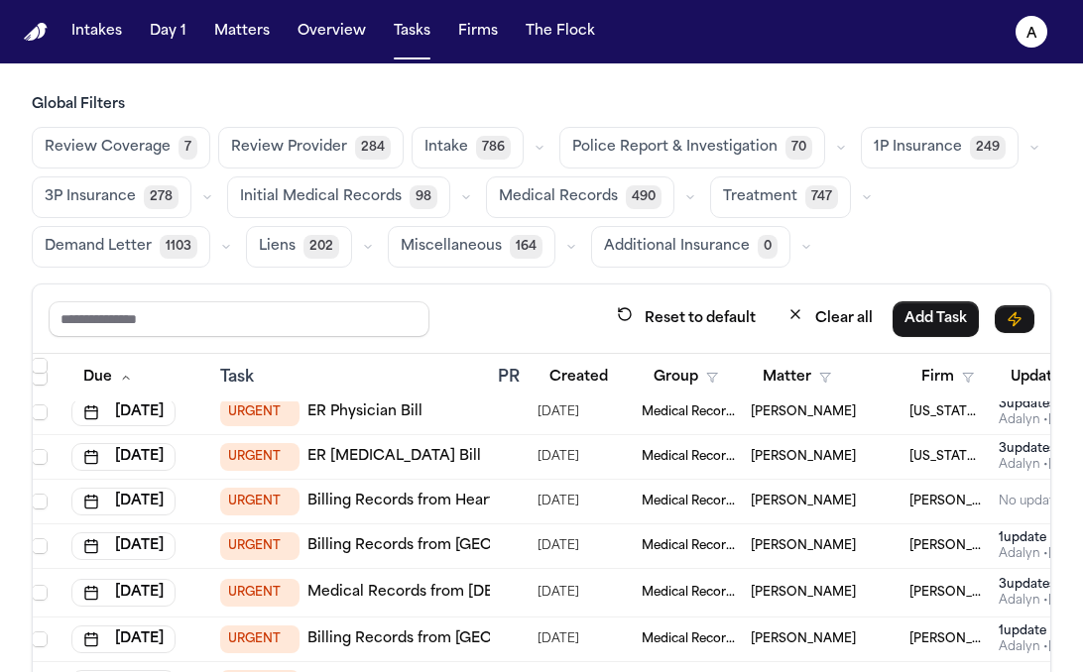
scroll to position [158, 9]
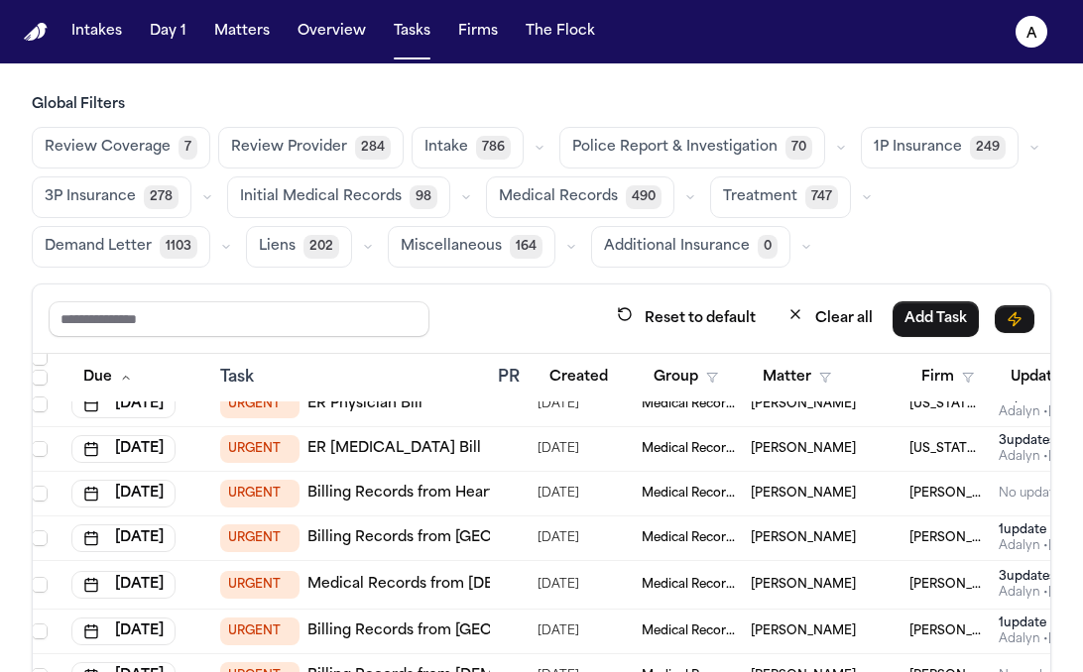
click at [500, 581] on div at bounding box center [506, 585] width 16 height 16
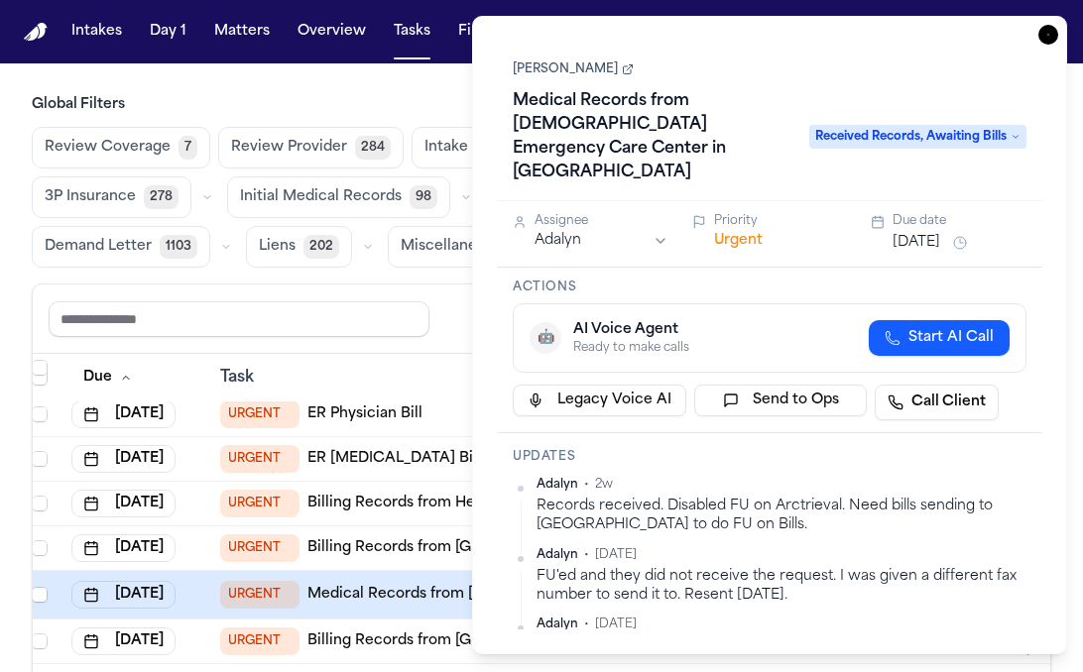
scroll to position [143, 9]
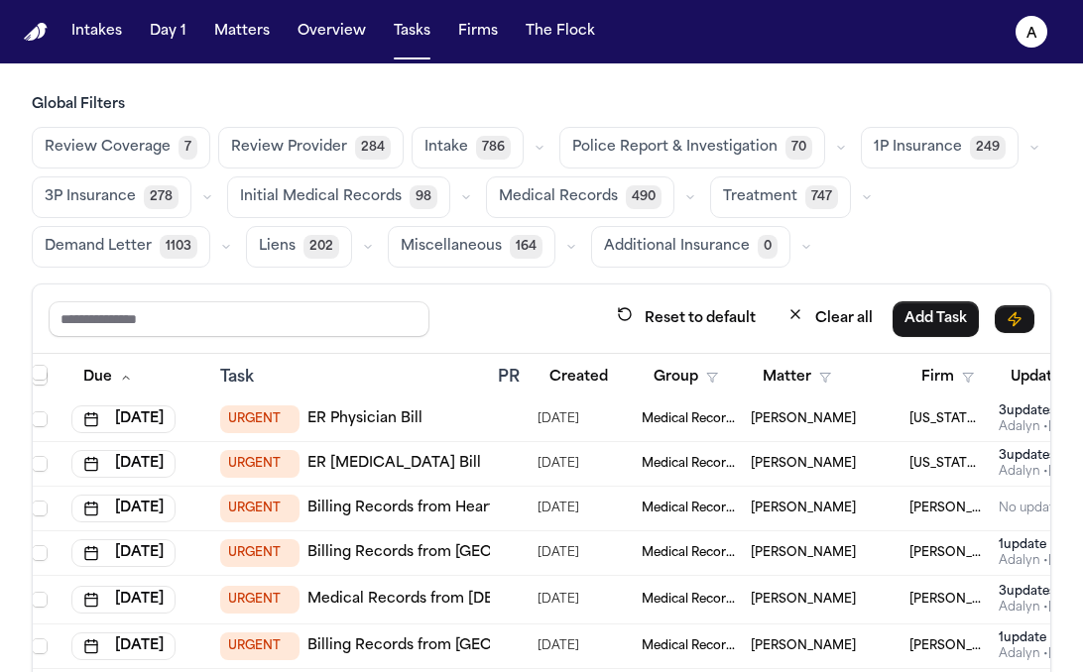
click at [380, 520] on div "URGENT Billing Records from Heart & Soul of NM" at bounding box center [405, 509] width 370 height 28
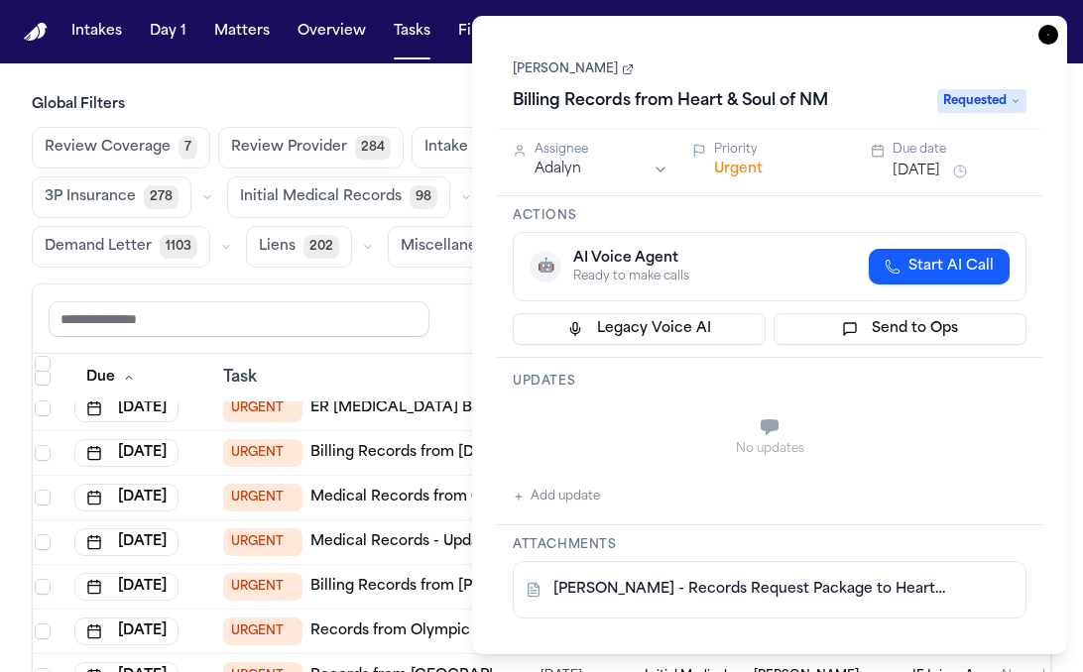
scroll to position [659, 6]
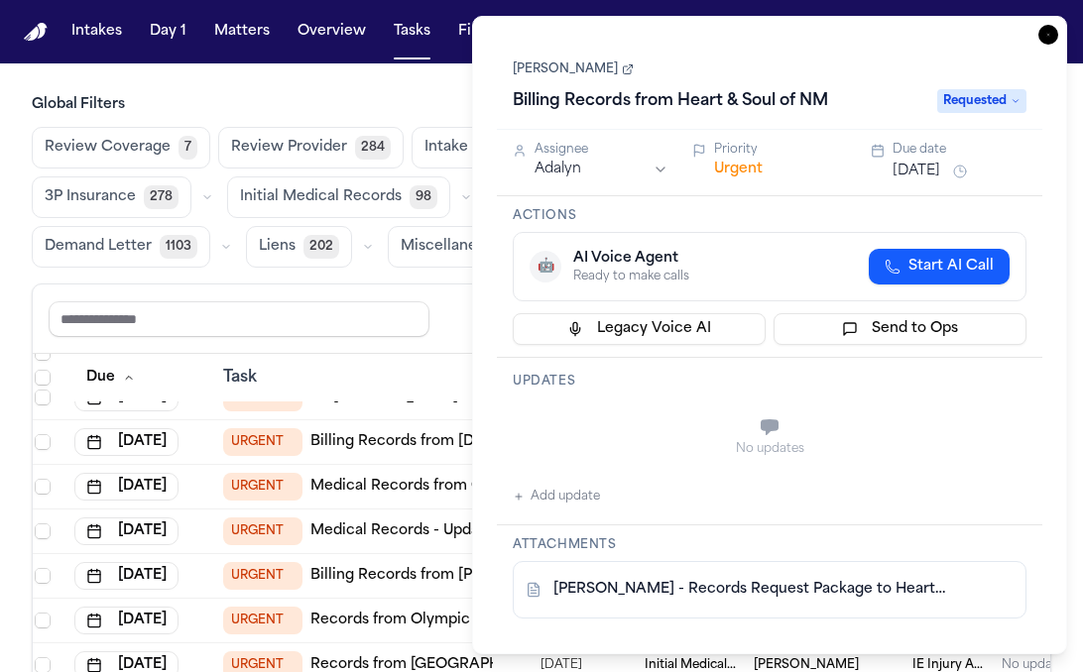
click at [421, 493] on link "Medical Records from City MD Urgent Care Yonkers" at bounding box center [495, 487] width 371 height 20
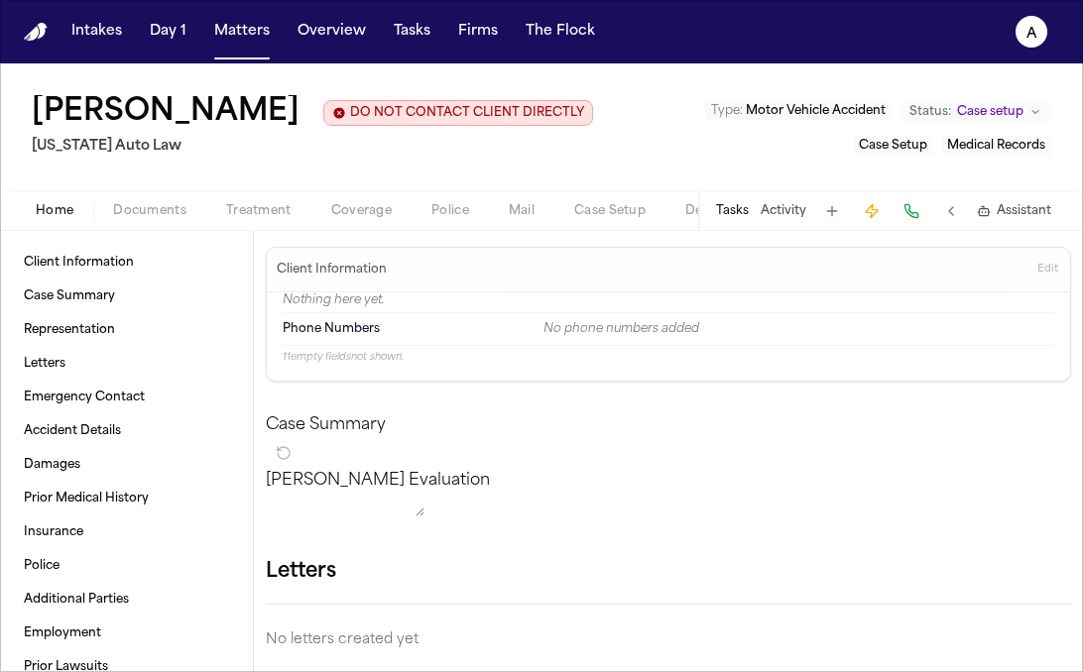
click at [249, 219] on span "Treatment" at bounding box center [258, 211] width 65 height 16
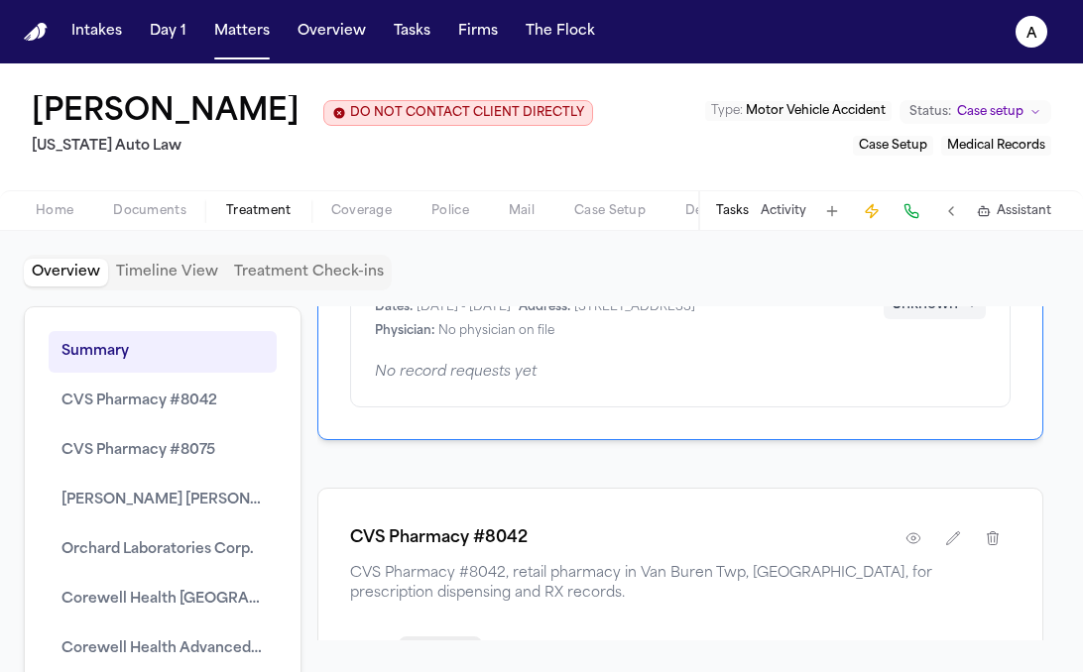
scroll to position [1968, 0]
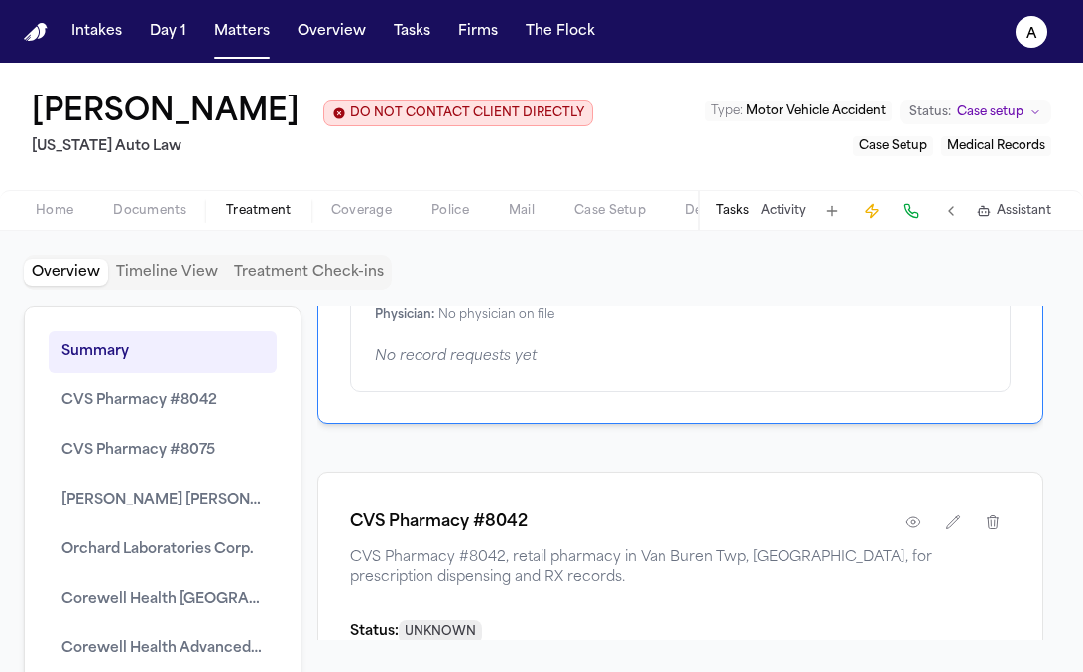
drag, startPoint x: 670, startPoint y: 411, endPoint x: 366, endPoint y: 396, distance: 304.8
click at [366, 392] on div "[GEOGRAPHIC_DATA] Dates: [DATE] - [DATE] Address: [STREET_ADDRESS] Physician: N…" at bounding box center [680, 309] width 660 height 165
copy h1 "Corewell Health [GEOGRAPHIC_DATA]"
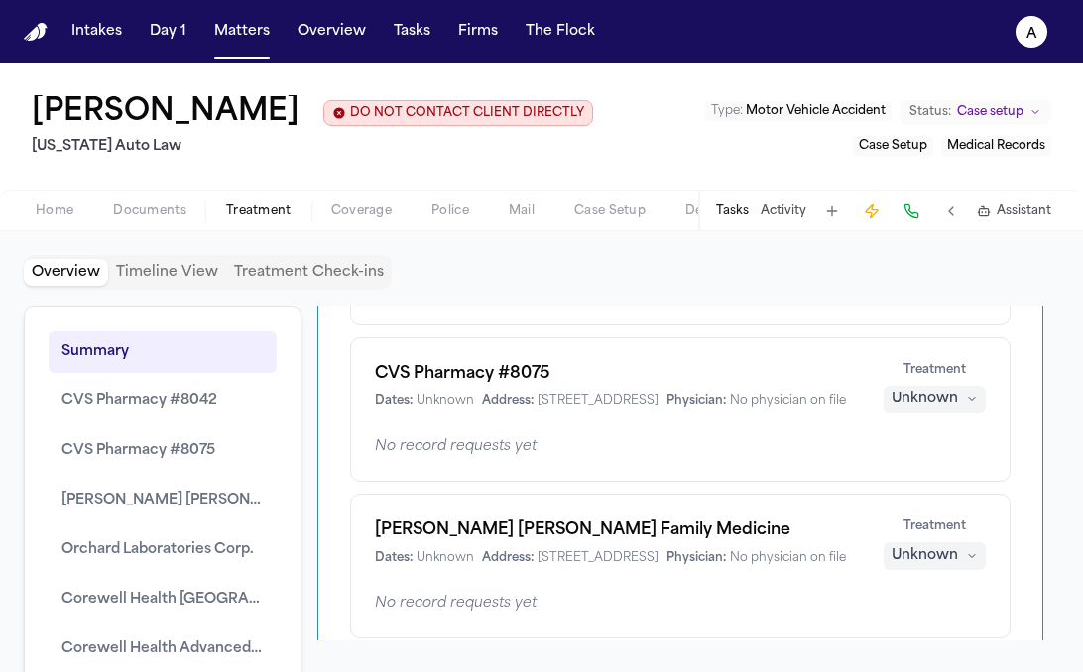
scroll to position [0, 0]
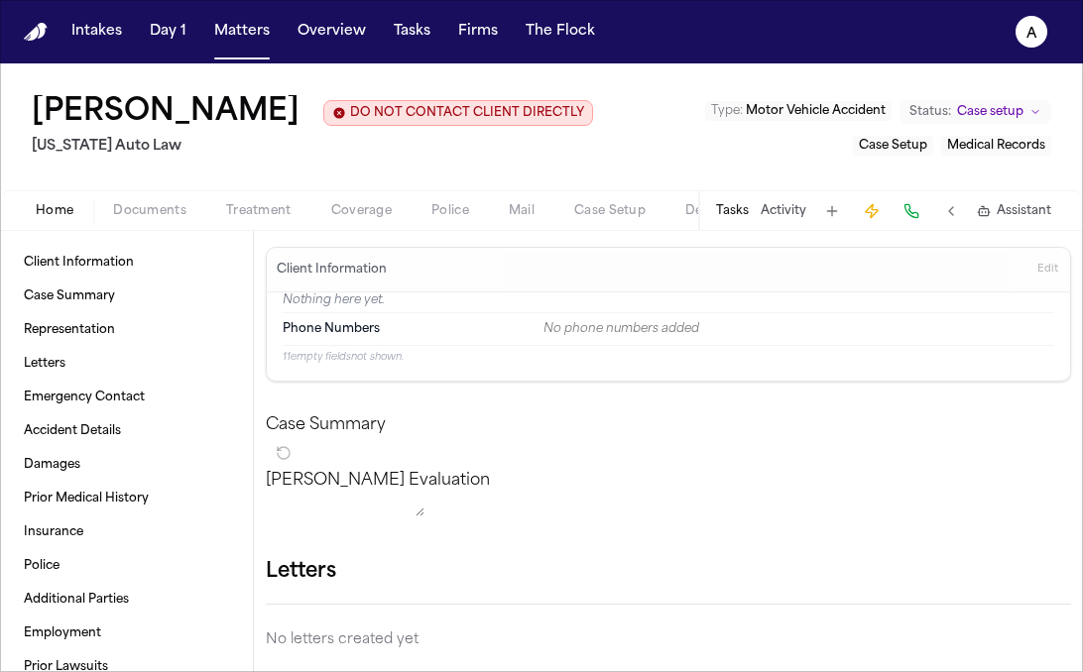
click at [731, 219] on button "Tasks" at bounding box center [732, 211] width 33 height 16
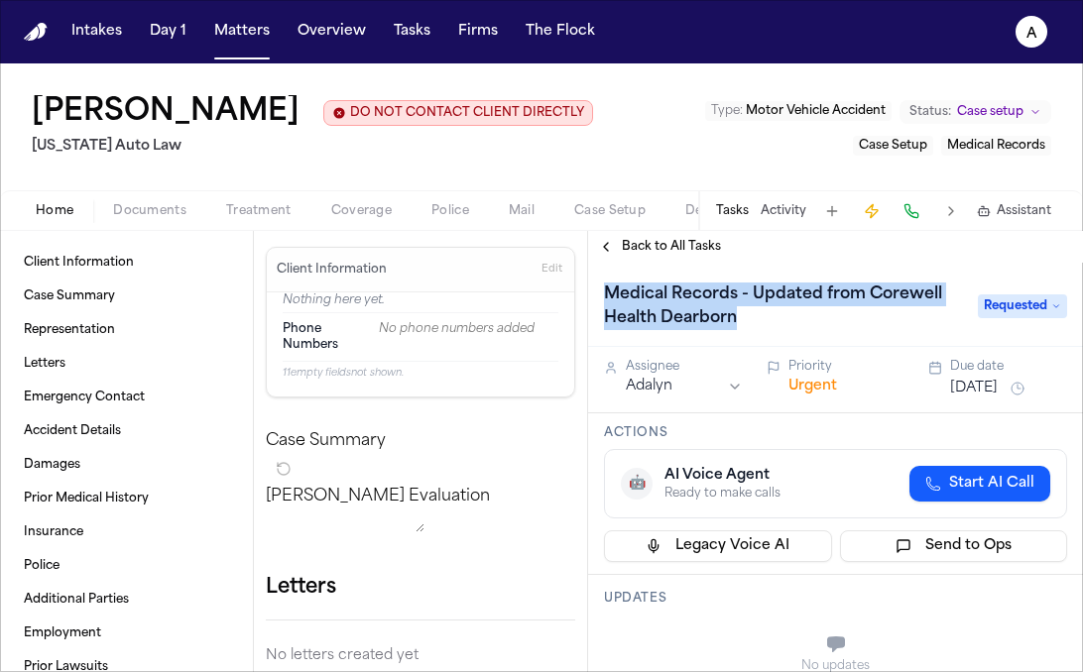
drag, startPoint x: 810, startPoint y: 320, endPoint x: 600, endPoint y: 295, distance: 211.8
click at [600, 295] on h1 "Medical Records - Updated from Corewell Health Dearborn" at bounding box center [781, 307] width 370 height 56
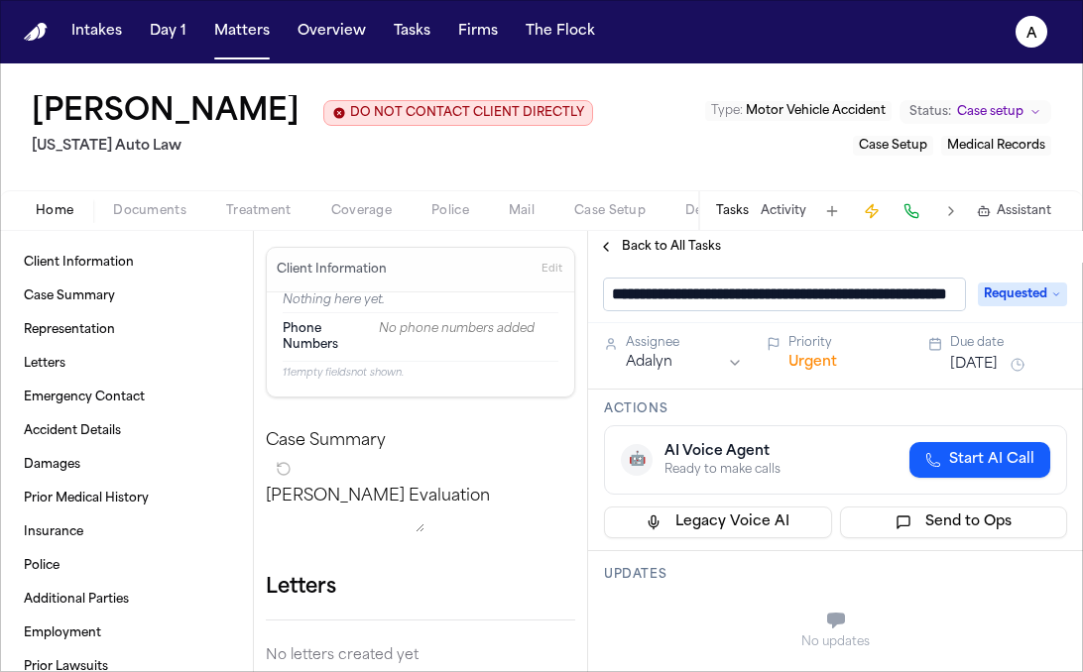
drag, startPoint x: 959, startPoint y: 294, endPoint x: 613, endPoint y: 293, distance: 346.1
click at [612, 293] on input "**********" at bounding box center [784, 295] width 361 height 32
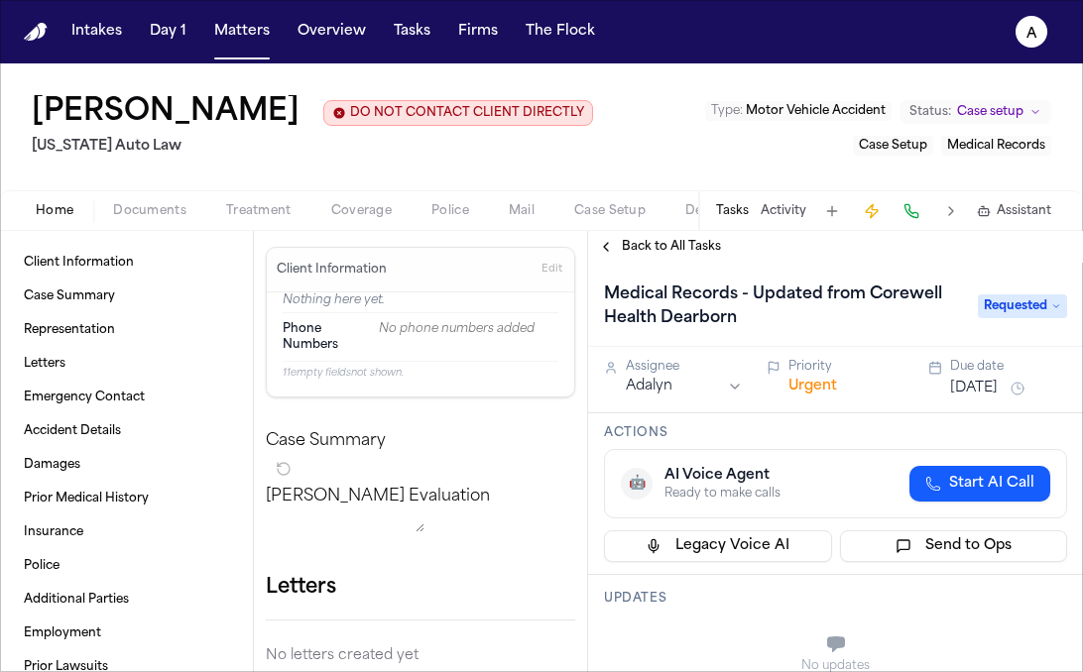
click at [808, 422] on div "Actions 🤖 AI Voice Agent Ready to make calls Start AI Call Legacy Voice AI Send…" at bounding box center [835, 495] width 495 height 162
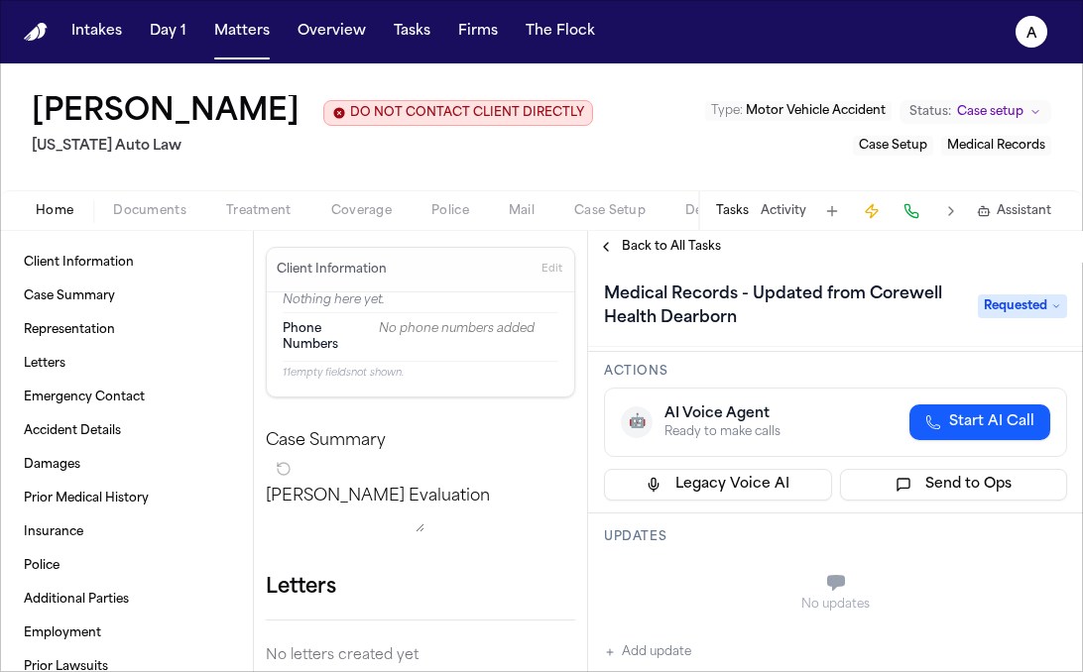
scroll to position [66, 0]
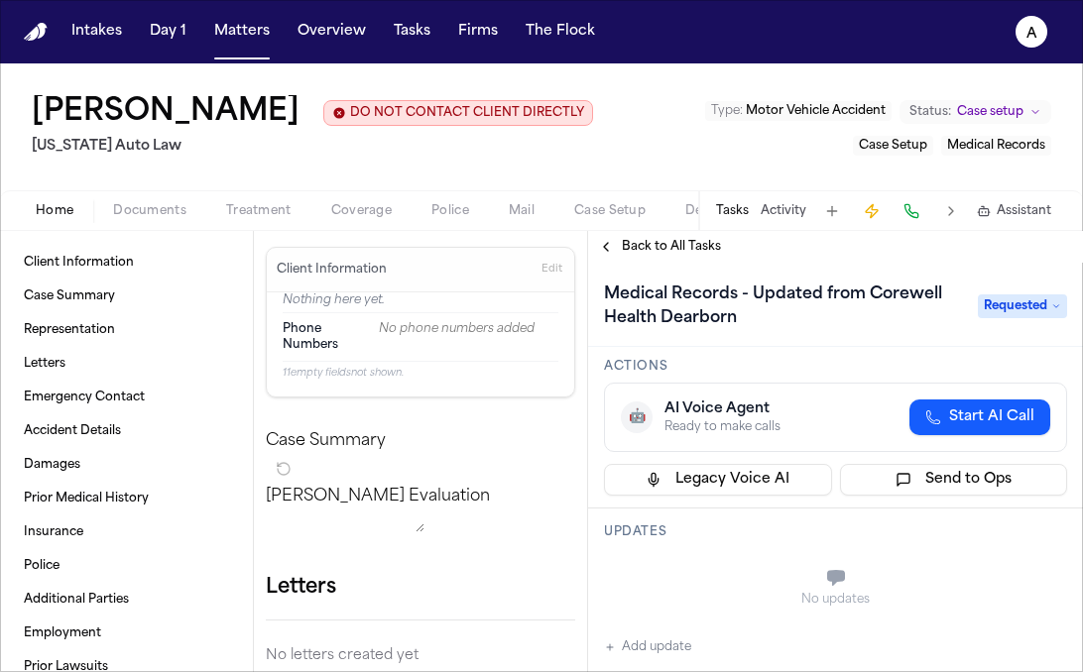
click at [676, 246] on span "Back to All Tasks" at bounding box center [671, 247] width 99 height 16
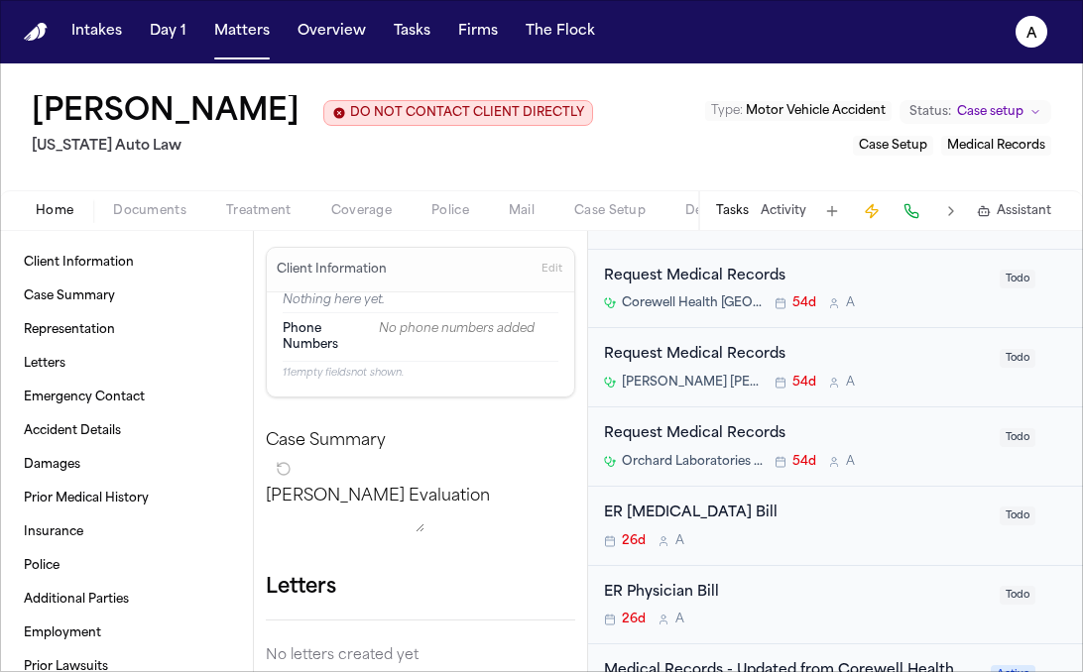
scroll to position [1214, 0]
click at [891, 368] on div "Request Medical Records" at bounding box center [796, 356] width 384 height 23
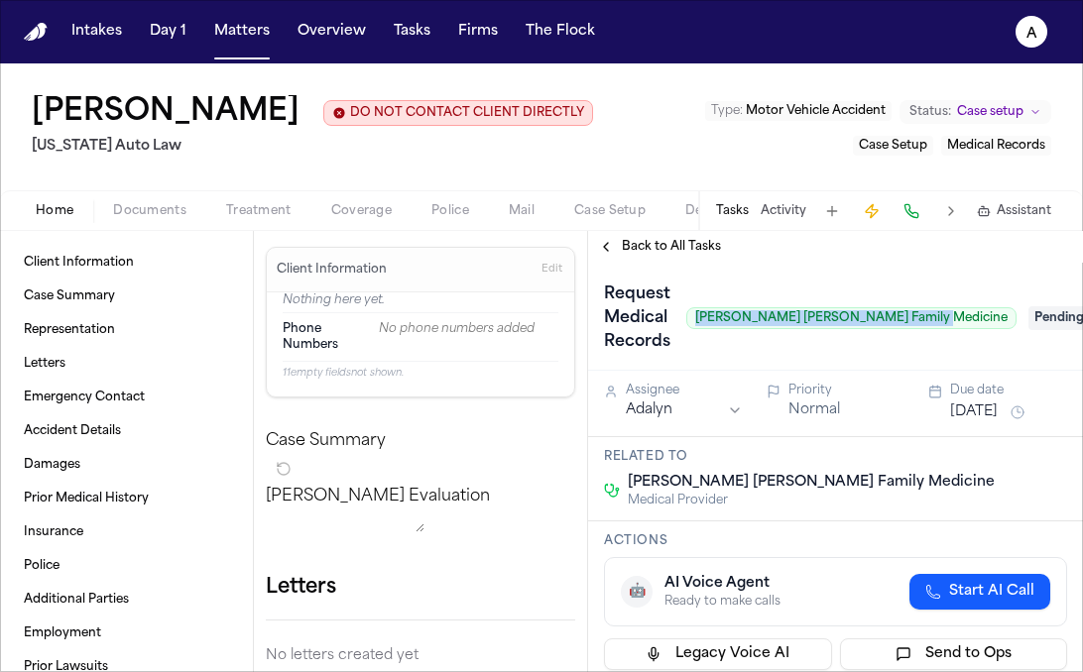
drag, startPoint x: 740, startPoint y: 319, endPoint x: 963, endPoint y: 321, distance: 223.1
click at [963, 321] on span "Henry Ford Deighton Family Medicine" at bounding box center [851, 318] width 330 height 22
copy span "Henry Ford Deighton Family Medicine"
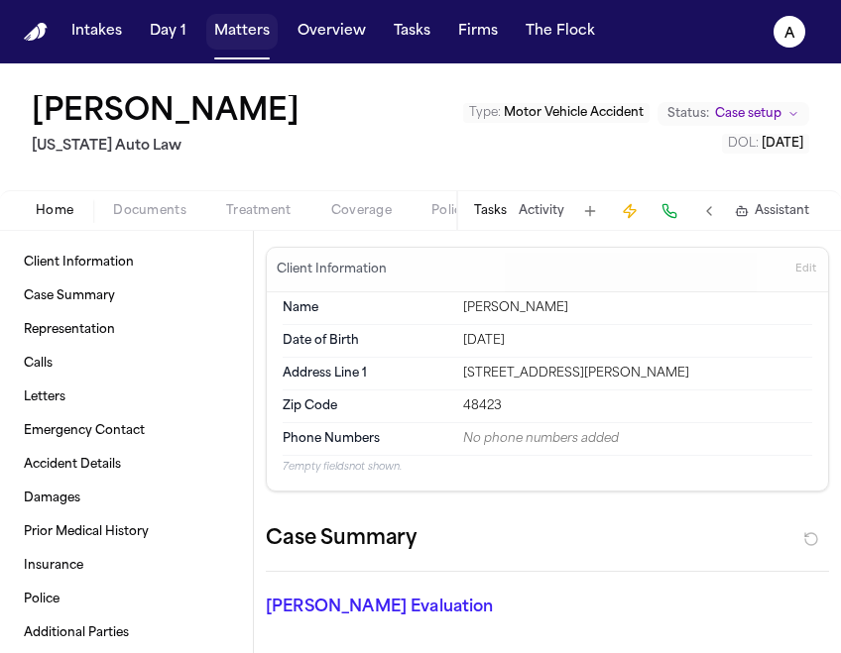
click at [257, 37] on button "Matters" at bounding box center [241, 32] width 71 height 36
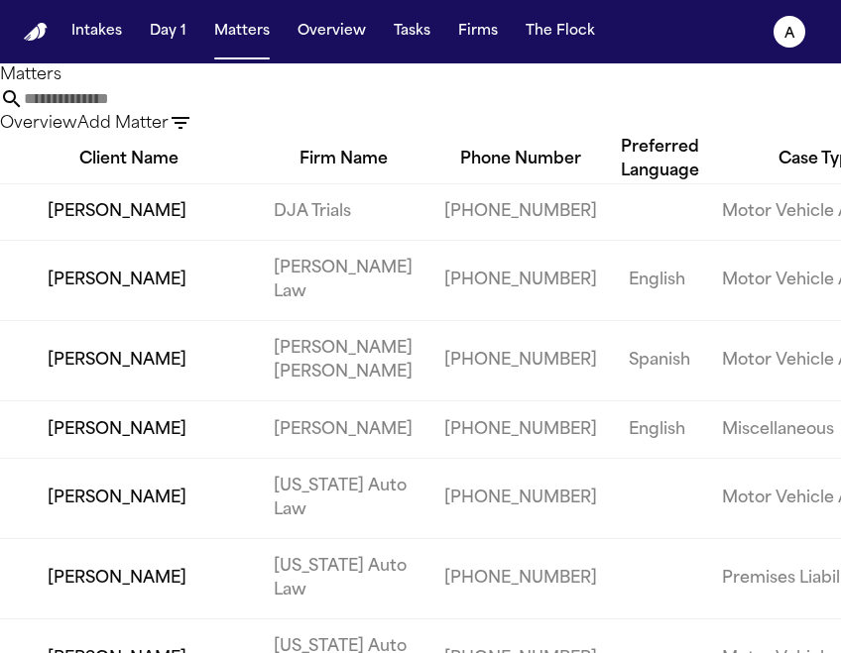
click at [182, 111] on input "text" at bounding box center [103, 99] width 159 height 24
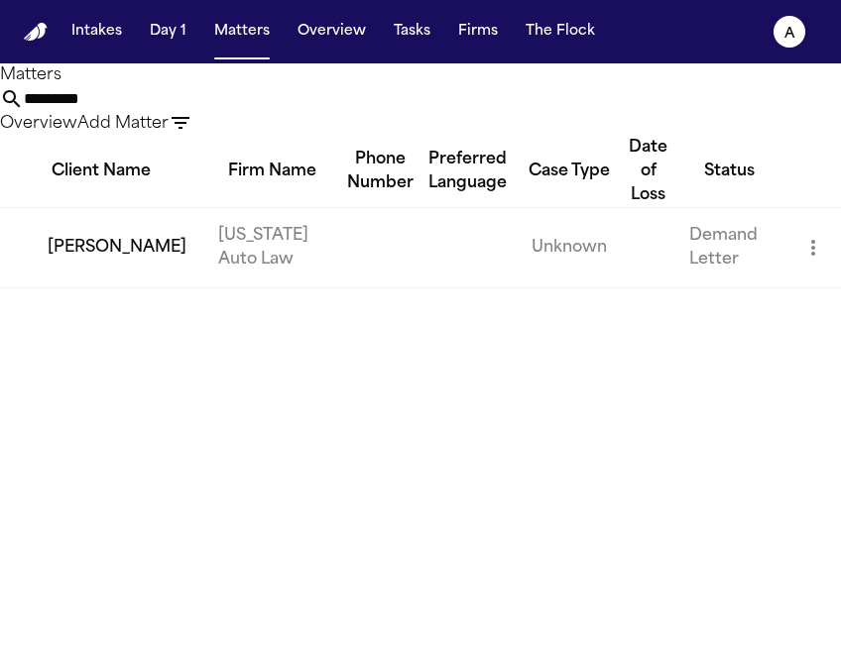
type input "*********"
click at [104, 288] on td "[PERSON_NAME]" at bounding box center [101, 247] width 202 height 80
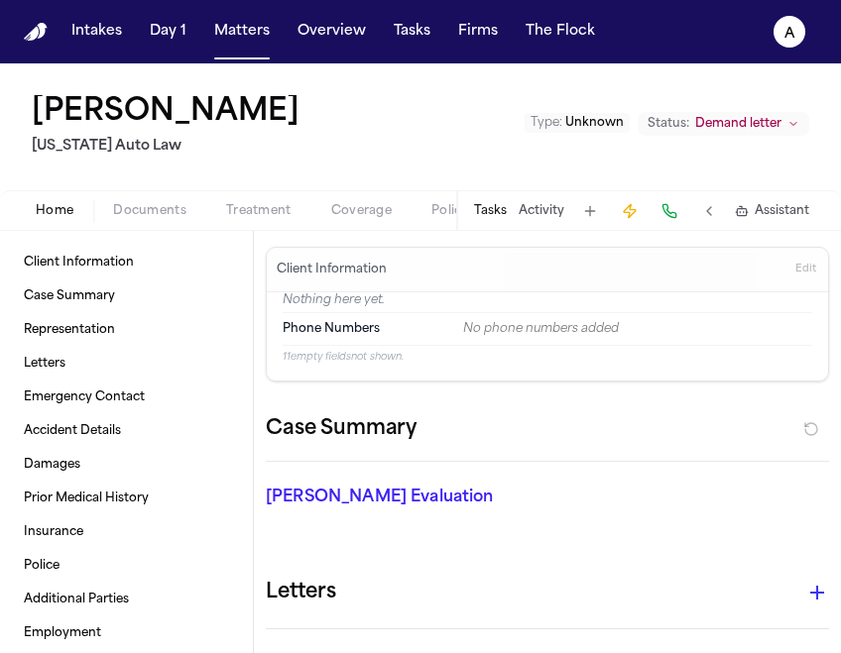
click at [484, 210] on button "Tasks" at bounding box center [490, 211] width 33 height 16
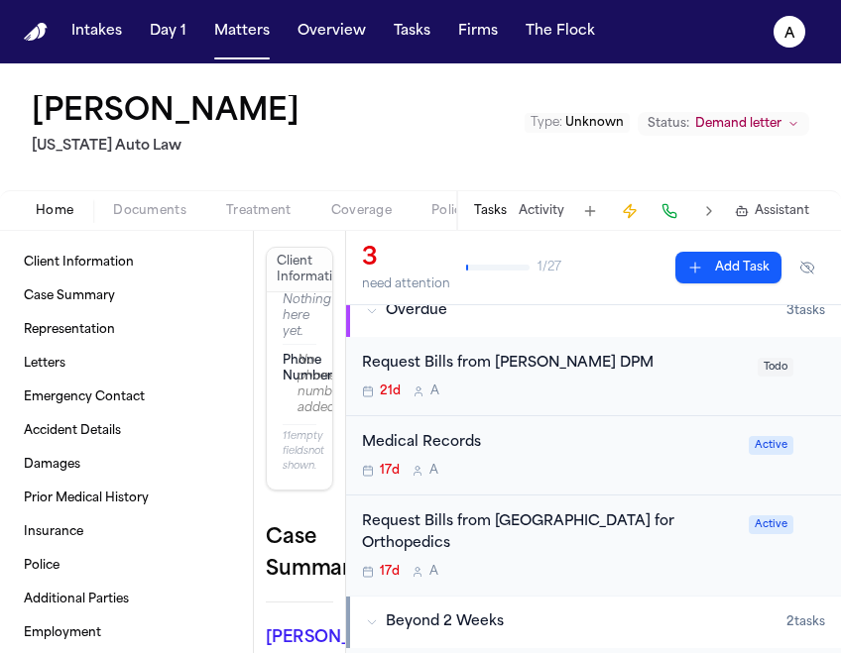
scroll to position [24, 0]
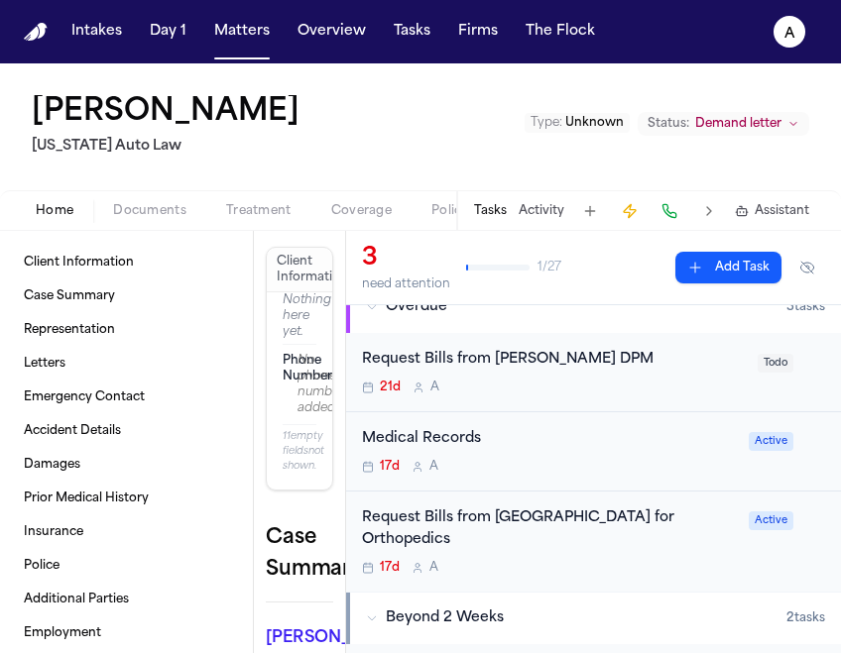
click at [249, 147] on h2 "[US_STATE] Auto Law" at bounding box center [170, 147] width 276 height 24
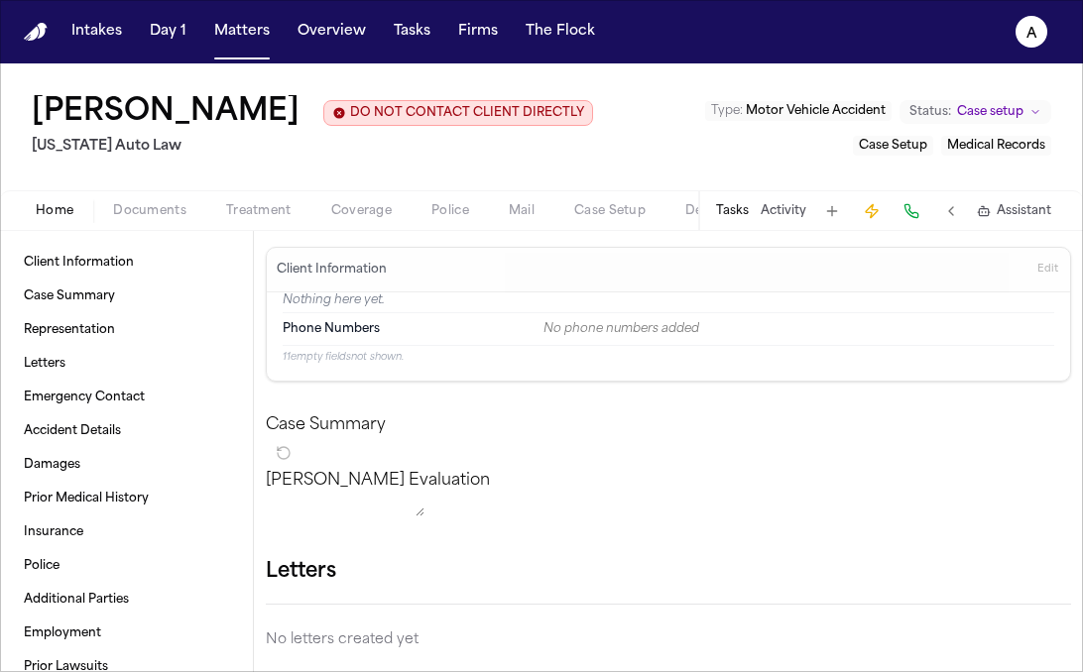
click at [740, 205] on button "Tasks" at bounding box center [732, 211] width 33 height 16
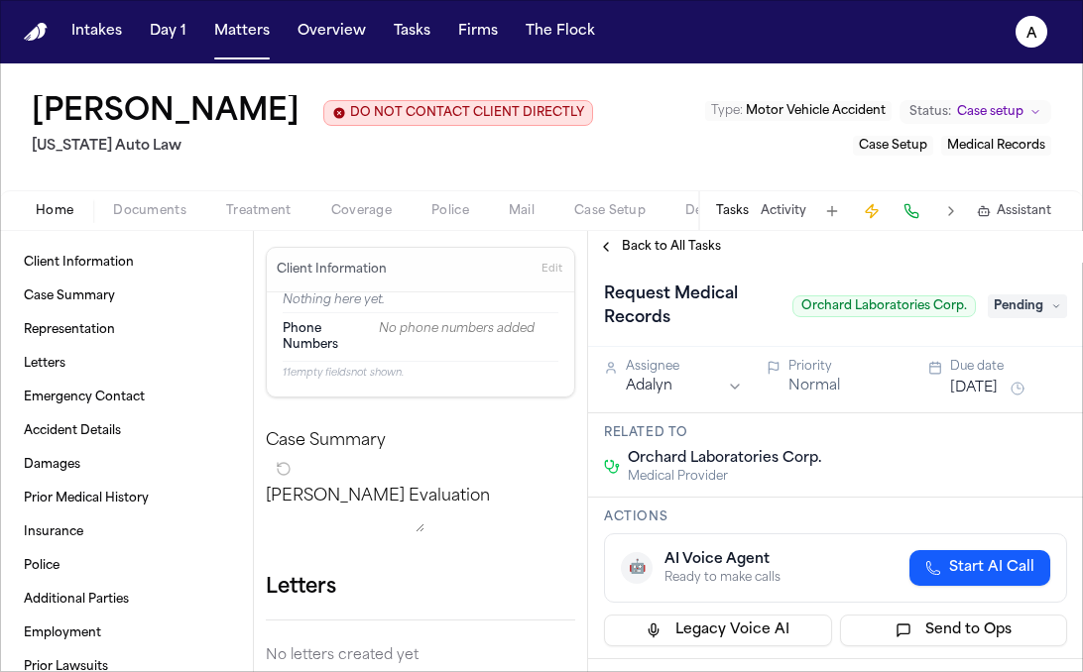
click at [746, 214] on button "Tasks" at bounding box center [732, 211] width 33 height 16
click at [705, 247] on span "Back to All Tasks" at bounding box center [671, 247] width 99 height 16
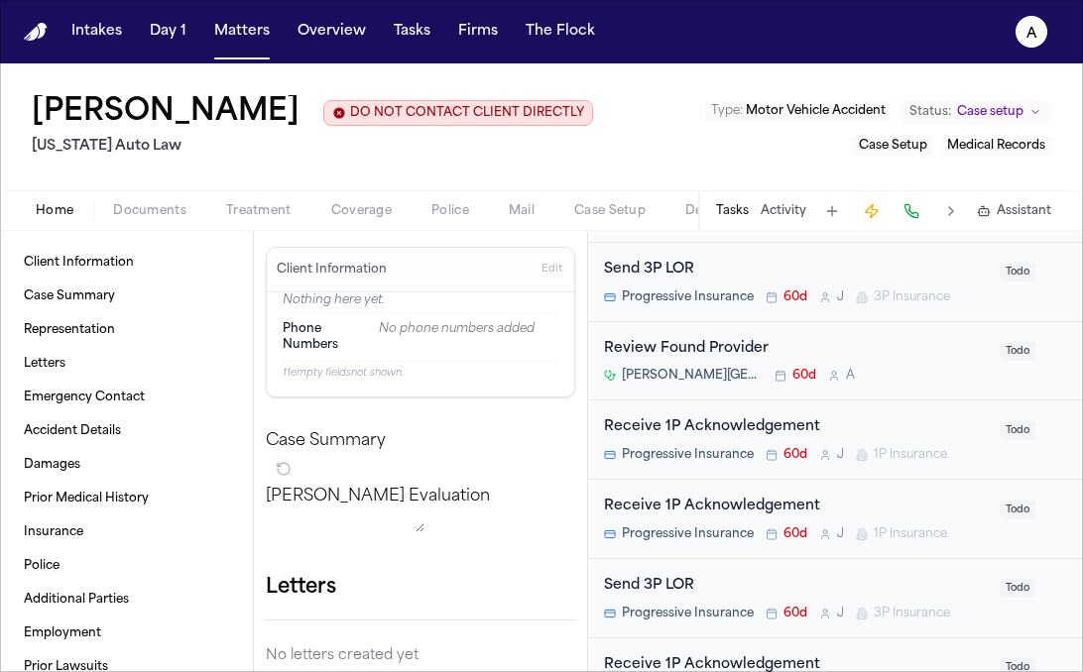
scroll to position [513, 0]
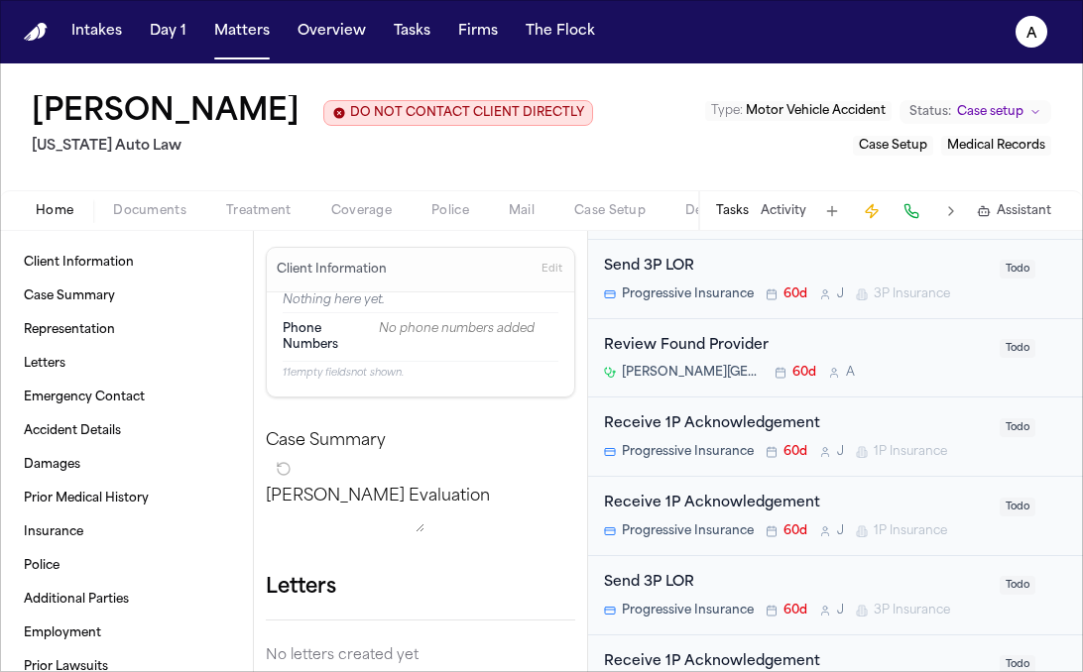
click at [915, 356] on div "Review Found Provider" at bounding box center [796, 346] width 384 height 23
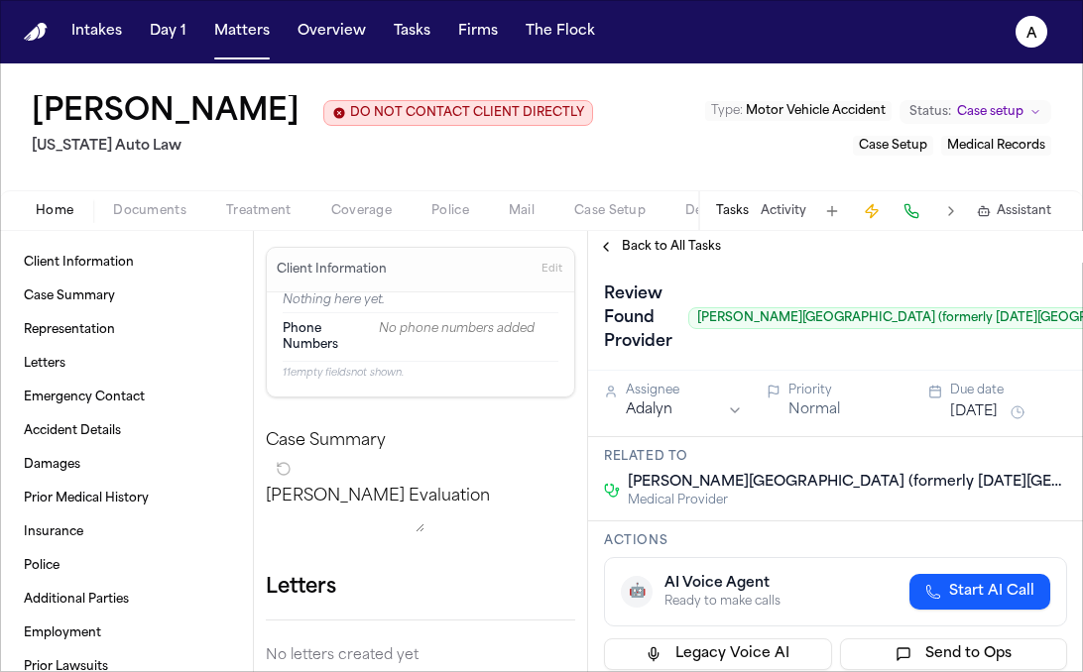
click at [688, 234] on div "Back to All Tasks" at bounding box center [835, 247] width 495 height 32
click at [691, 246] on span "Back to All Tasks" at bounding box center [671, 247] width 99 height 16
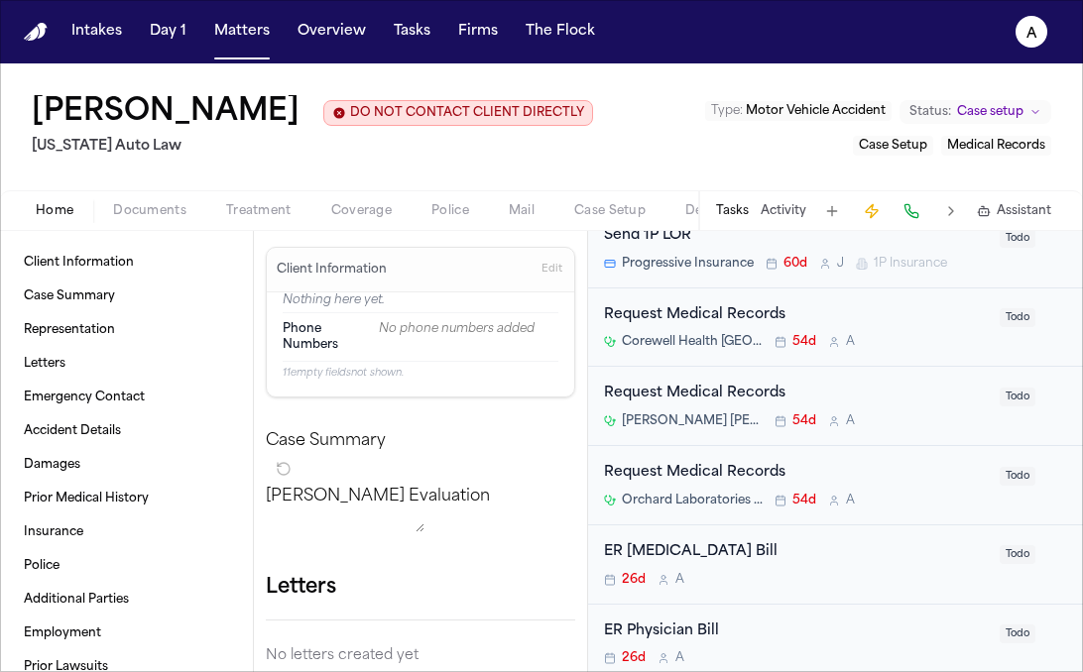
scroll to position [1206, 0]
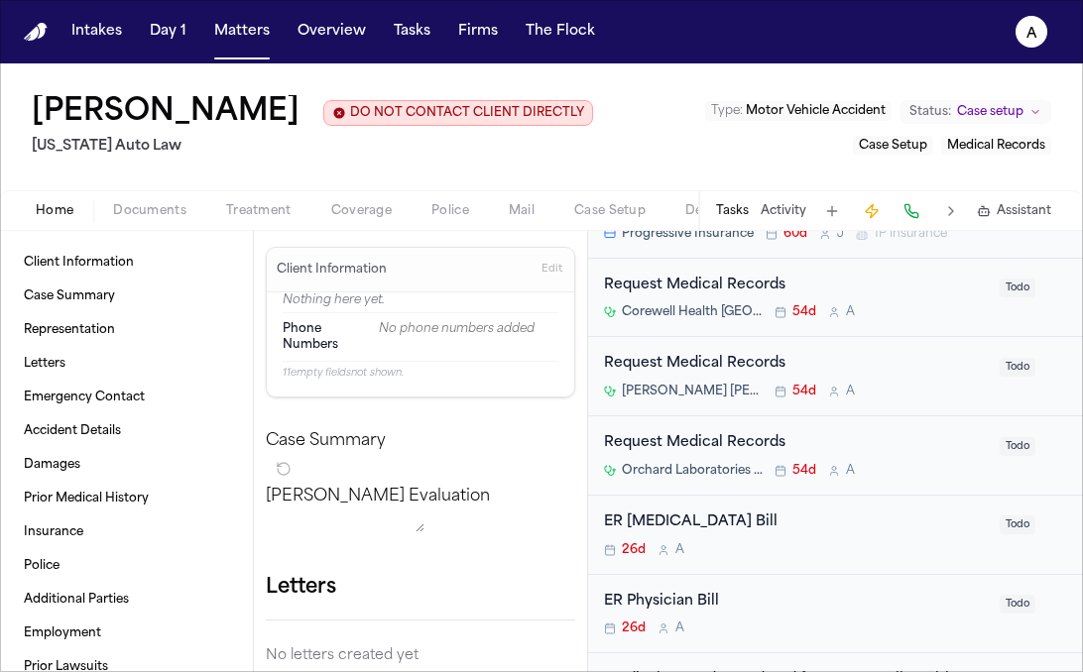
click at [941, 311] on div "Corewell Health Grand Rapids Hospitals Imaging (Corewell Radiology – East) 54d A" at bounding box center [796, 312] width 384 height 16
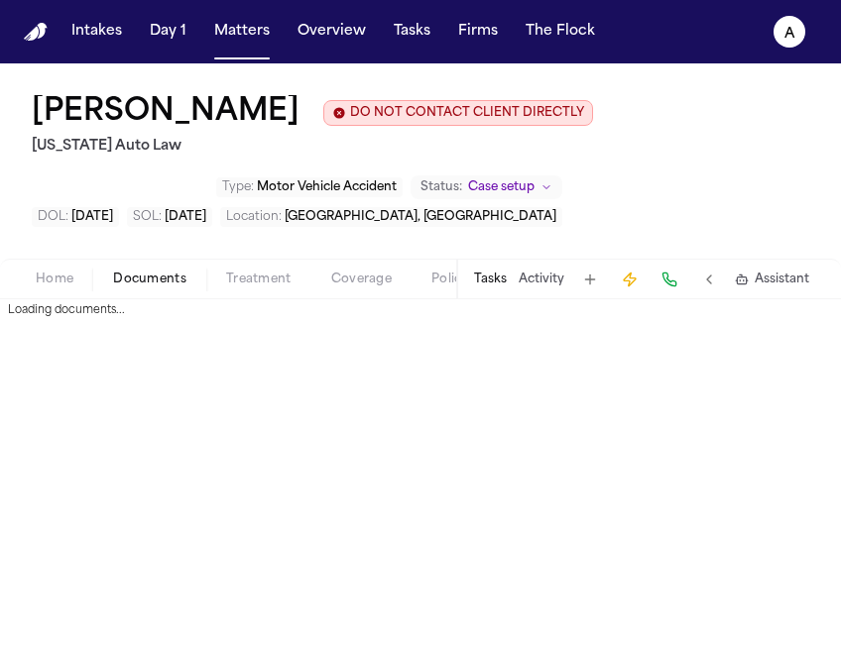
click at [147, 288] on span "Documents" at bounding box center [149, 280] width 73 height 16
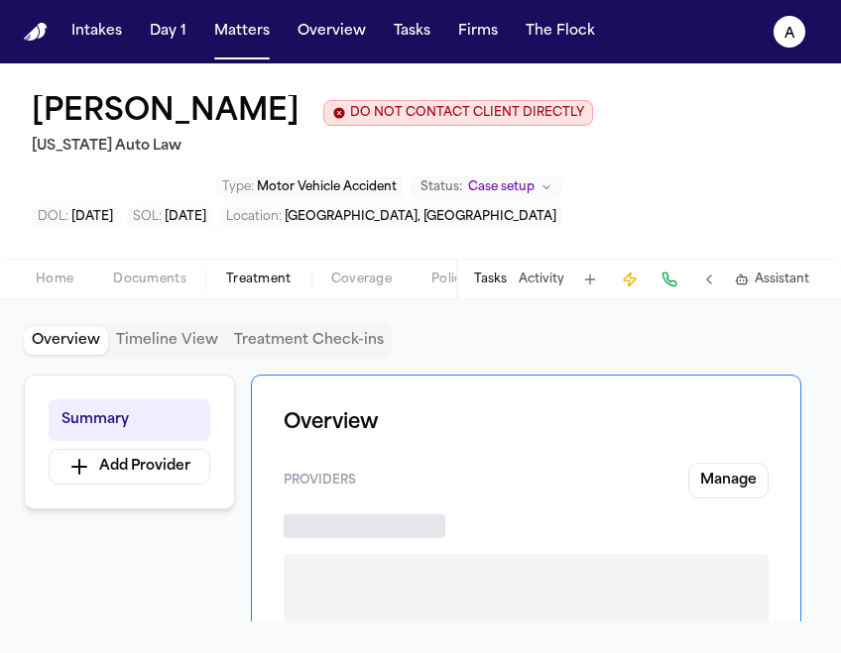
click at [261, 288] on span "Treatment" at bounding box center [258, 280] width 65 height 16
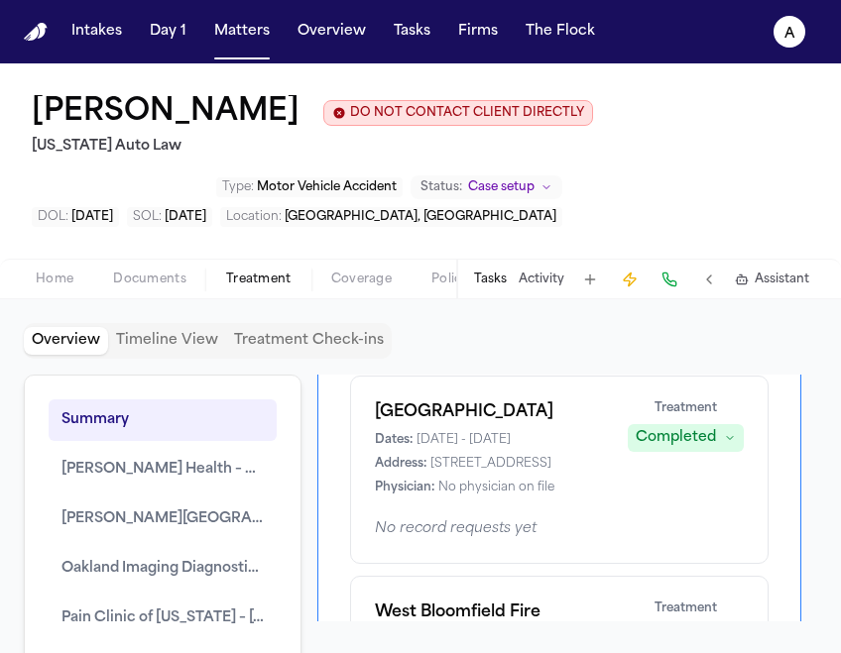
scroll to position [1705, 0]
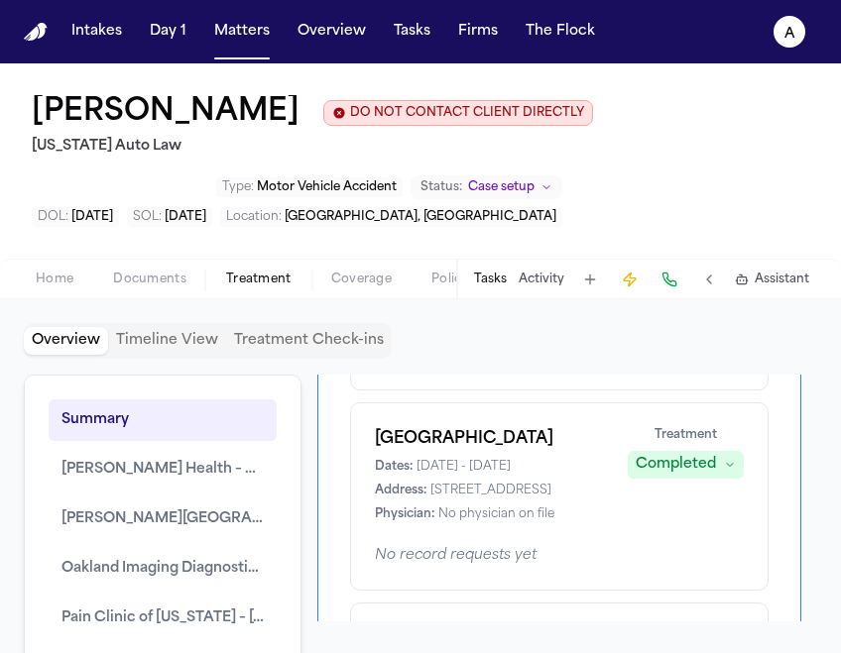
drag, startPoint x: 597, startPoint y: 418, endPoint x: 369, endPoint y: 411, distance: 228.2
click at [369, 411] on div "[GEOGRAPHIC_DATA] Dates: [DATE] - [DATE] Address: [STREET_ADDRESS] Physician: N…" at bounding box center [559, 497] width 418 height 188
copy h1 "[GEOGRAPHIC_DATA]"
click at [496, 284] on button "Tasks" at bounding box center [490, 280] width 33 height 16
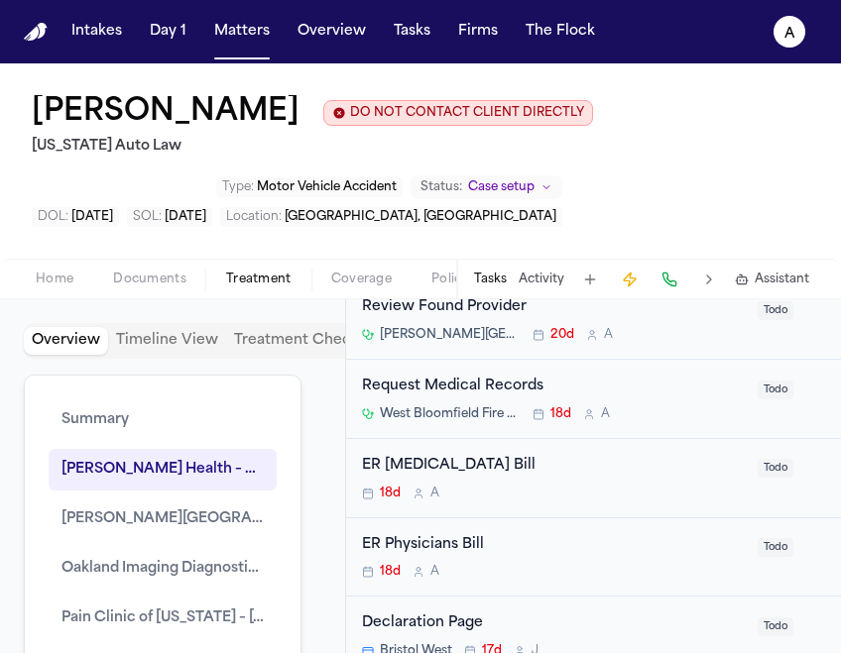
scroll to position [374, 0]
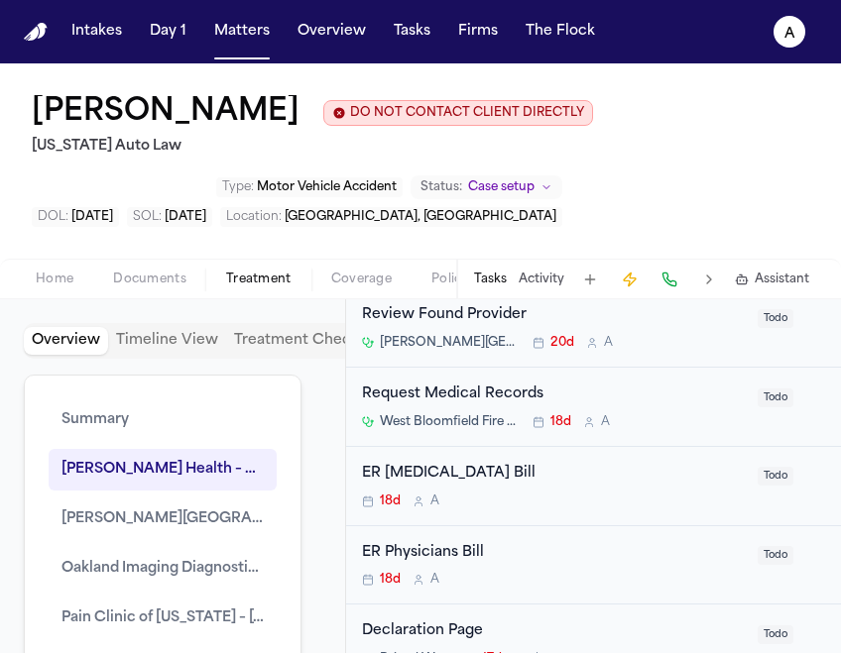
click at [690, 425] on div "West Bloomfield Fire Department (EMS) 18d A" at bounding box center [554, 422] width 384 height 16
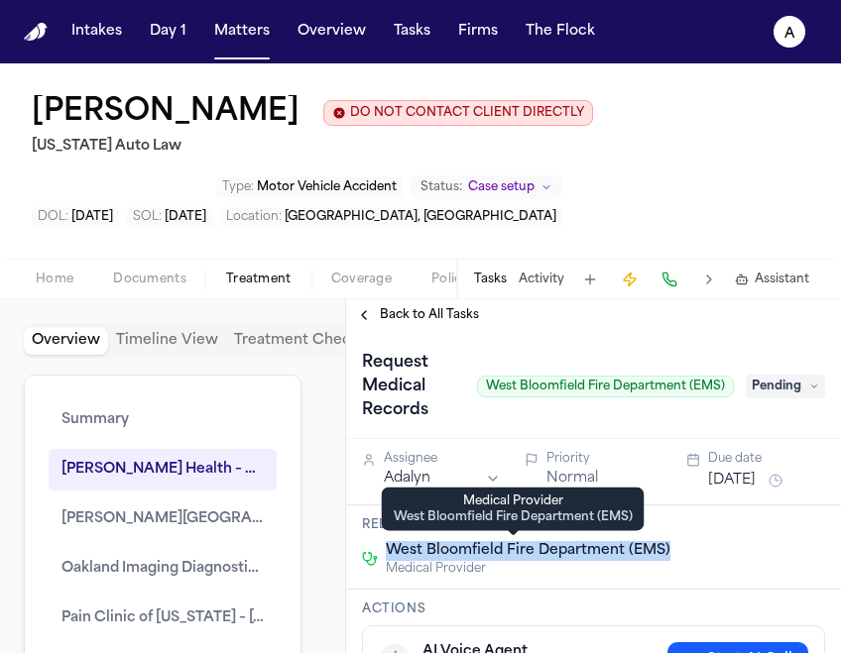
drag, startPoint x: 712, startPoint y: 564, endPoint x: 384, endPoint y: 549, distance: 328.6
click at [384, 549] on div "West Bloomfield Fire Department (EMS) Medical Provider" at bounding box center [593, 559] width 463 height 36
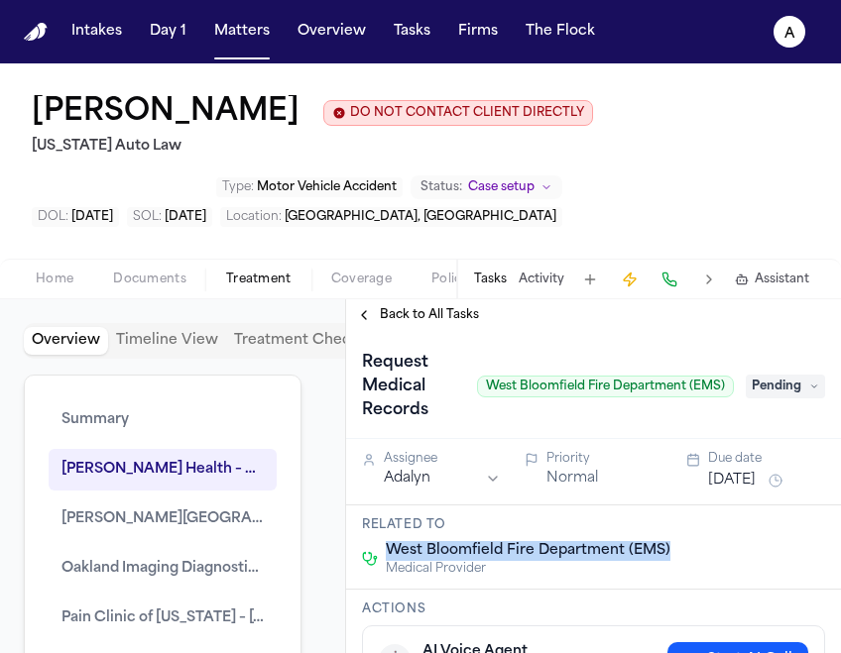
copy span "West Bloomfield Fire Department (EMS)"
click at [459, 320] on span "Back to All Tasks" at bounding box center [429, 315] width 99 height 16
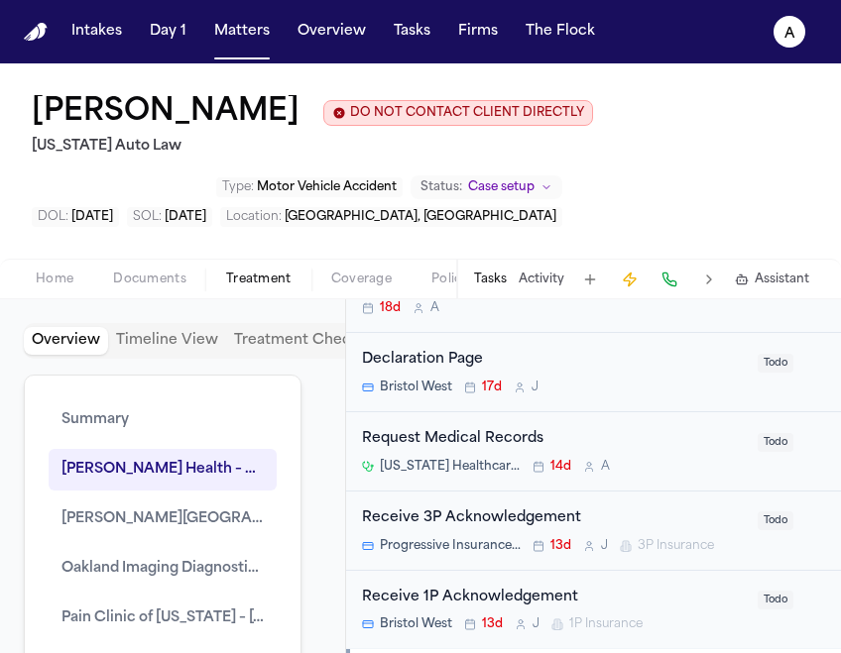
scroll to position [654, 0]
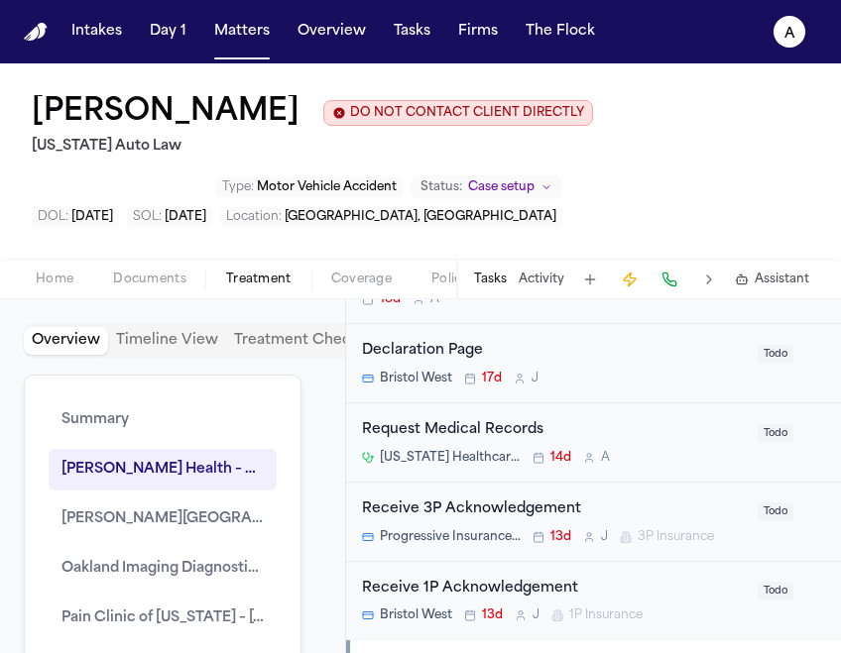
click at [706, 446] on div "Request Medical Records [US_STATE] Healthcare Professionals, P.C. 14d A" at bounding box center [554, 442] width 384 height 47
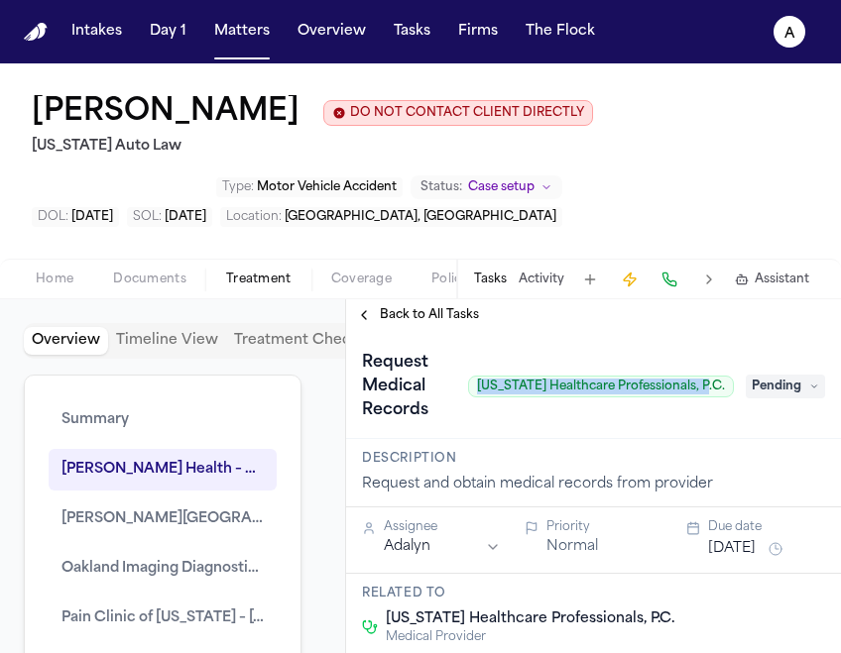
drag, startPoint x: 481, startPoint y: 390, endPoint x: 721, endPoint y: 395, distance: 240.0
click at [721, 395] on div "Request Medical Records [US_STATE] Healthcare Professionals, P.C." at bounding box center [548, 386] width 372 height 79
copy span "[US_STATE] Healthcare Professionals, P.C"
click at [425, 314] on span "Back to All Tasks" at bounding box center [429, 315] width 99 height 16
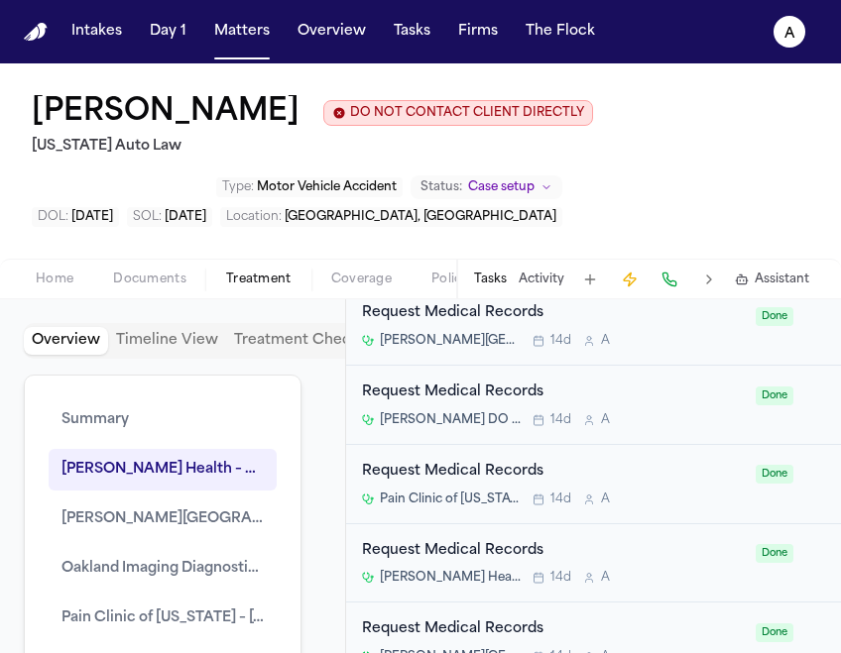
scroll to position [3336, 0]
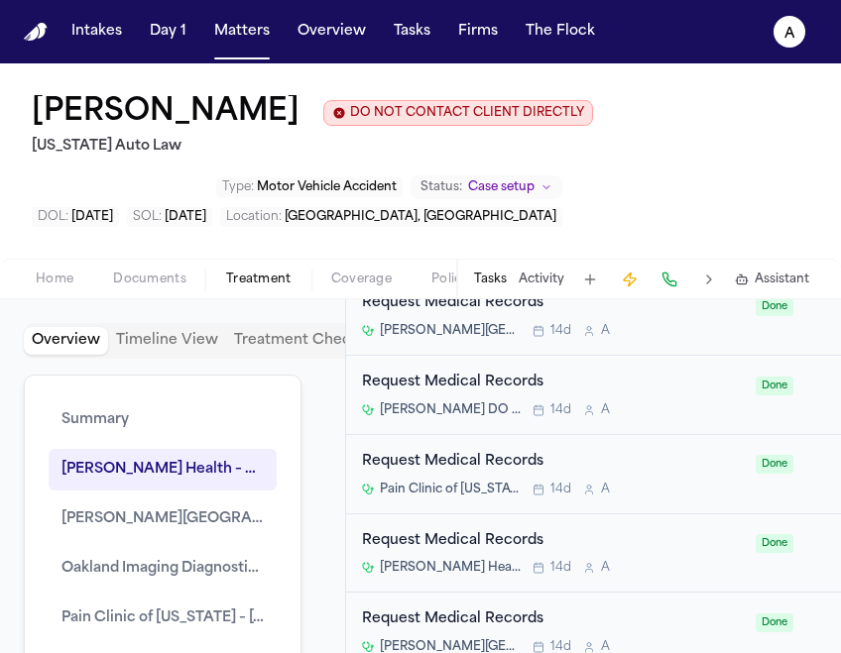
click at [698, 326] on div "[PERSON_NAME][GEOGRAPHIC_DATA] 14d A" at bounding box center [553, 331] width 382 height 16
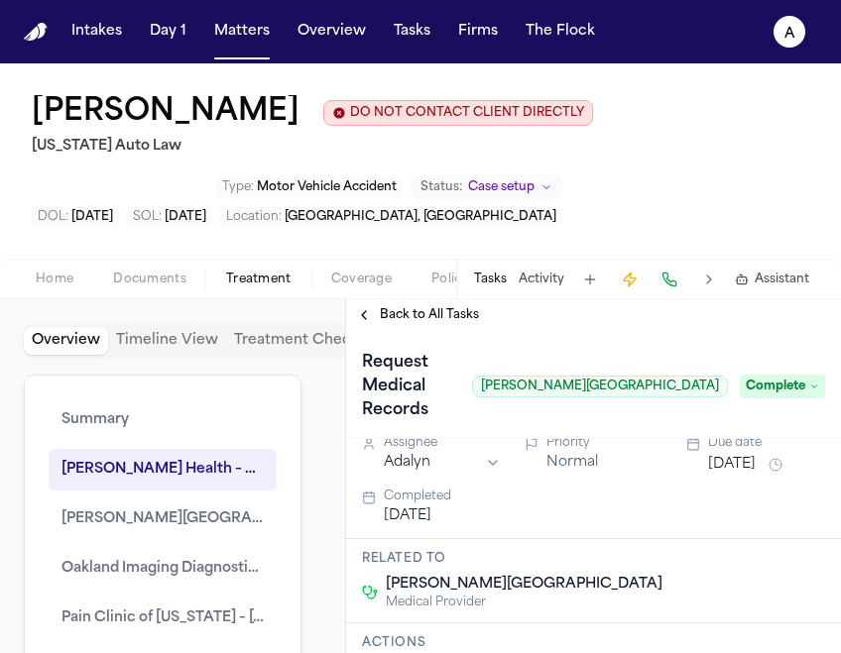
scroll to position [24, 0]
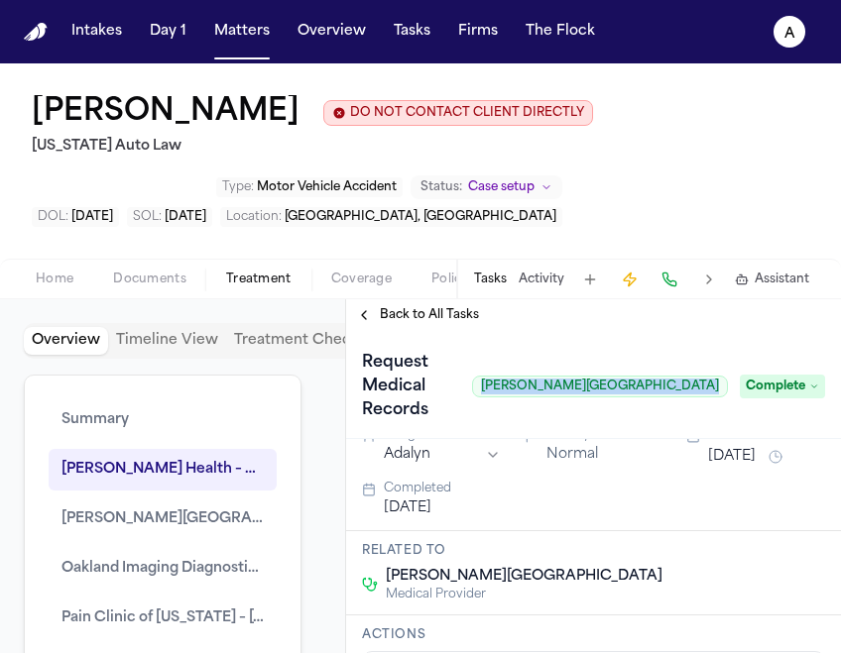
drag, startPoint x: 727, startPoint y: 380, endPoint x: 523, endPoint y: 379, distance: 204.3
click at [523, 379] on div "Request Medical Records [PERSON_NAME][GEOGRAPHIC_DATA]" at bounding box center [545, 386] width 366 height 79
copy span "[PERSON_NAME][GEOGRAPHIC_DATA]"
click at [433, 321] on span "Back to All Tasks" at bounding box center [429, 315] width 99 height 16
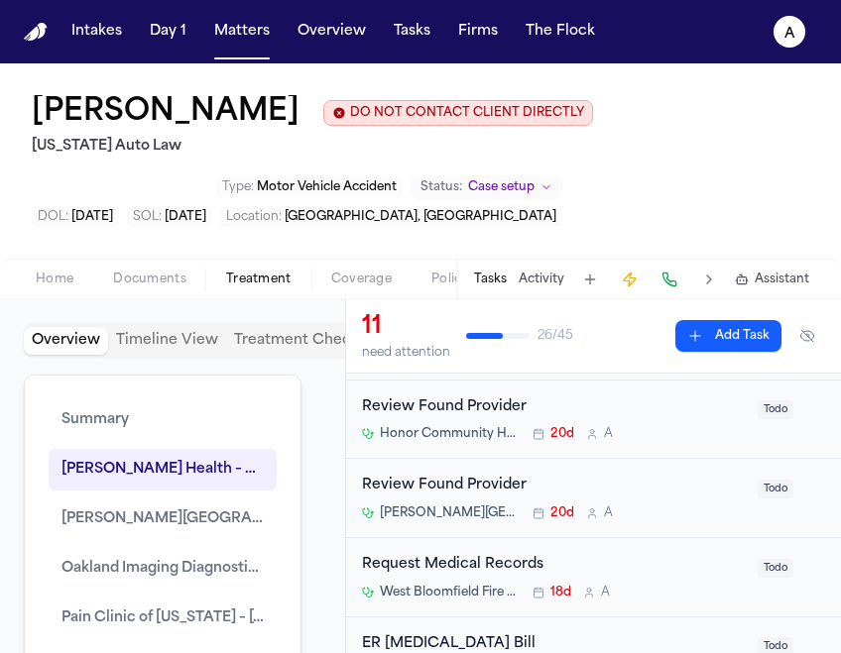
scroll to position [192, 0]
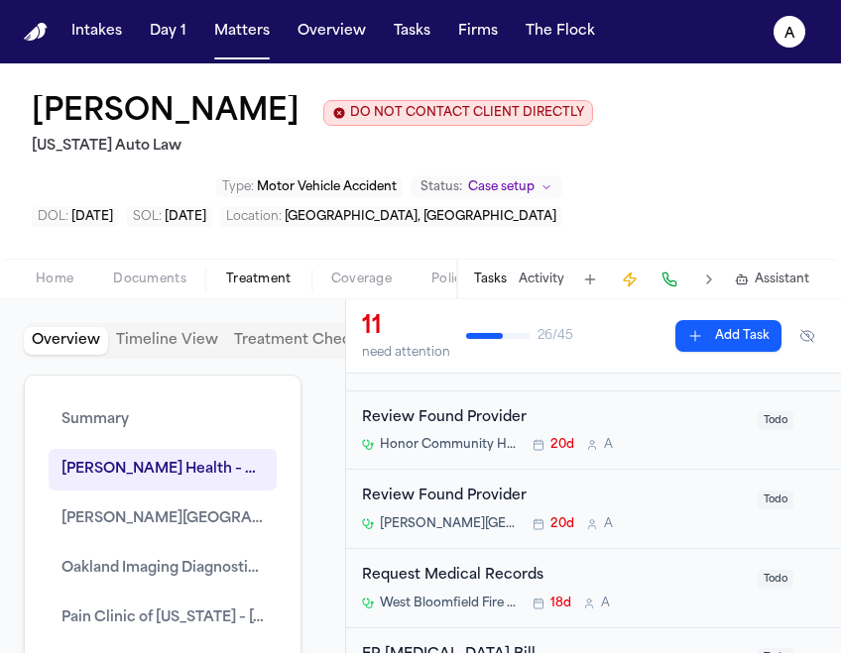
click at [680, 532] on div "[PERSON_NAME][GEOGRAPHIC_DATA] 20d A" at bounding box center [554, 525] width 384 height 16
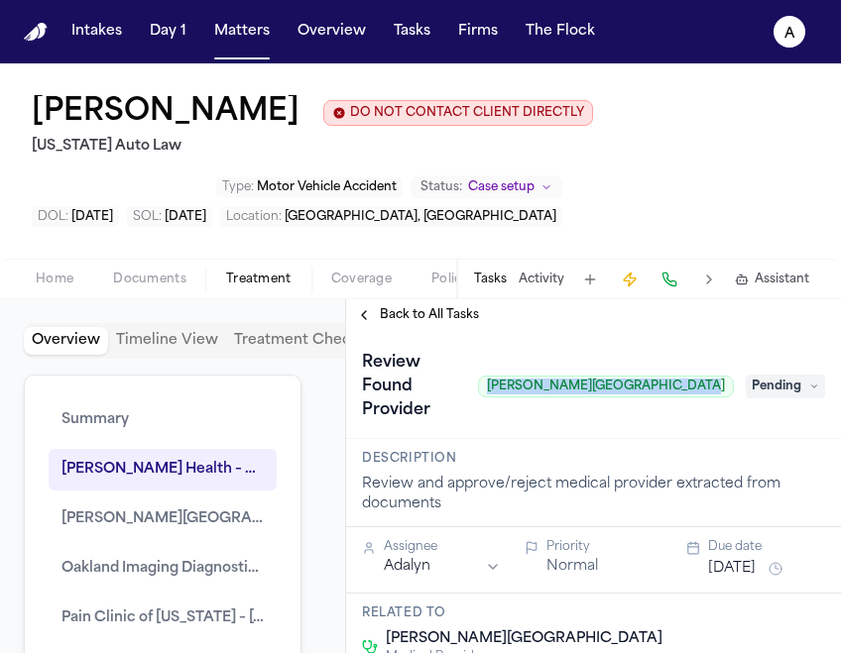
drag, startPoint x: 733, startPoint y: 377, endPoint x: 537, endPoint y: 374, distance: 195.4
click at [537, 376] on span "[PERSON_NAME][GEOGRAPHIC_DATA]" at bounding box center [606, 387] width 256 height 22
click at [447, 317] on span "Back to All Tasks" at bounding box center [429, 315] width 99 height 16
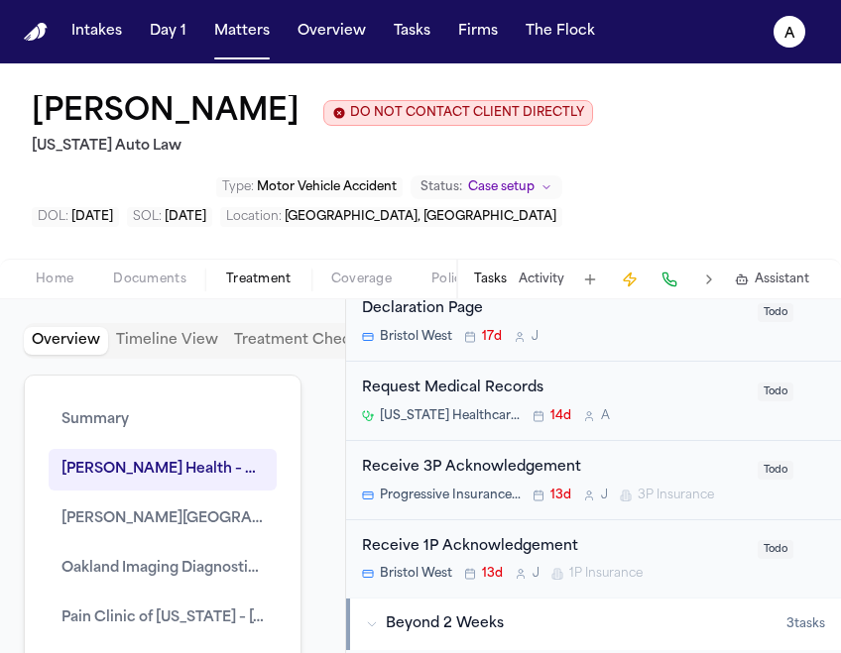
scroll to position [711, 0]
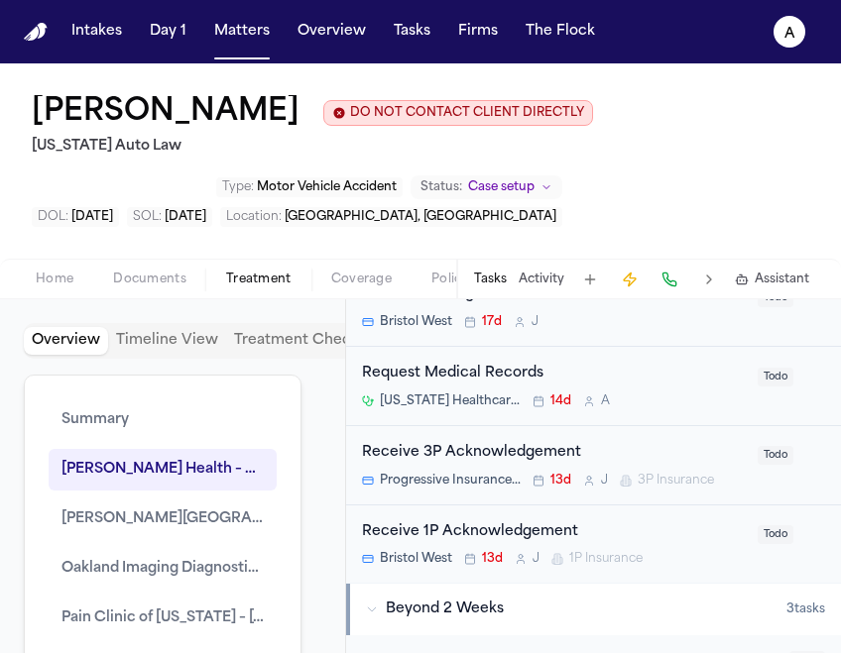
click at [688, 385] on div "Request Medical Records" at bounding box center [554, 374] width 384 height 23
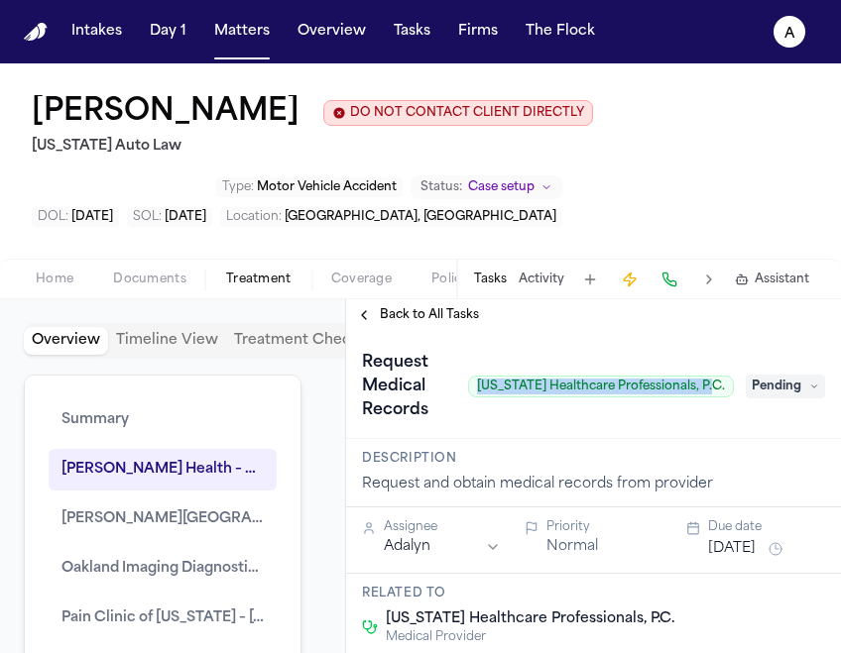
drag, startPoint x: 497, startPoint y: 392, endPoint x: 727, endPoint y: 398, distance: 230.1
click at [729, 398] on span "[US_STATE] Healthcare Professionals, P.C." at bounding box center [601, 387] width 266 height 22
copy span "[US_STATE] Healthcare Professionals, P.C."
click at [381, 321] on span "Back to All Tasks" at bounding box center [429, 315] width 99 height 16
